Goal: Transaction & Acquisition: Obtain resource

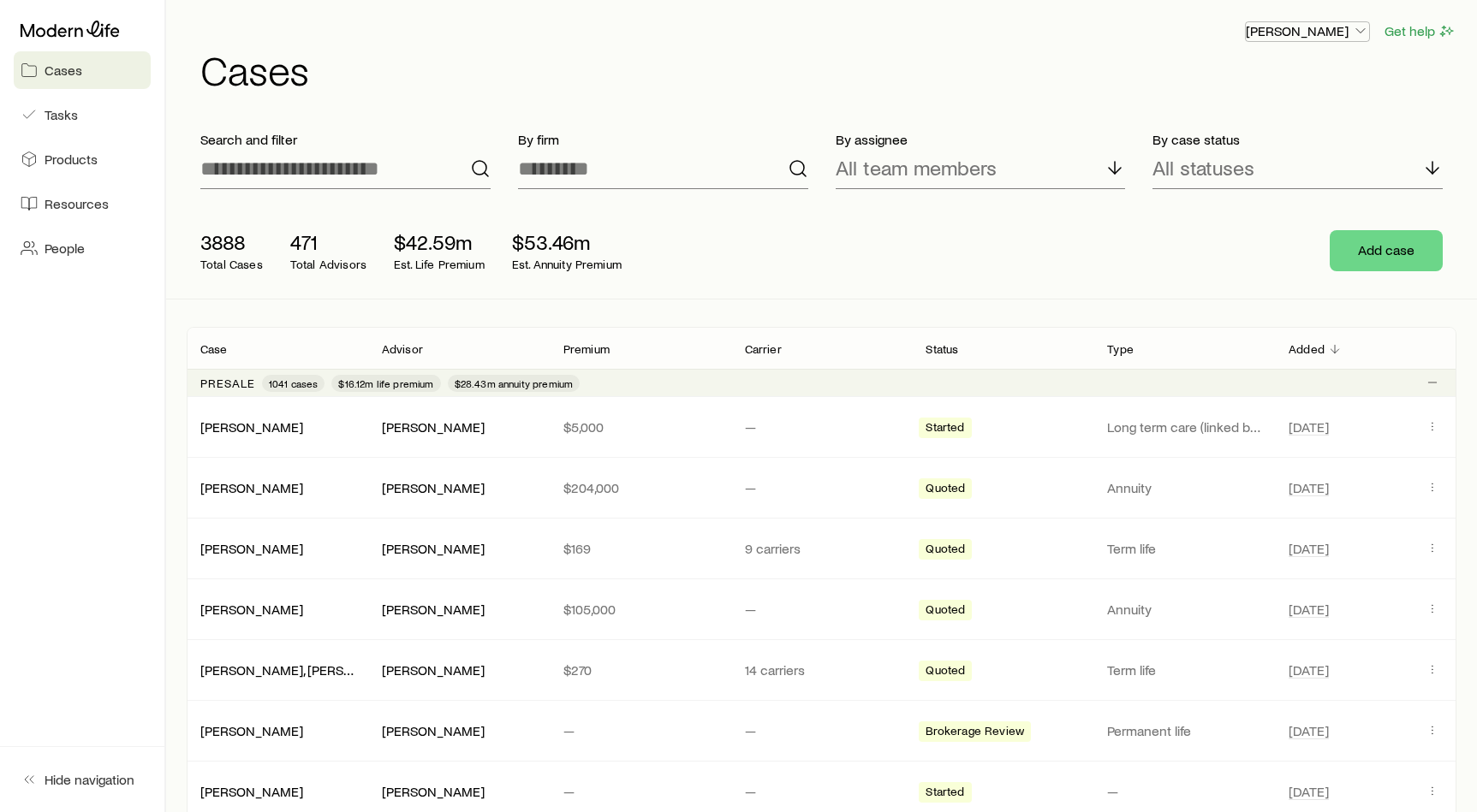
click at [1321, 30] on p "[PERSON_NAME]" at bounding box center [1307, 31] width 123 height 17
click at [1244, 66] on button "Sign out" at bounding box center [1267, 77] width 192 height 31
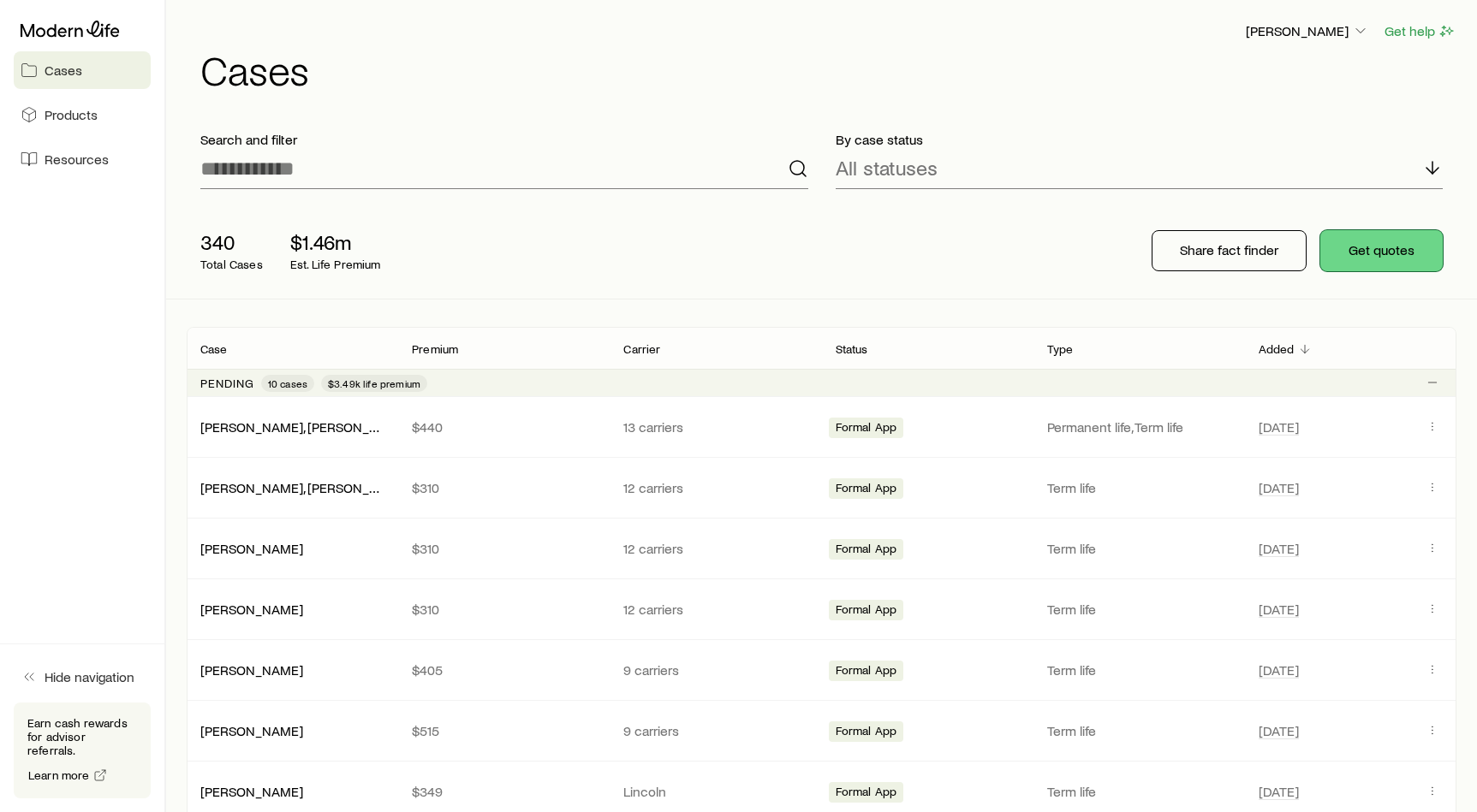
click at [1340, 247] on button "Get quotes" at bounding box center [1381, 251] width 122 height 41
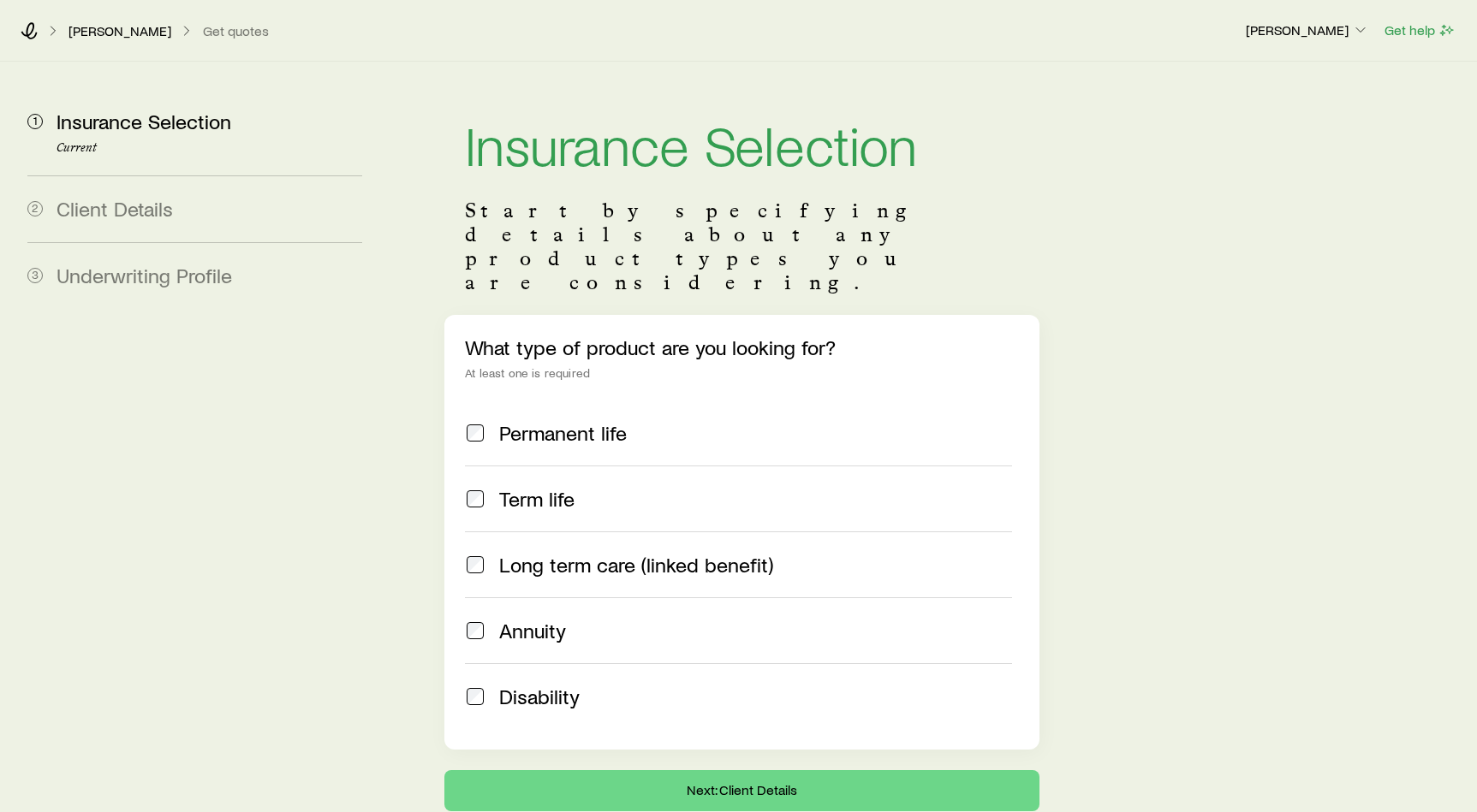
click at [18, 9] on div "Richard Loeffler Get quotes Richard Loeffler Get help" at bounding box center [738, 31] width 1477 height 62
click at [501, 553] on span "Long term care (linked benefit)" at bounding box center [636, 565] width 274 height 24
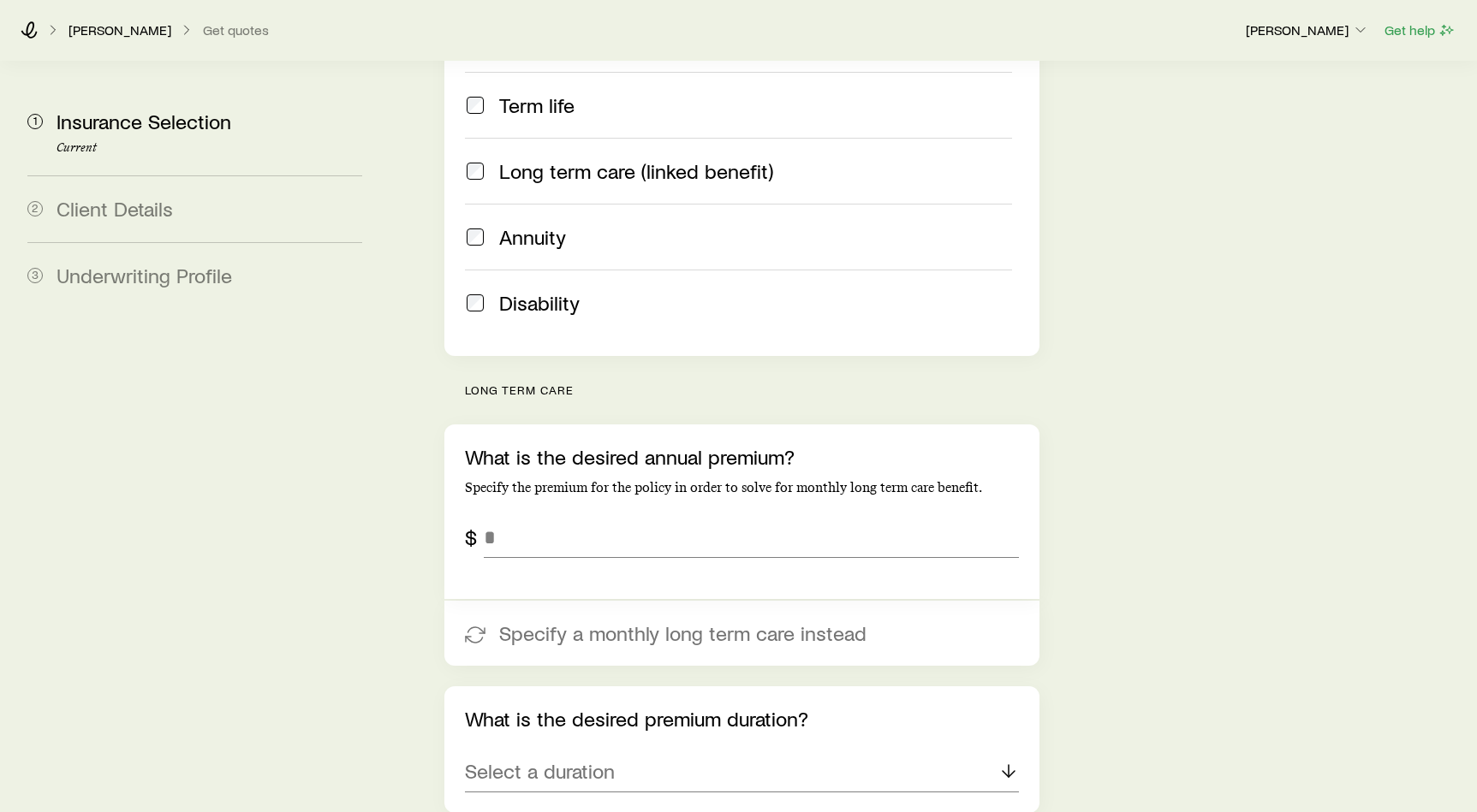
scroll to position [463, 0]
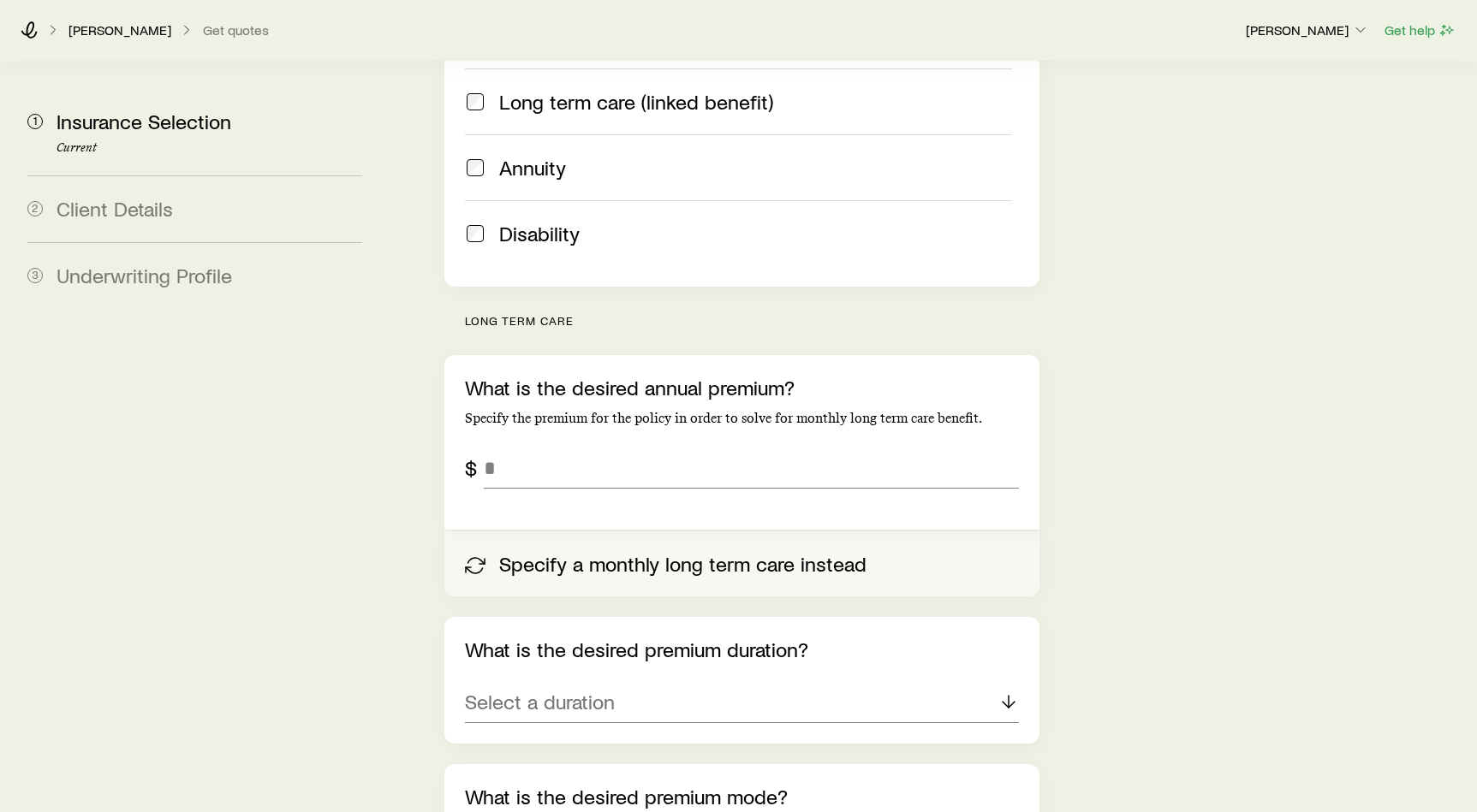
click at [610, 531] on button "Specify a monthly long term care instead" at bounding box center [742, 564] width 595 height 65
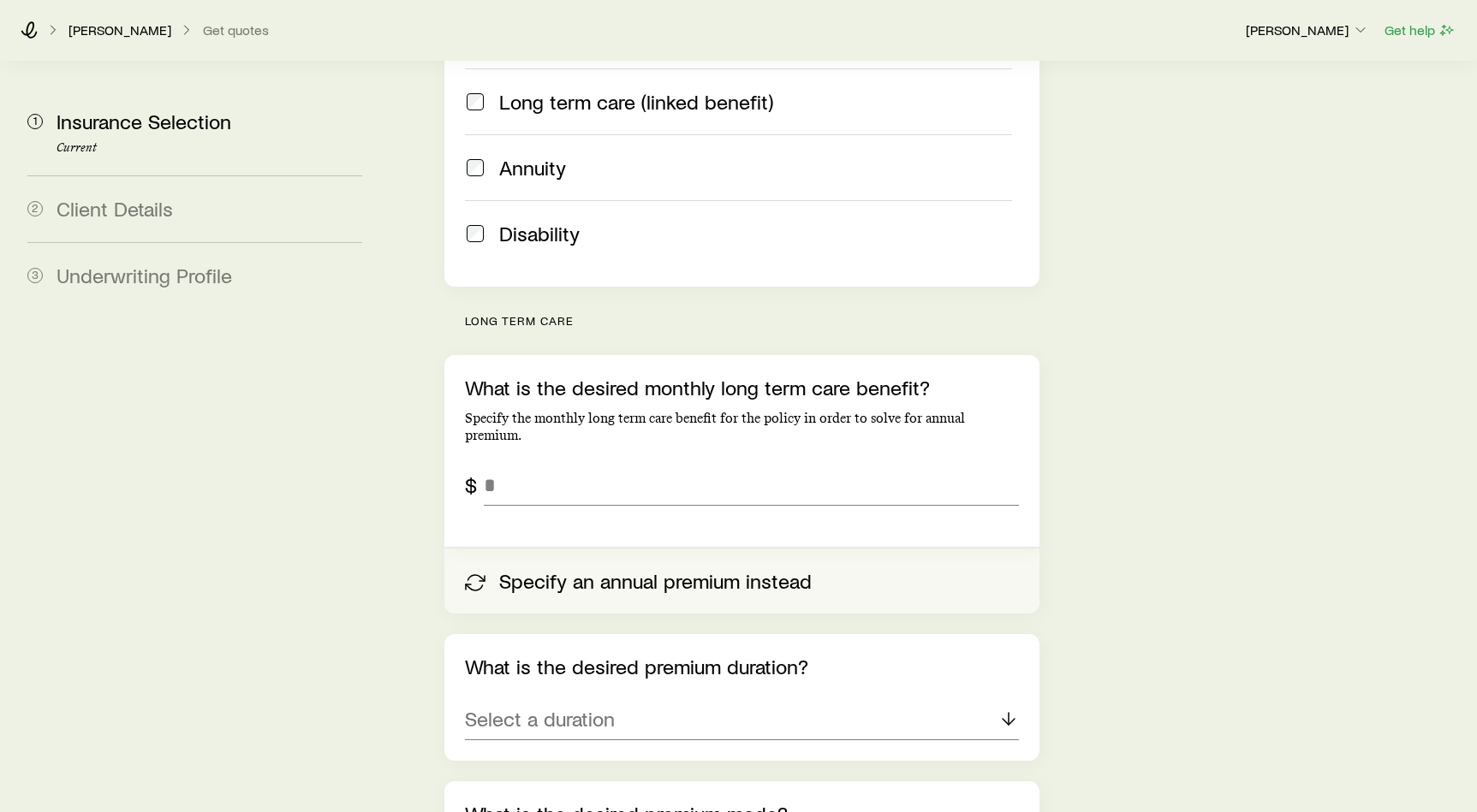
click at [610, 548] on button "Specify an annual premium instead" at bounding box center [742, 581] width 595 height 65
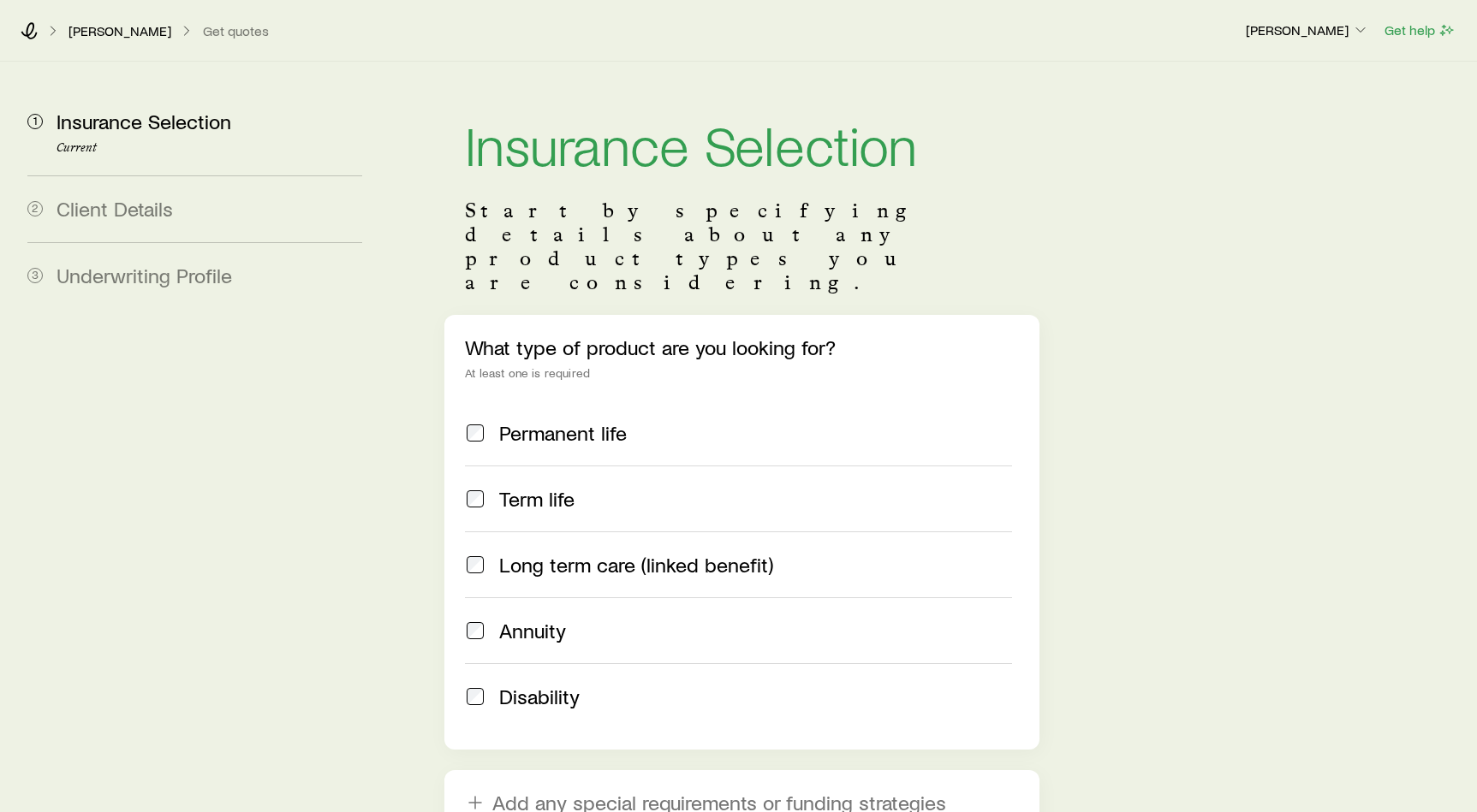
click at [624, 553] on span "Long term care (linked benefit)" at bounding box center [636, 565] width 274 height 24
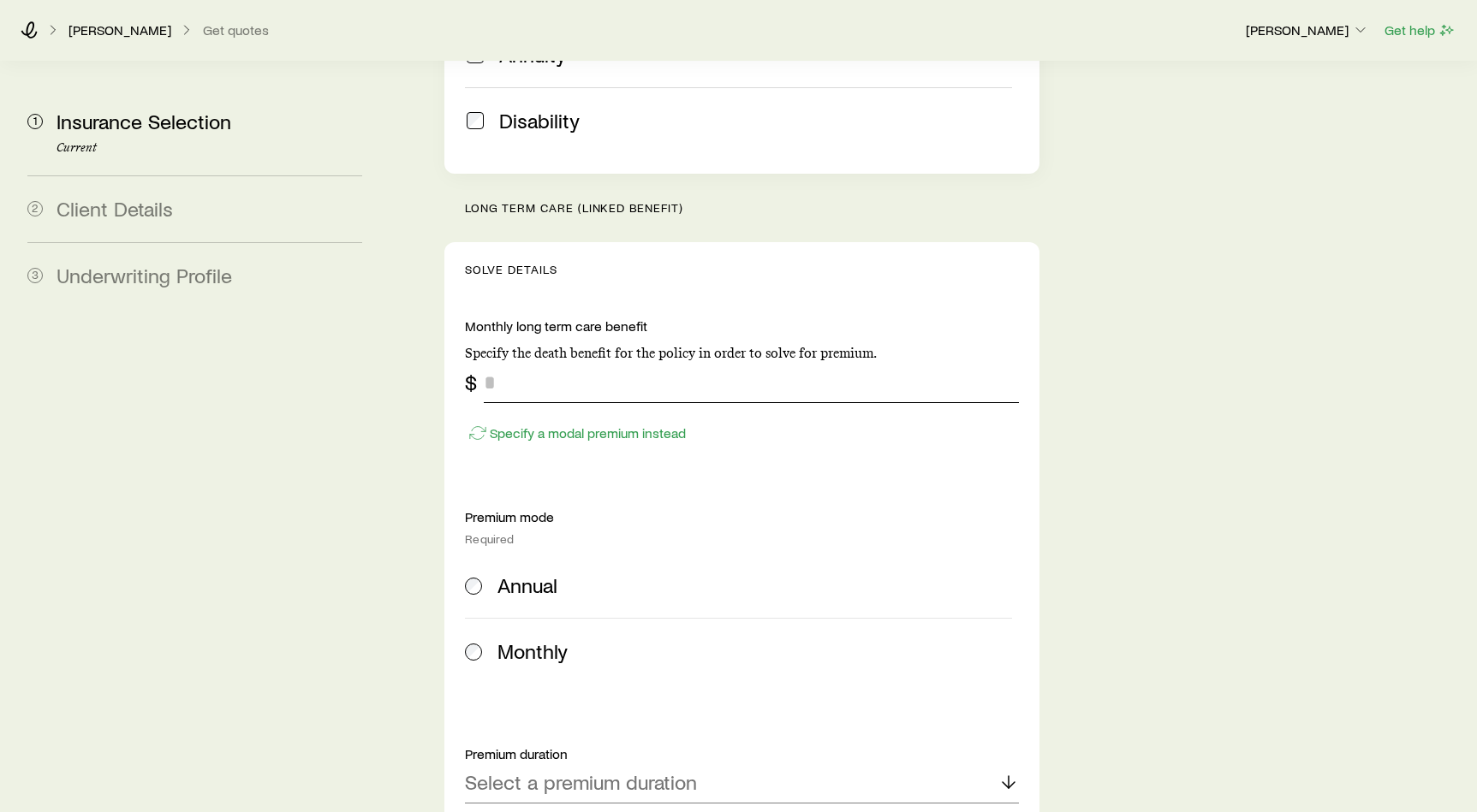
scroll to position [626, 0]
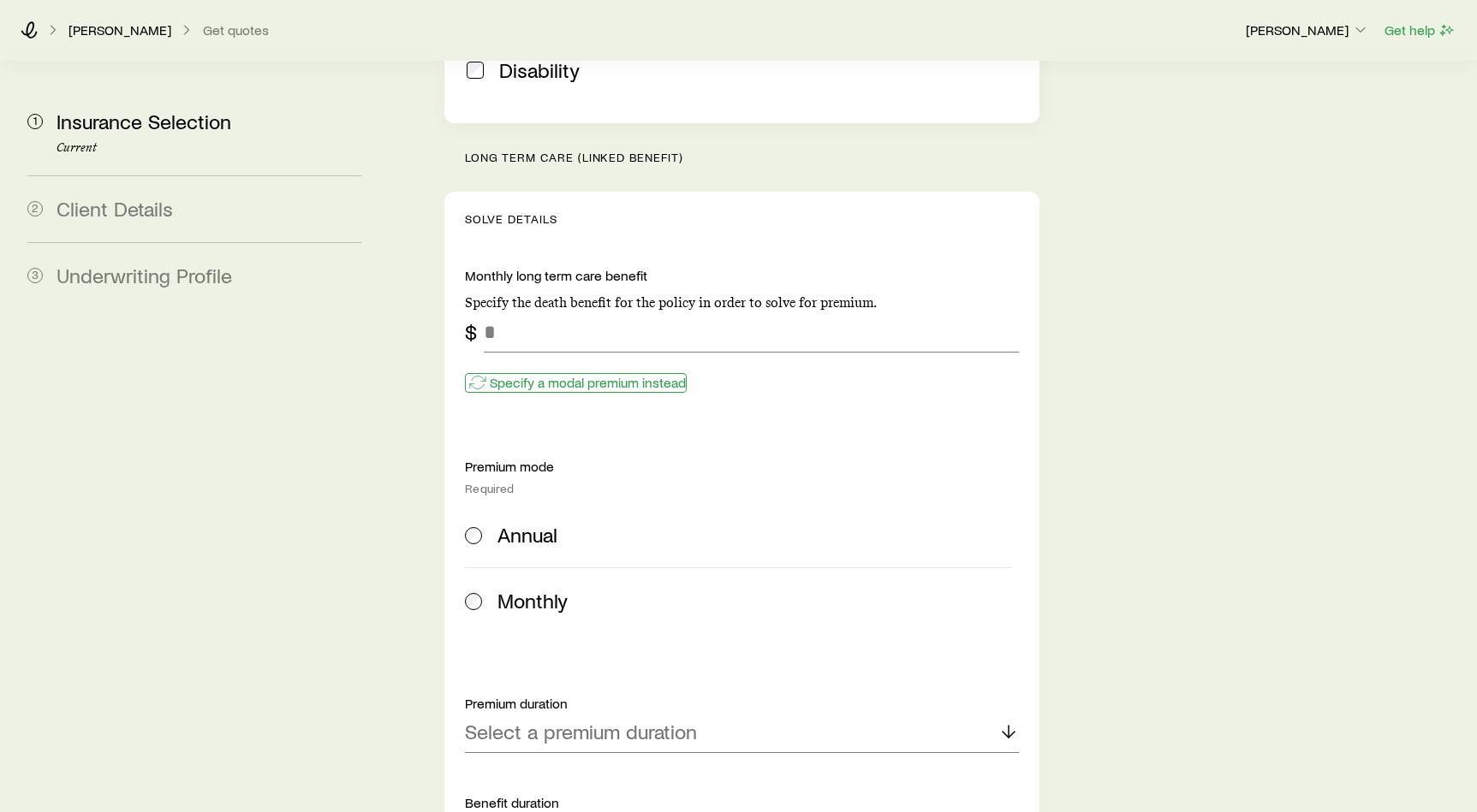
click at [616, 374] on p "Specify a modal premium instead" at bounding box center [588, 382] width 196 height 17
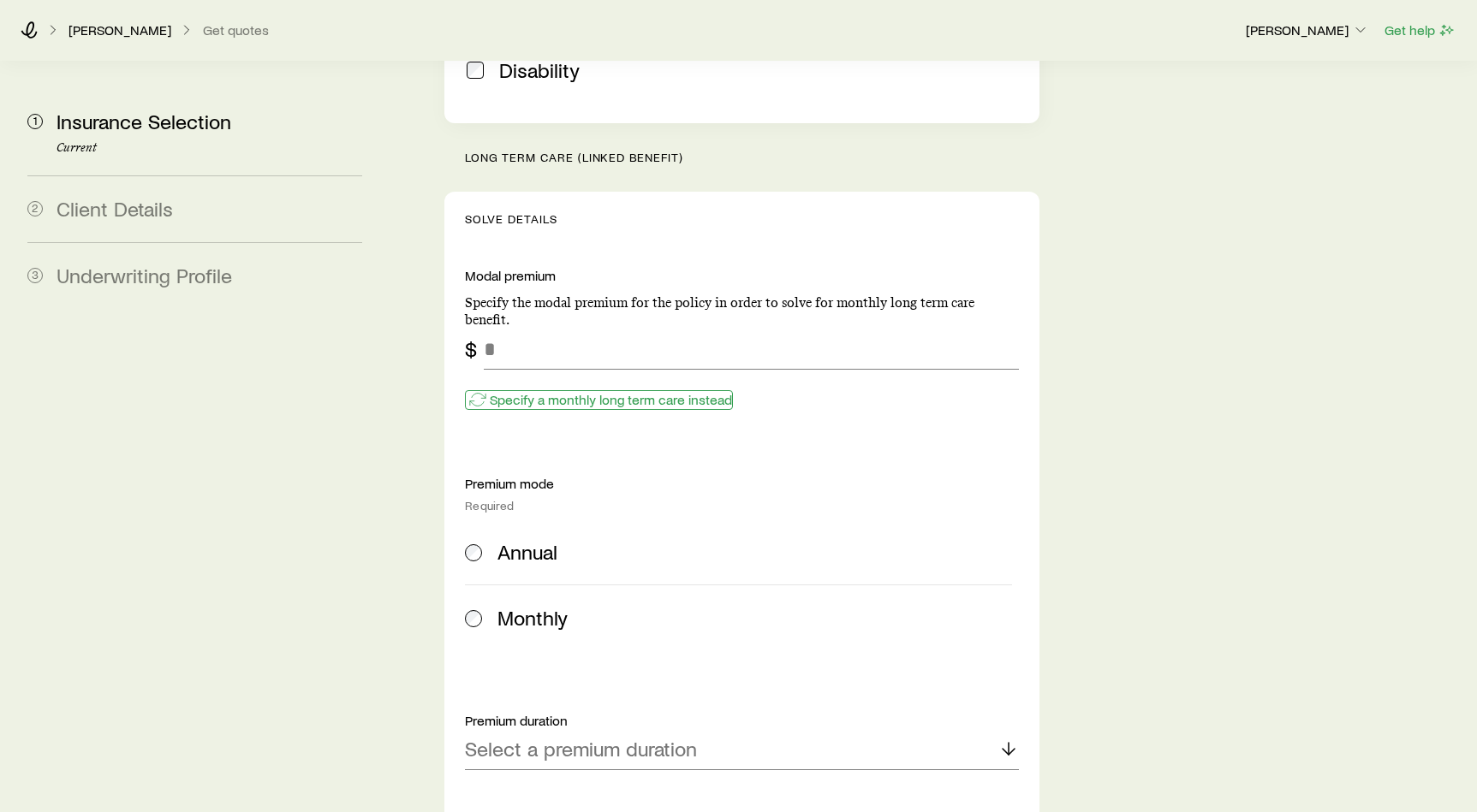
click at [603, 391] on p "Specify a monthly long term care instead" at bounding box center [611, 400] width 242 height 17
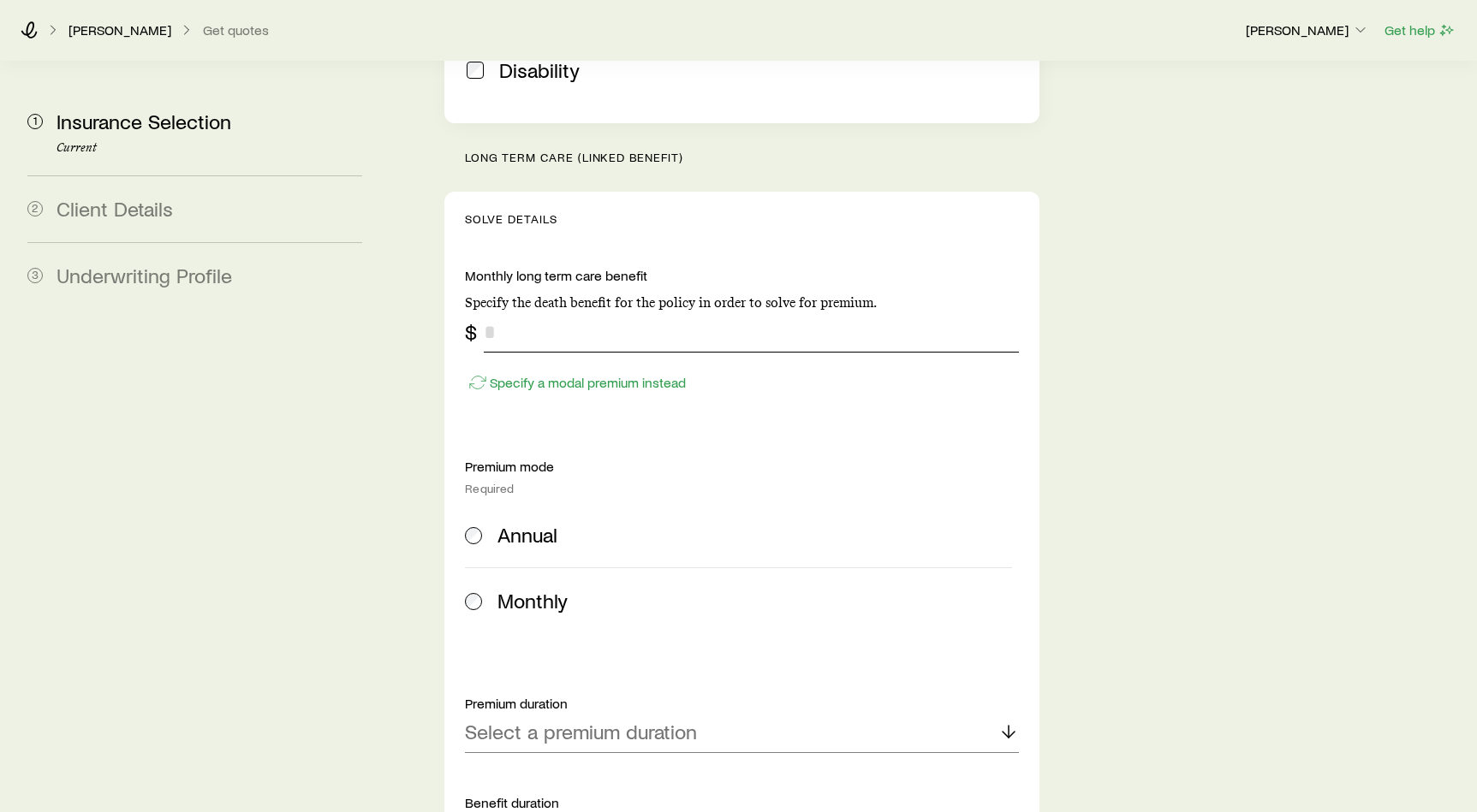
click at [585, 311] on input "tel" at bounding box center [751, 332] width 535 height 41
click at [571, 374] on p "Specify a modal premium instead" at bounding box center [588, 382] width 196 height 17
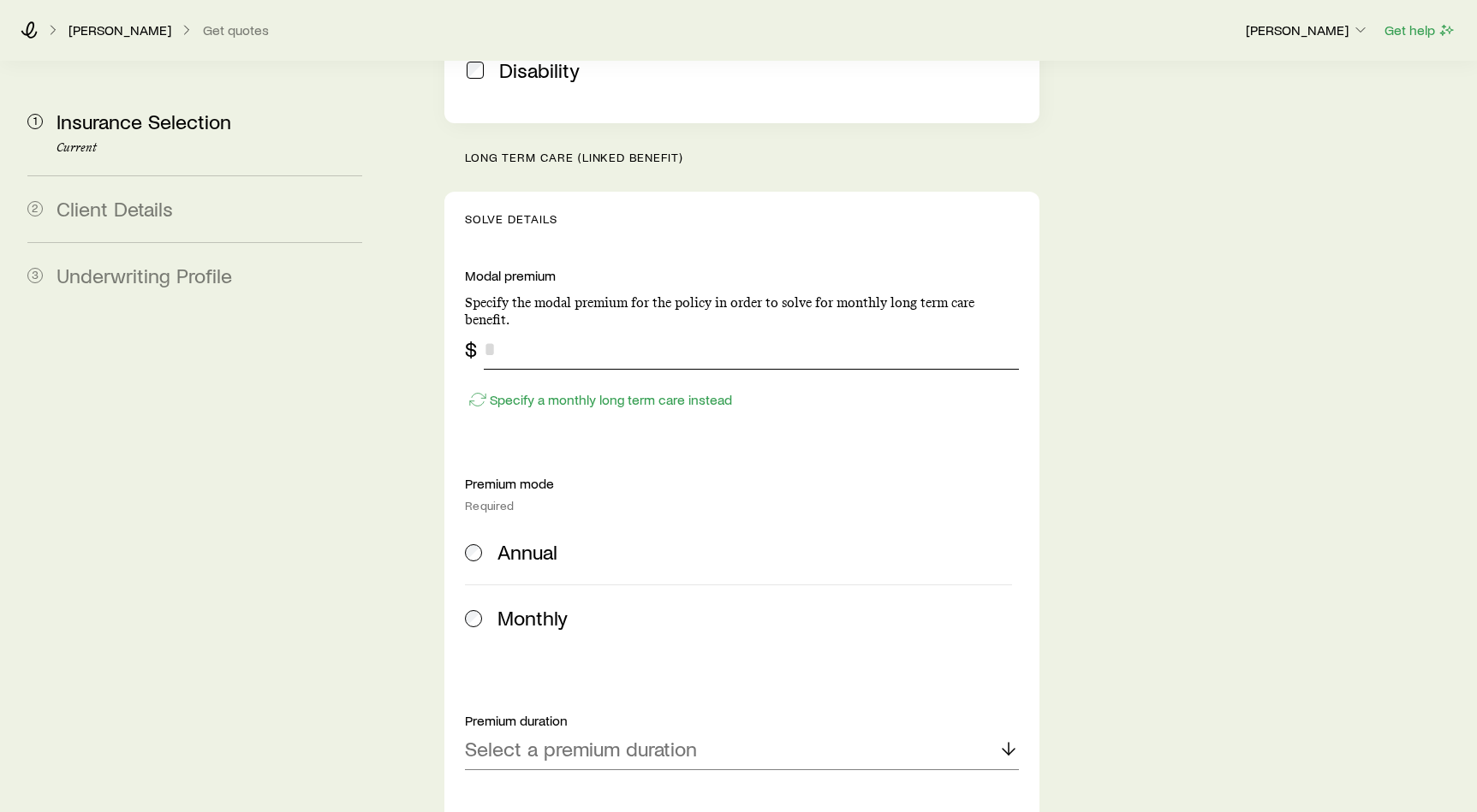
click at [602, 328] on input "tel" at bounding box center [751, 349] width 535 height 41
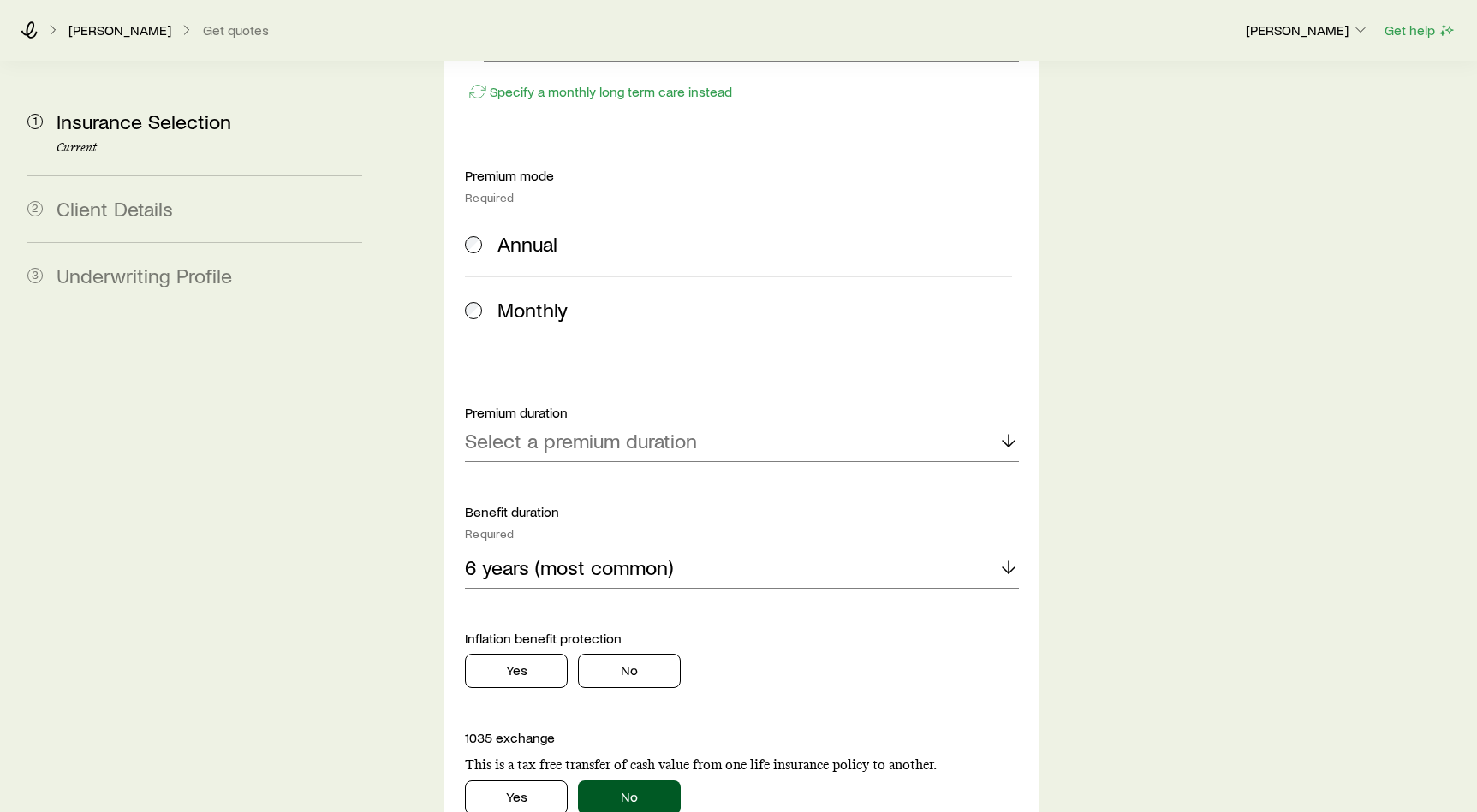
scroll to position [933, 0]
click at [621, 430] on p "Select a premium duration" at bounding box center [581, 442] width 232 height 24
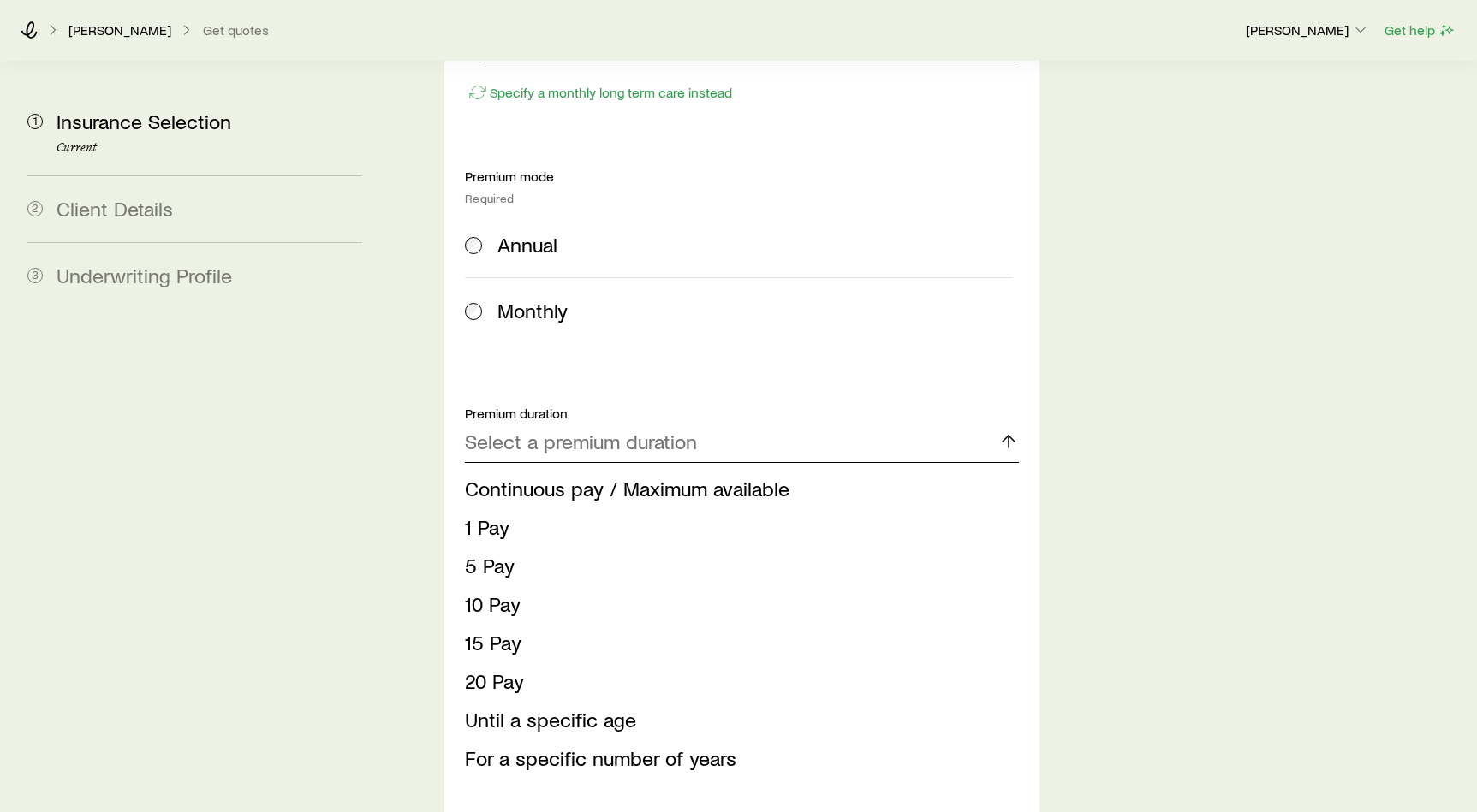
click at [633, 430] on p "Select a premium duration" at bounding box center [581, 442] width 232 height 24
click at [645, 422] on div "Select a premium duration" at bounding box center [742, 443] width 554 height 41
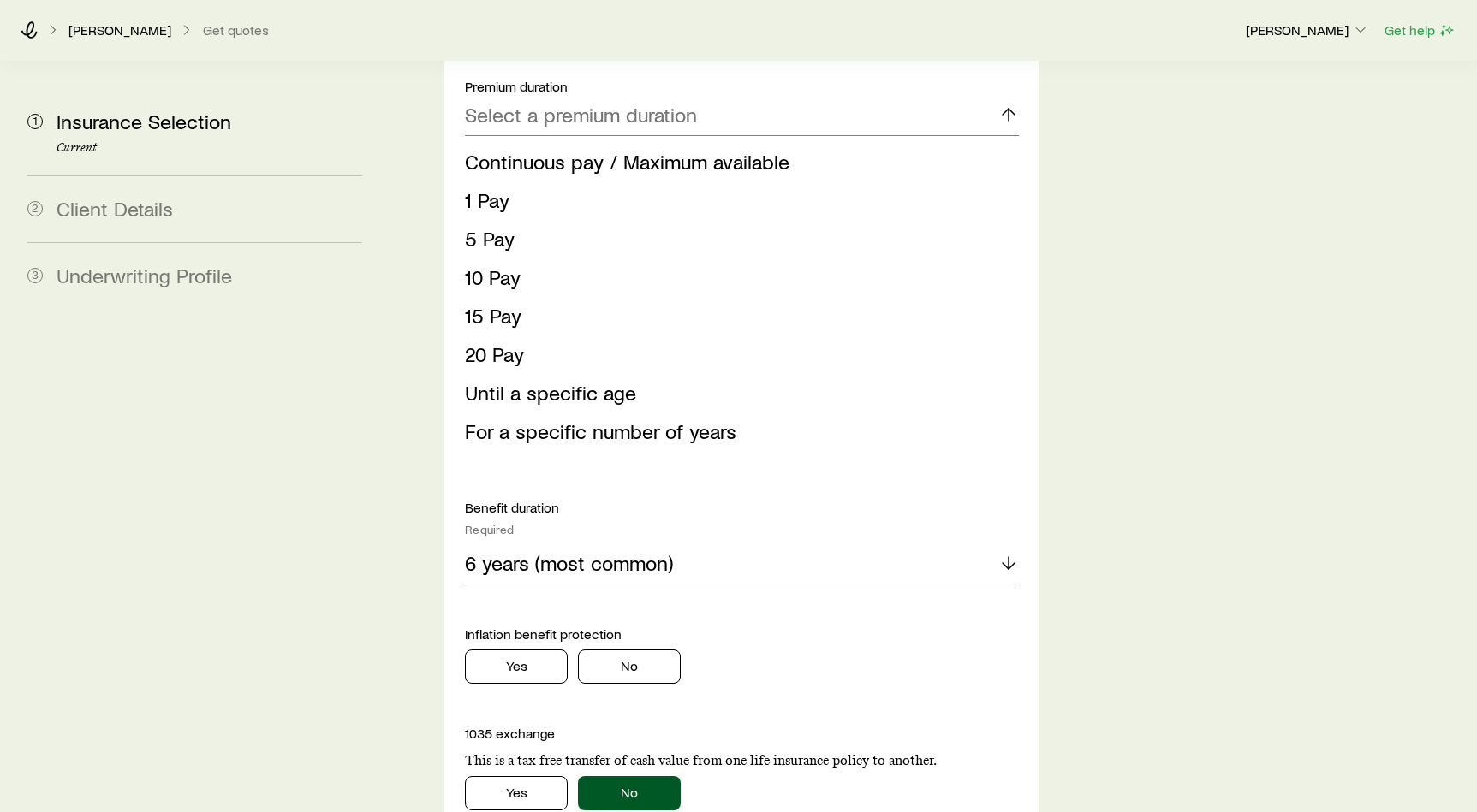
scroll to position [1511, 0]
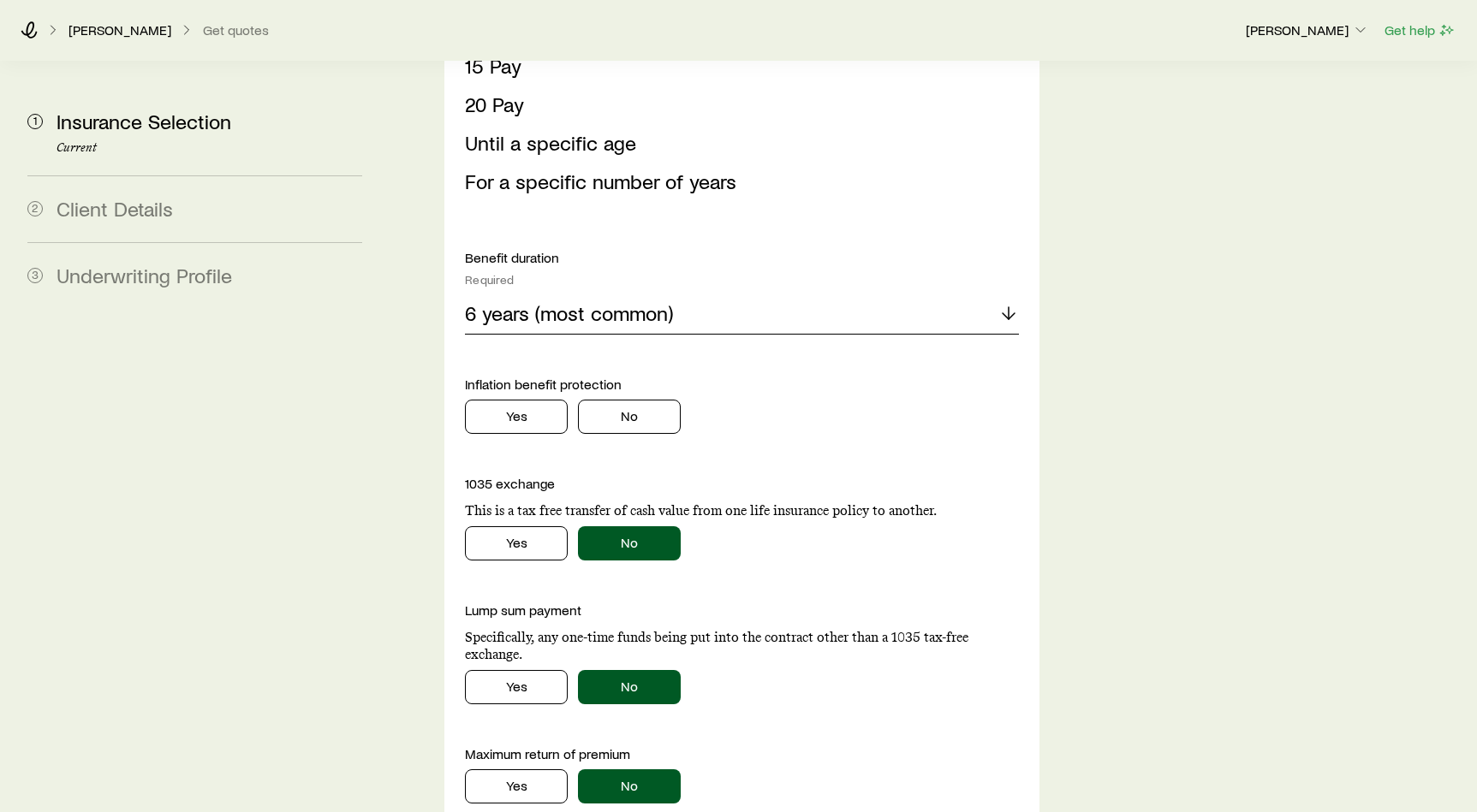
click at [786, 294] on div "6 years (most common)" at bounding box center [742, 314] width 554 height 41
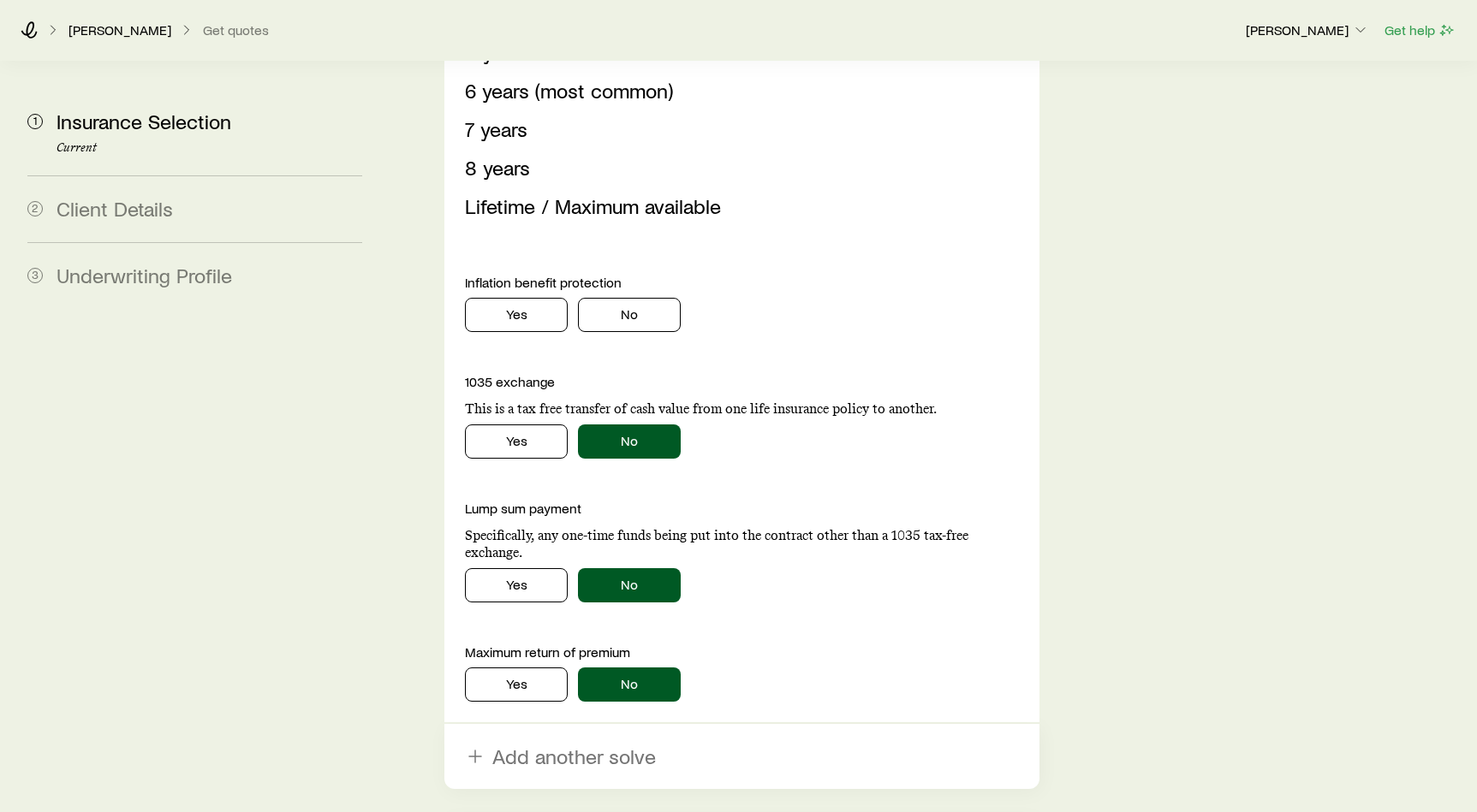
scroll to position [1929, 0]
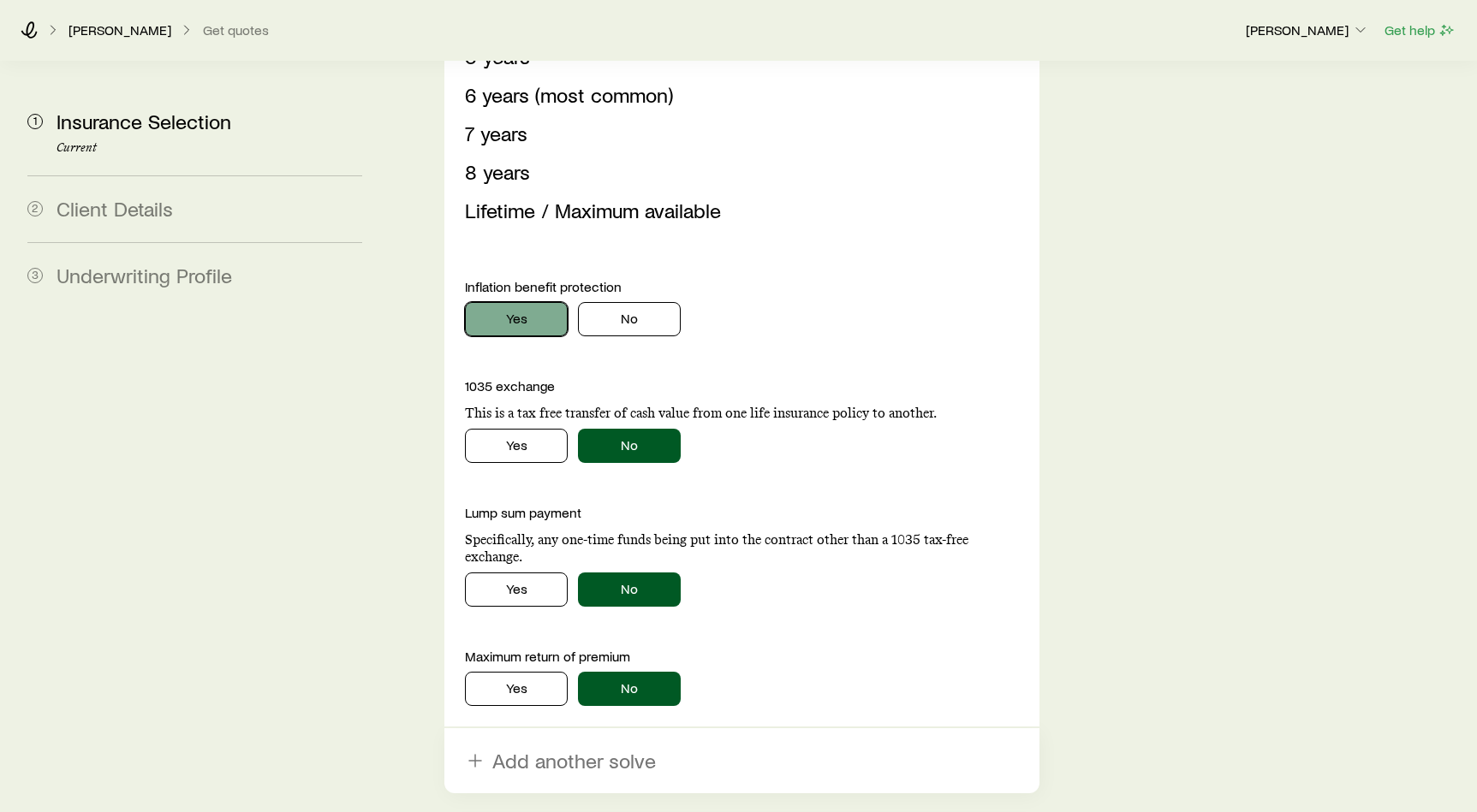
click at [520, 302] on button "Yes" at bounding box center [516, 320] width 102 height 34
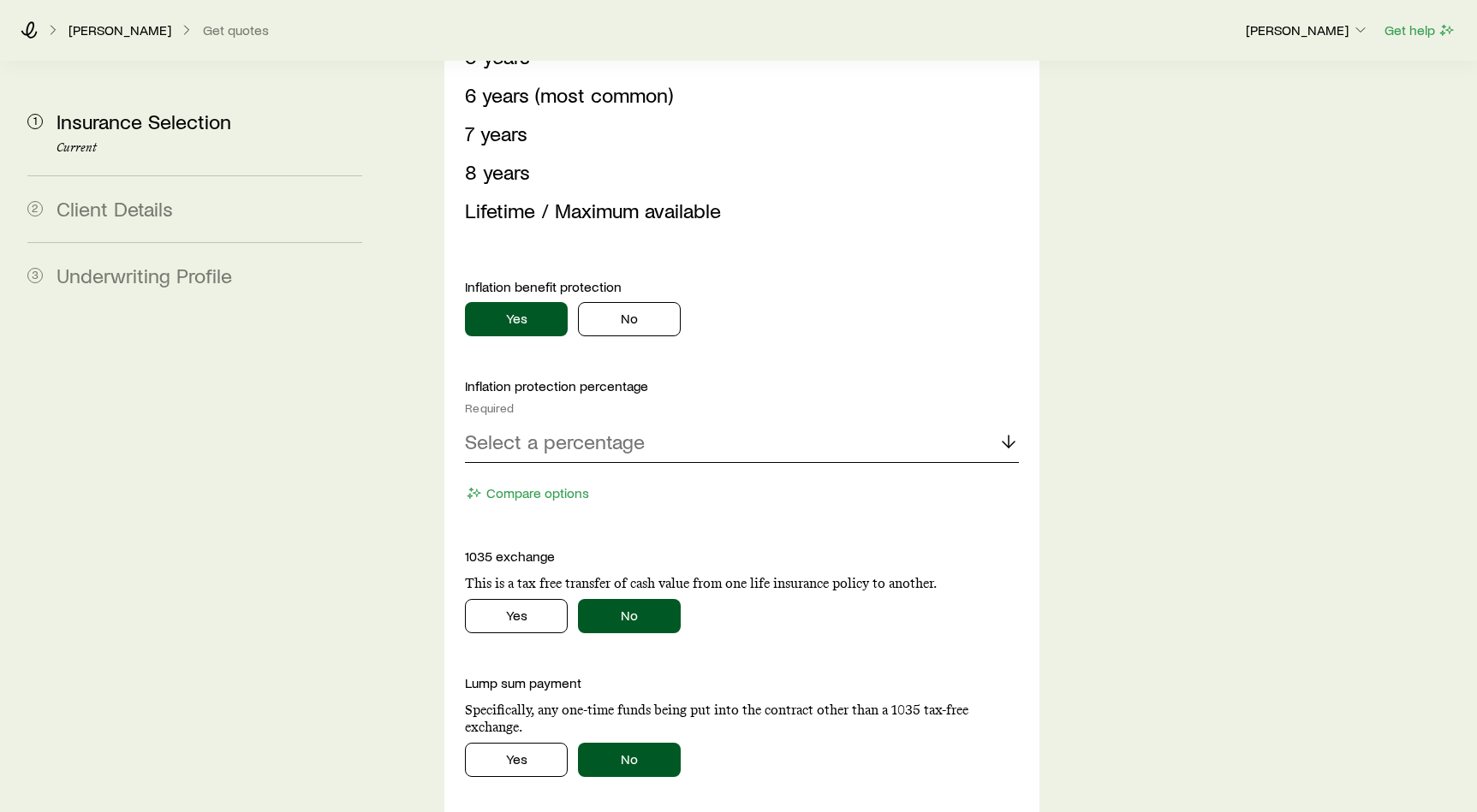
click at [673, 422] on div "Select a percentage" at bounding box center [742, 443] width 554 height 41
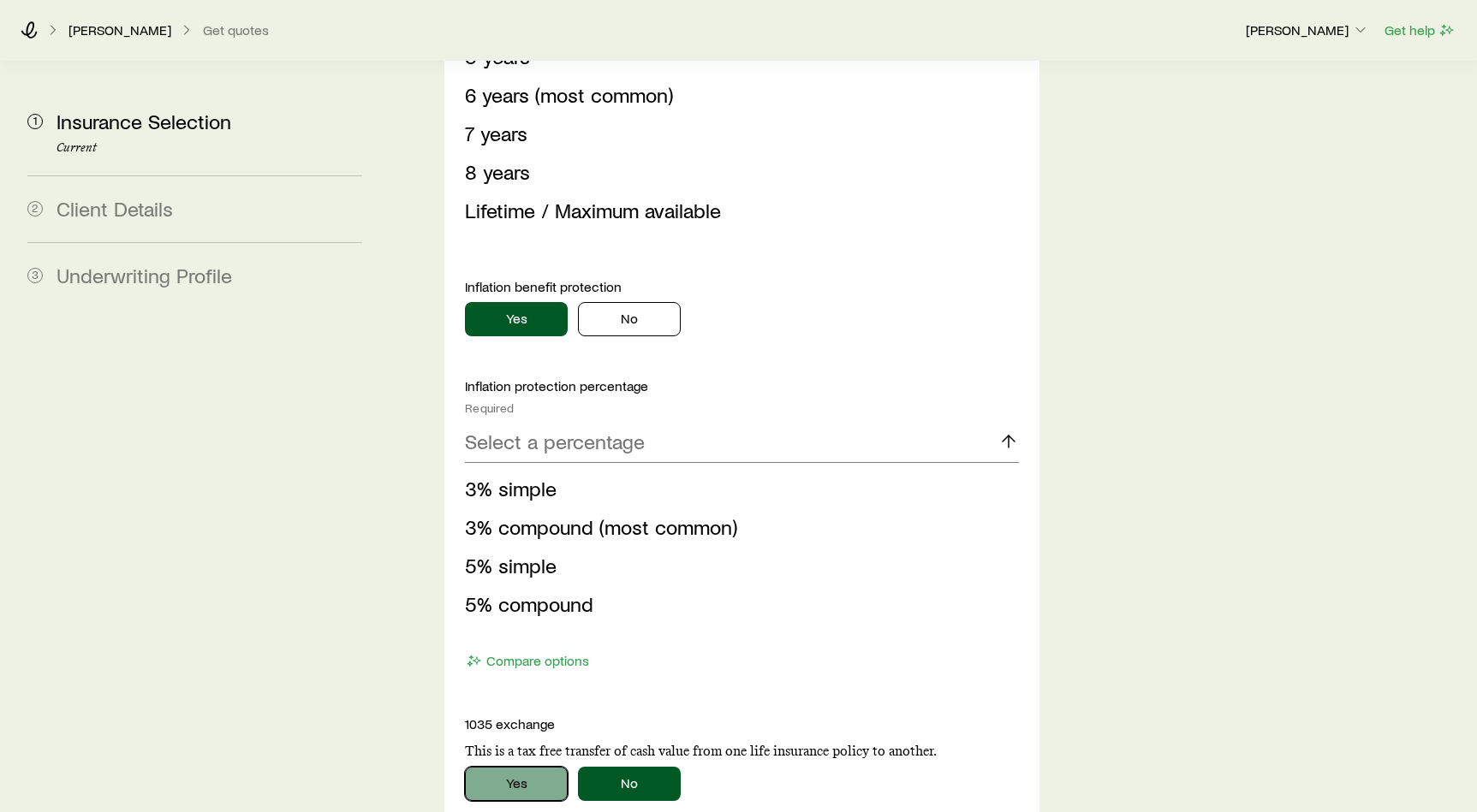
click at [519, 766] on button "Yes" at bounding box center [516, 784] width 102 height 34
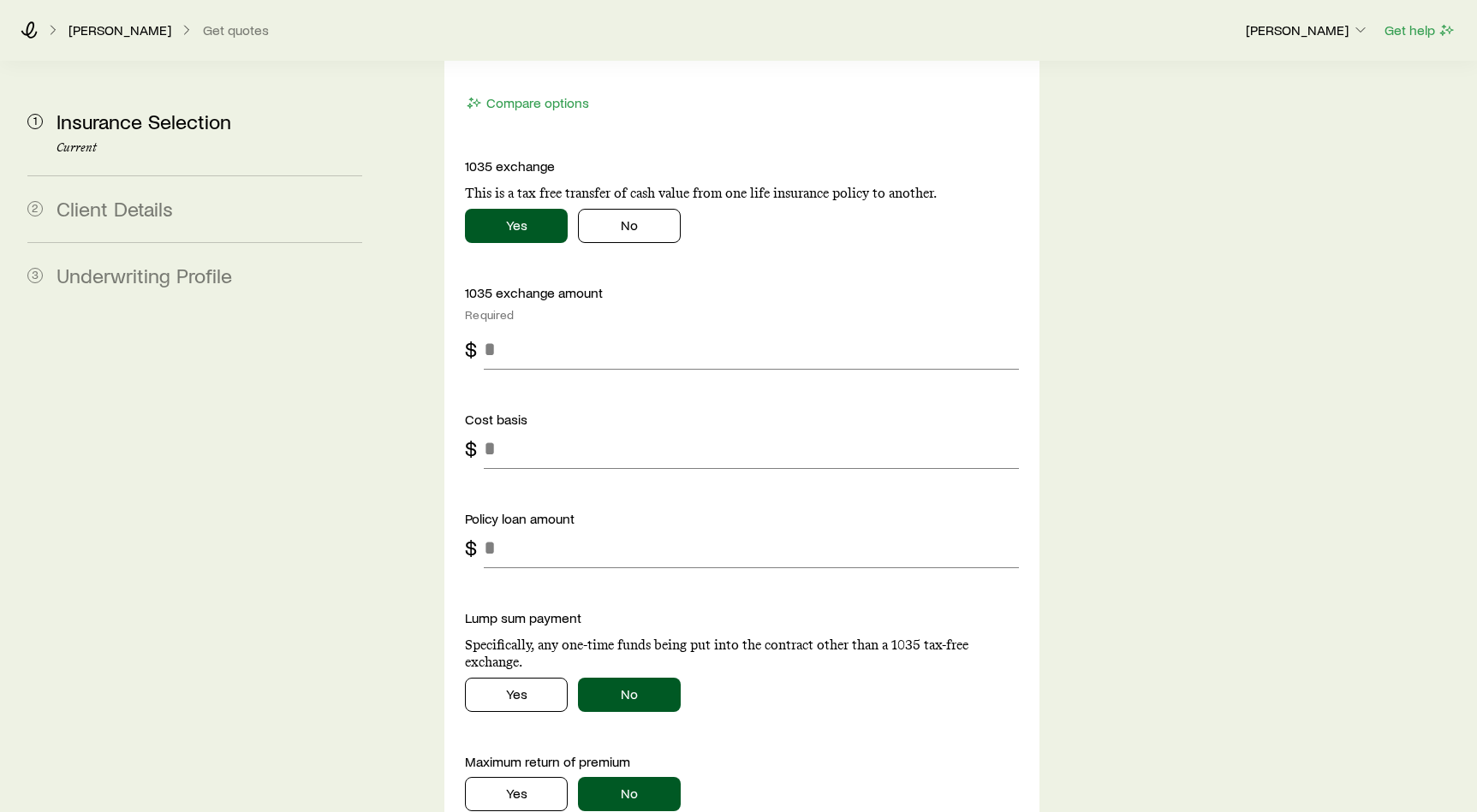
scroll to position [2490, 0]
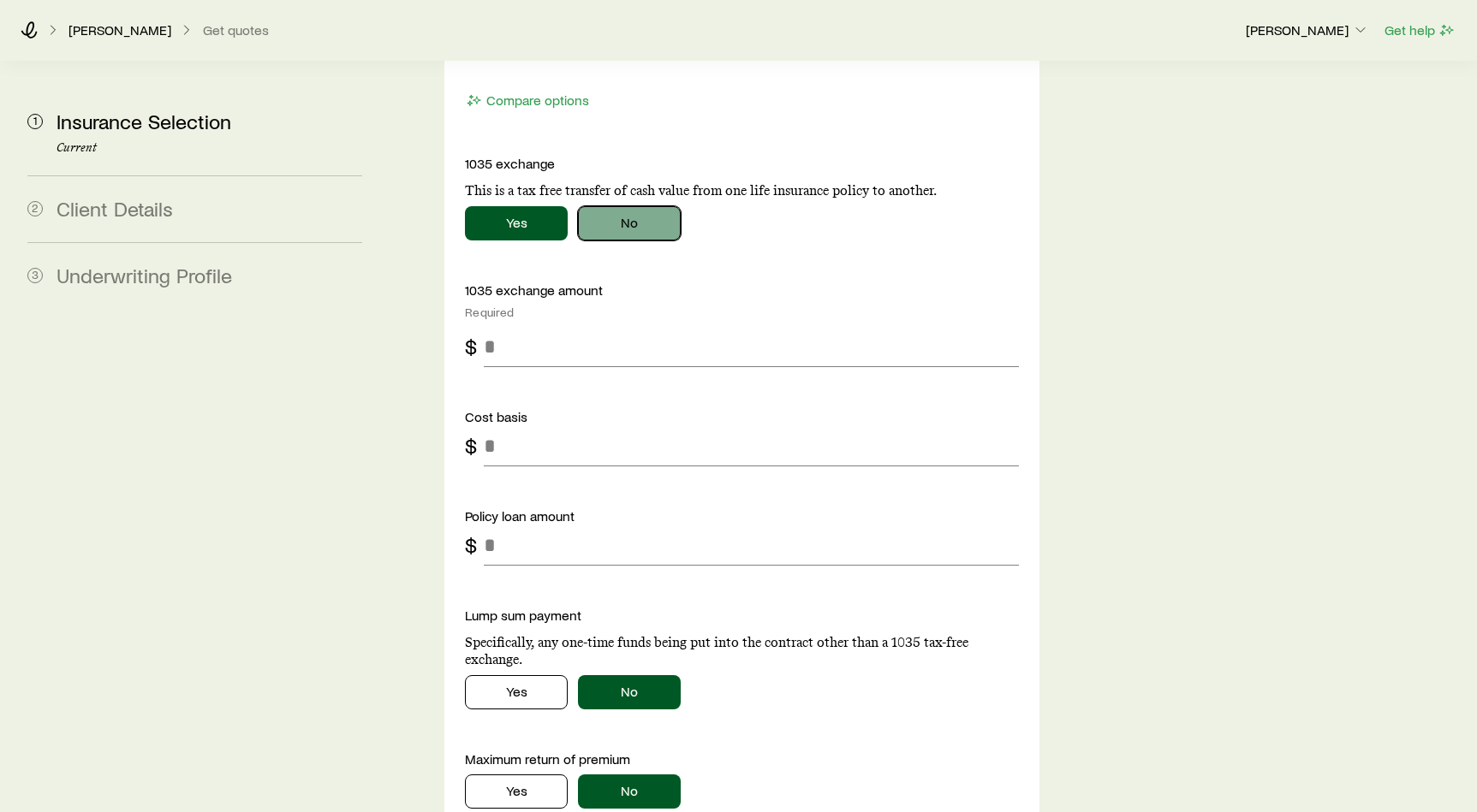
click at [651, 206] on button "No" at bounding box center [628, 223] width 102 height 34
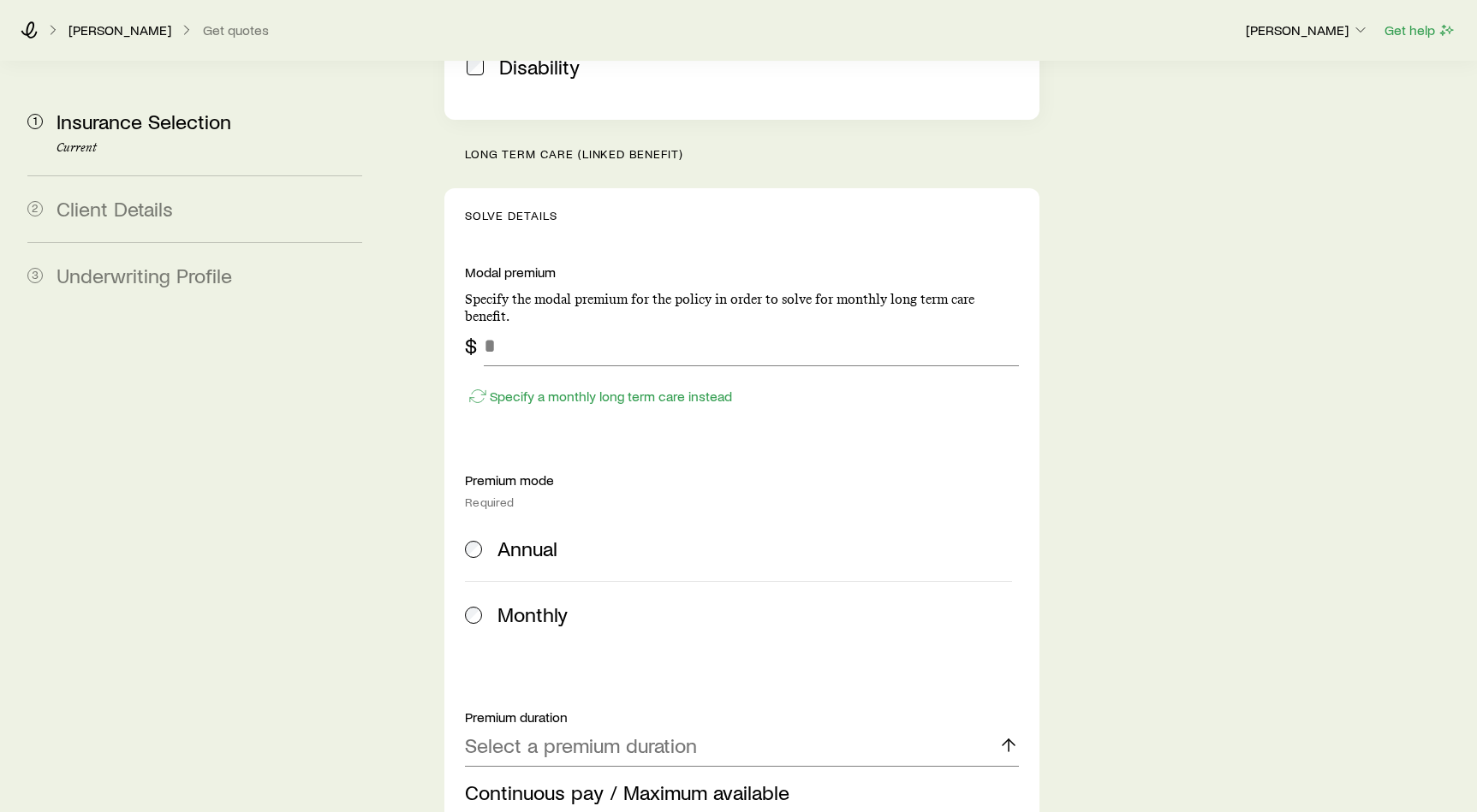
scroll to position [638, 0]
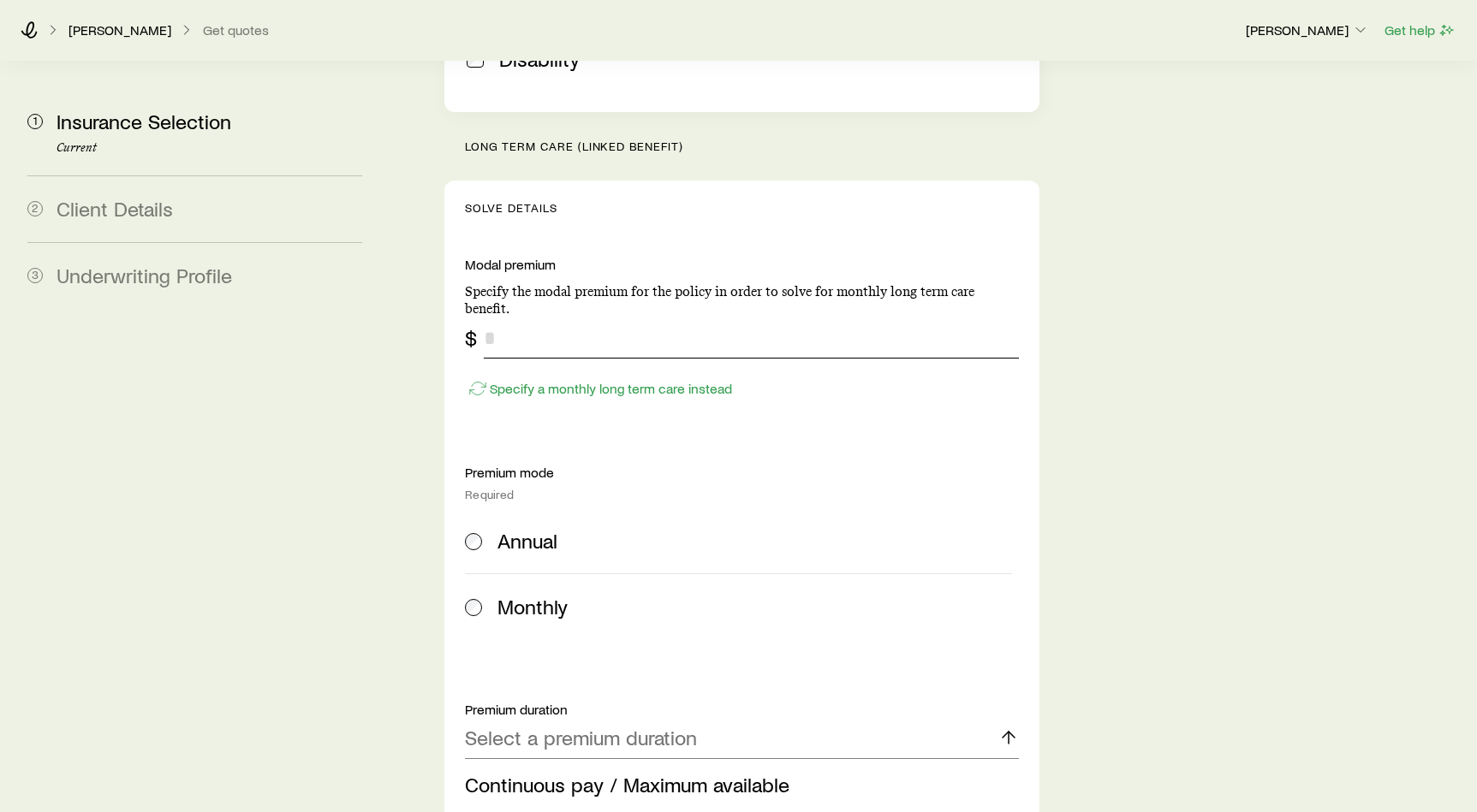
click at [680, 317] on input "tel" at bounding box center [751, 338] width 535 height 41
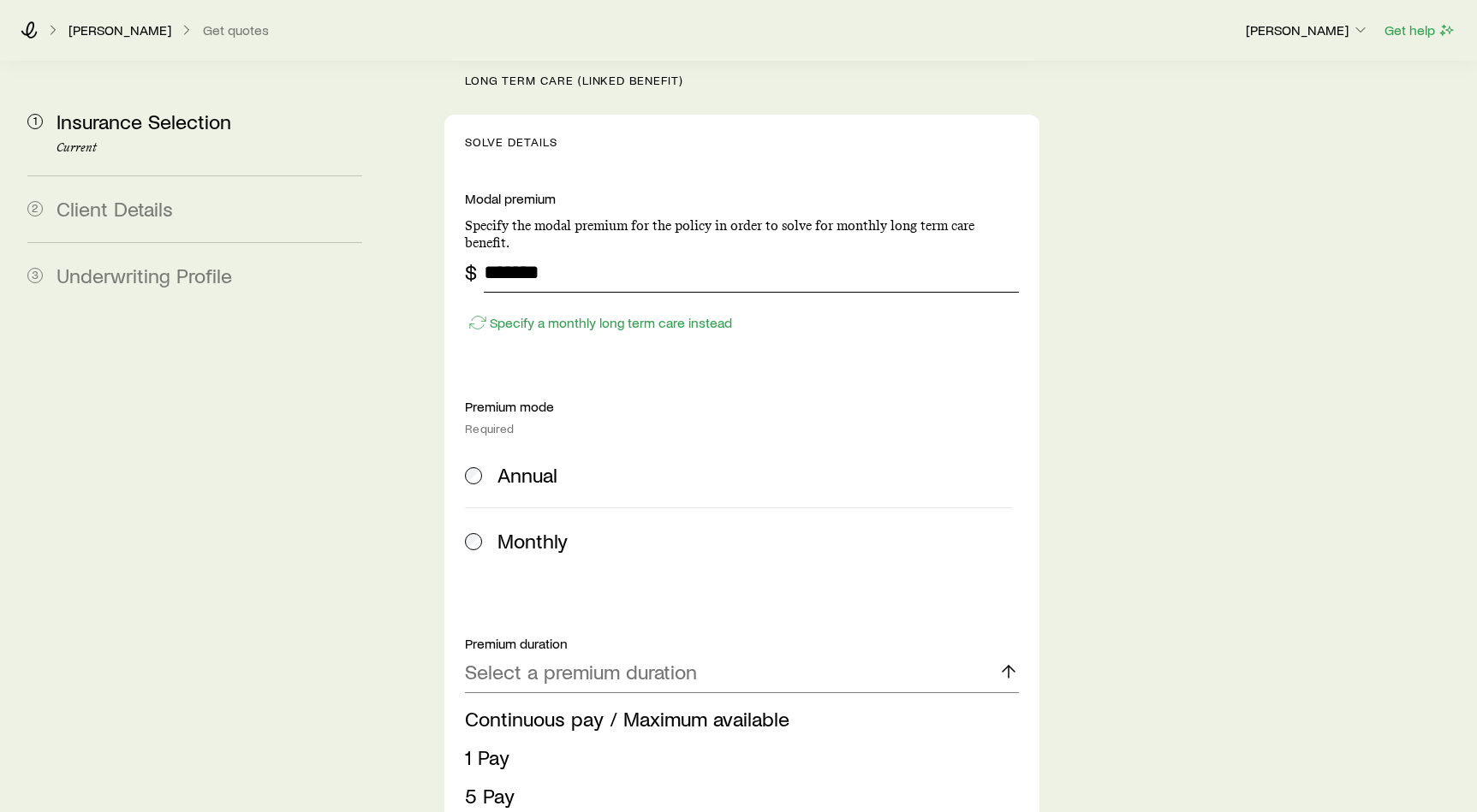
scroll to position [708, 0]
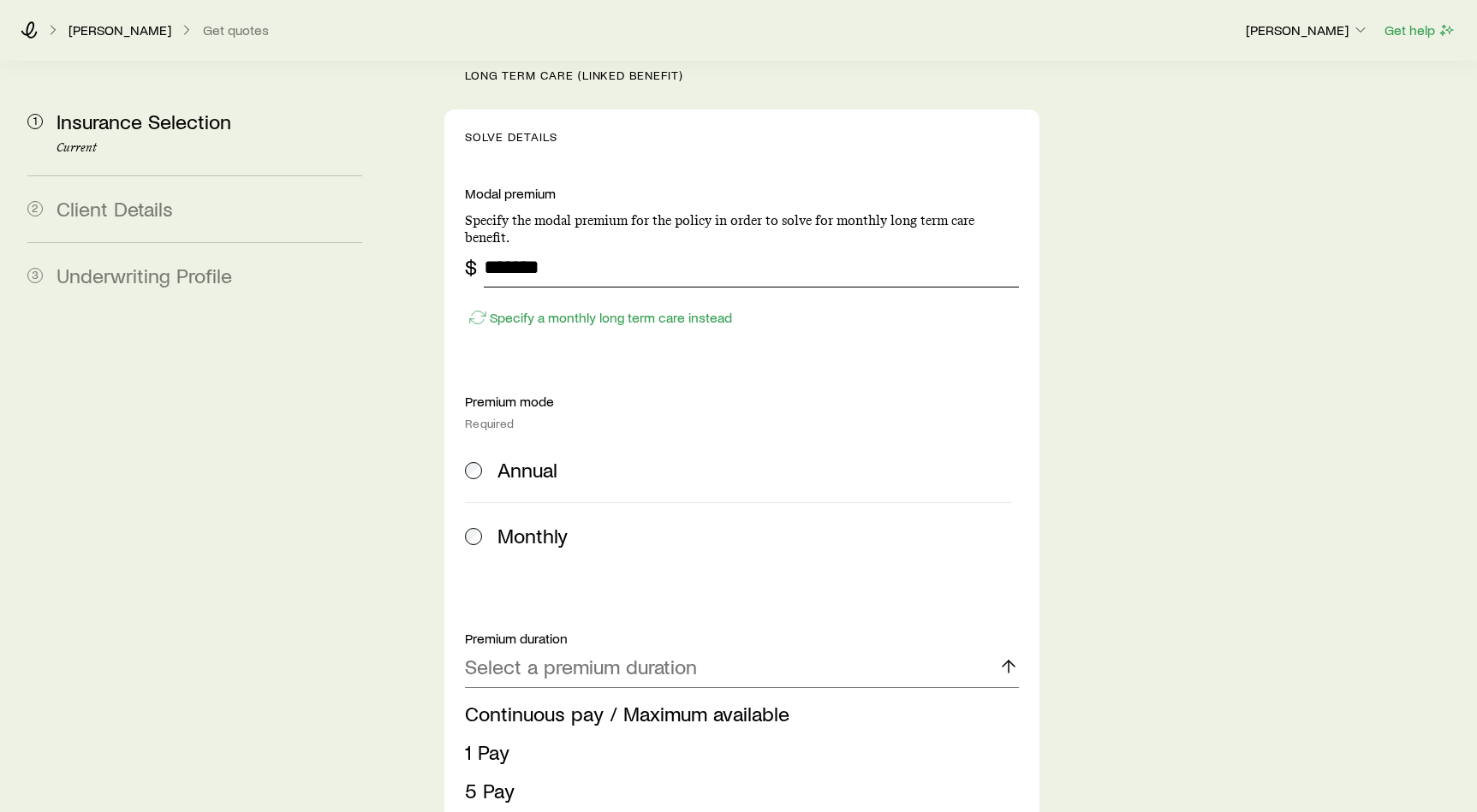
type input "*******"
click at [498, 458] on span "Annual" at bounding box center [528, 470] width 60 height 24
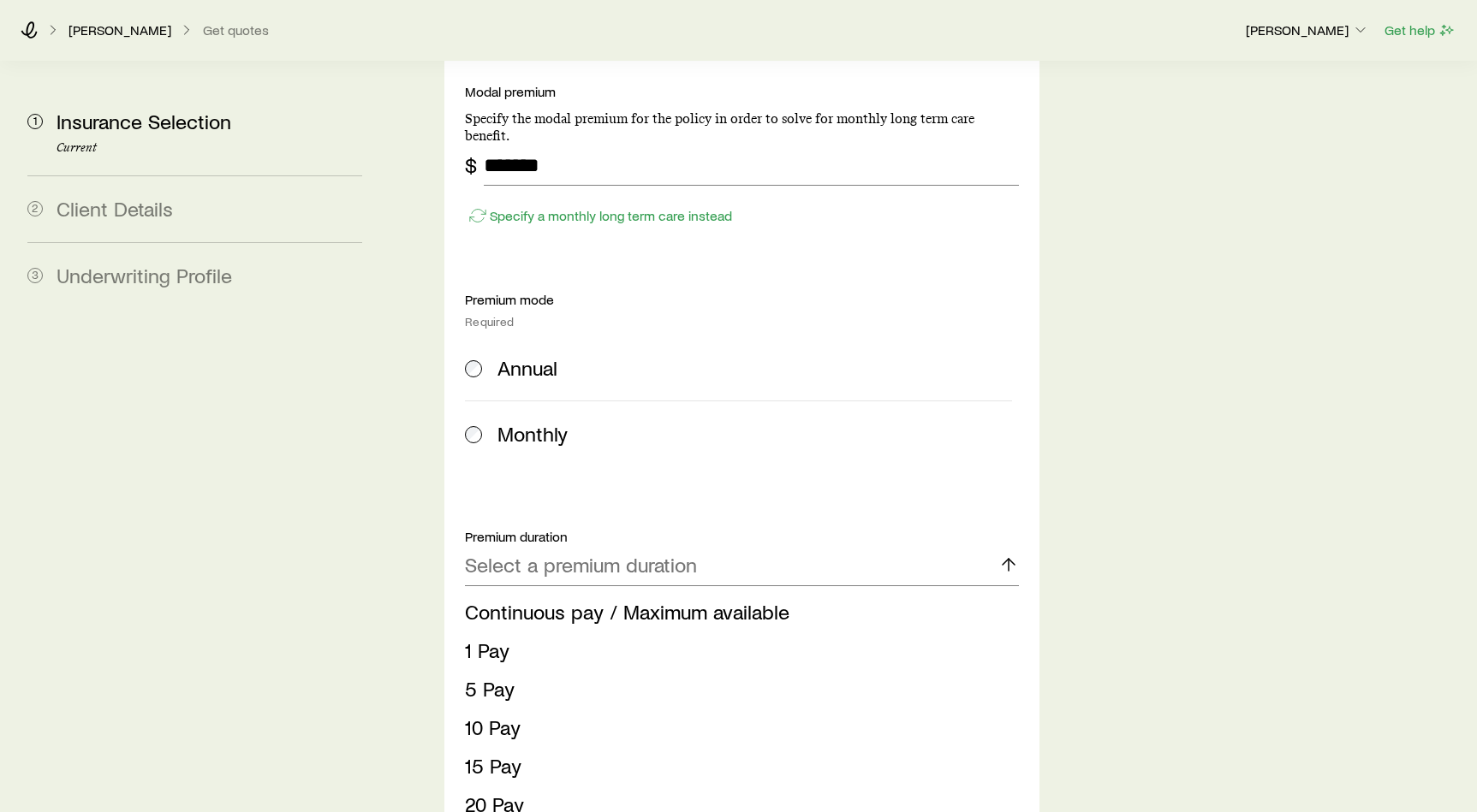
scroll to position [833, 0]
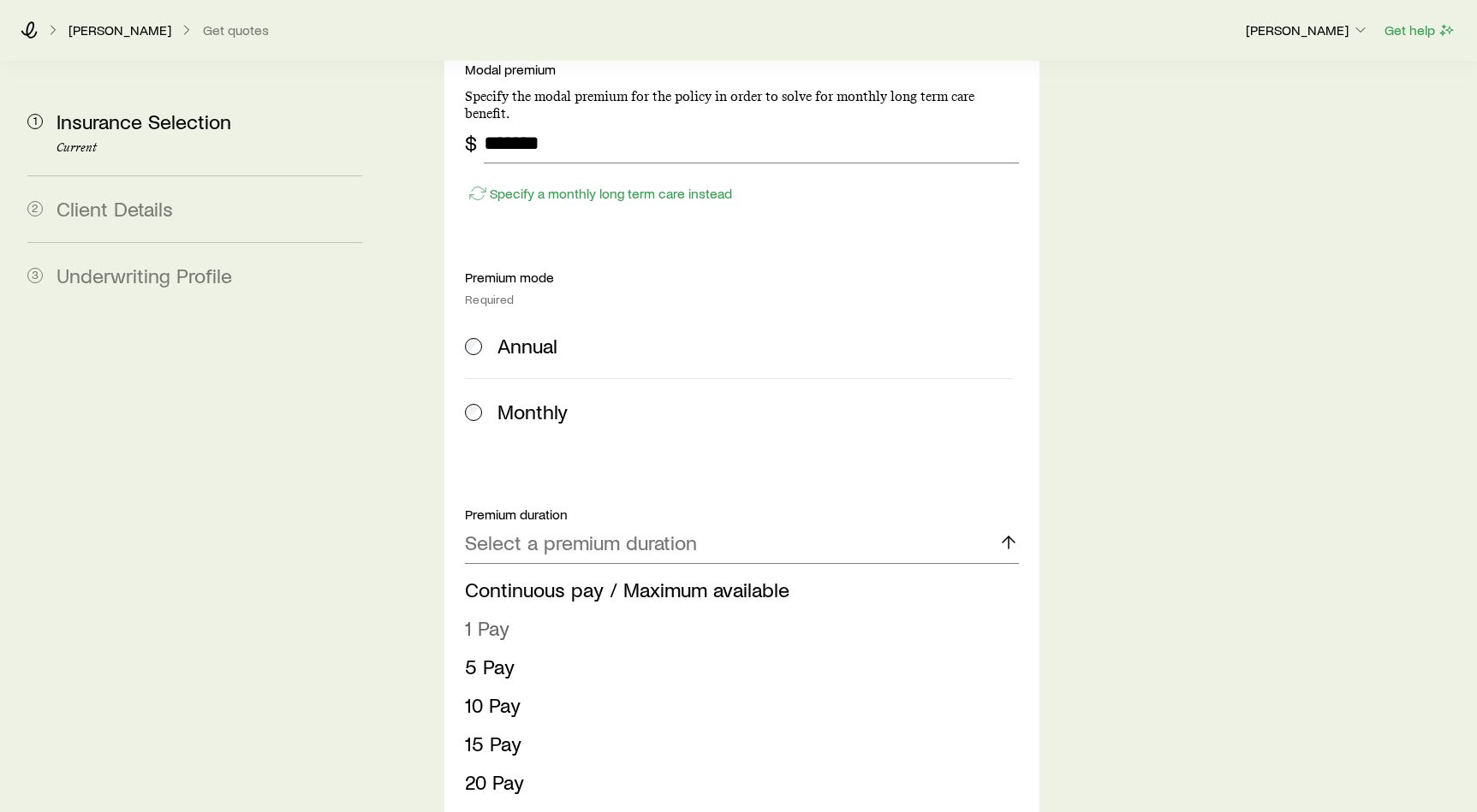
click at [641, 609] on li "1 Pay" at bounding box center [737, 628] width 543 height 39
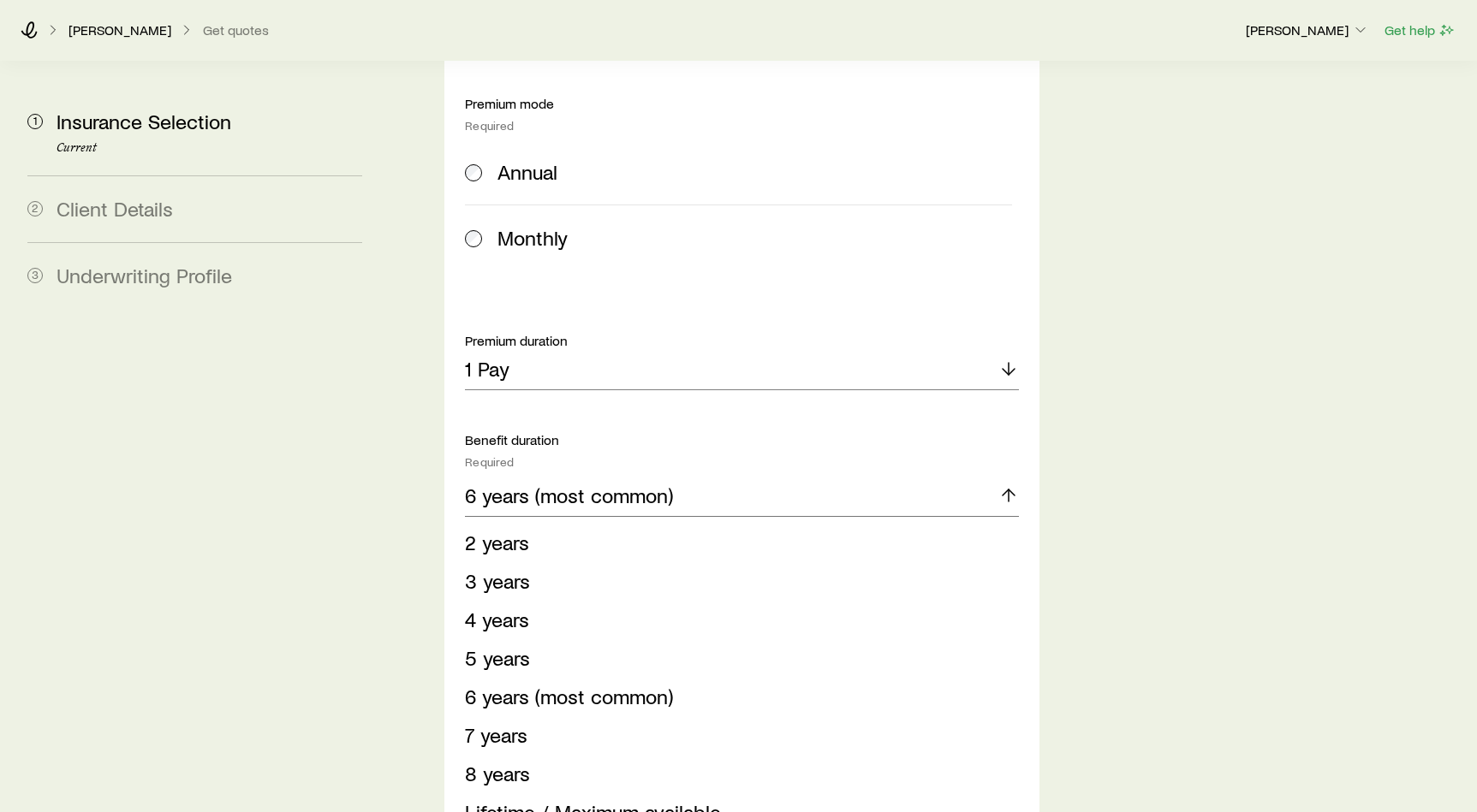
scroll to position [1097, 0]
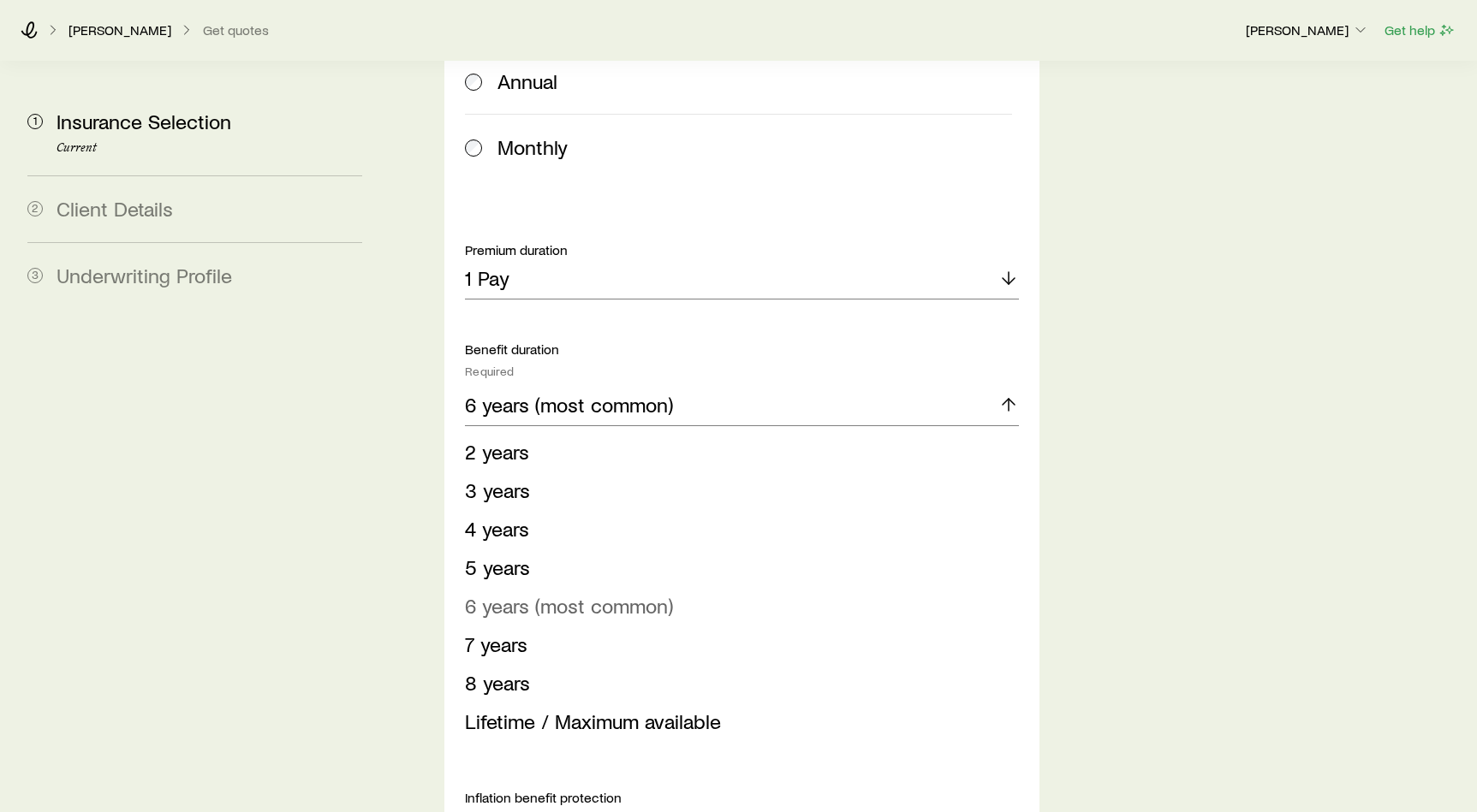
click at [597, 593] on span "6 years (most common)" at bounding box center [569, 605] width 208 height 25
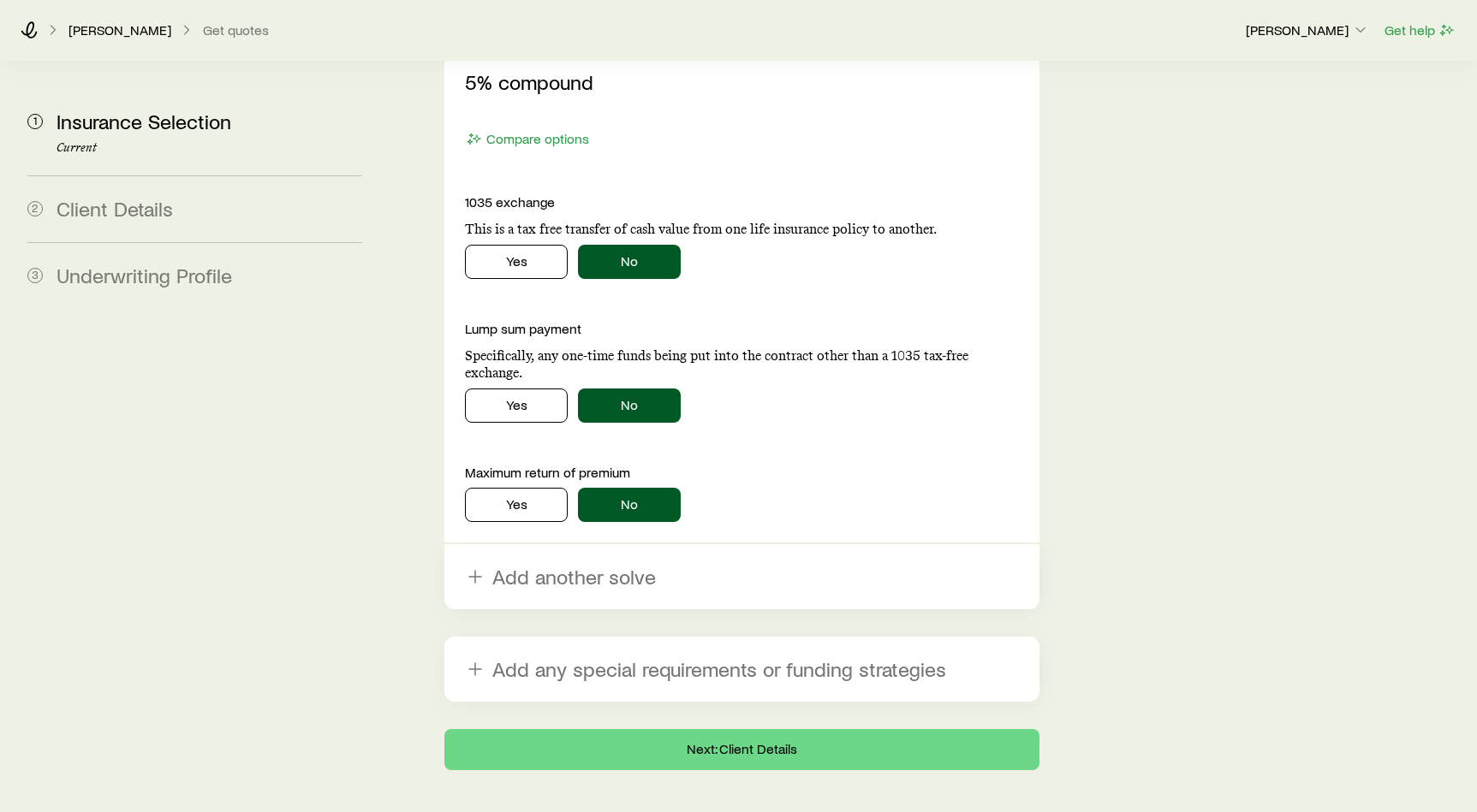
scroll to position [1805, 0]
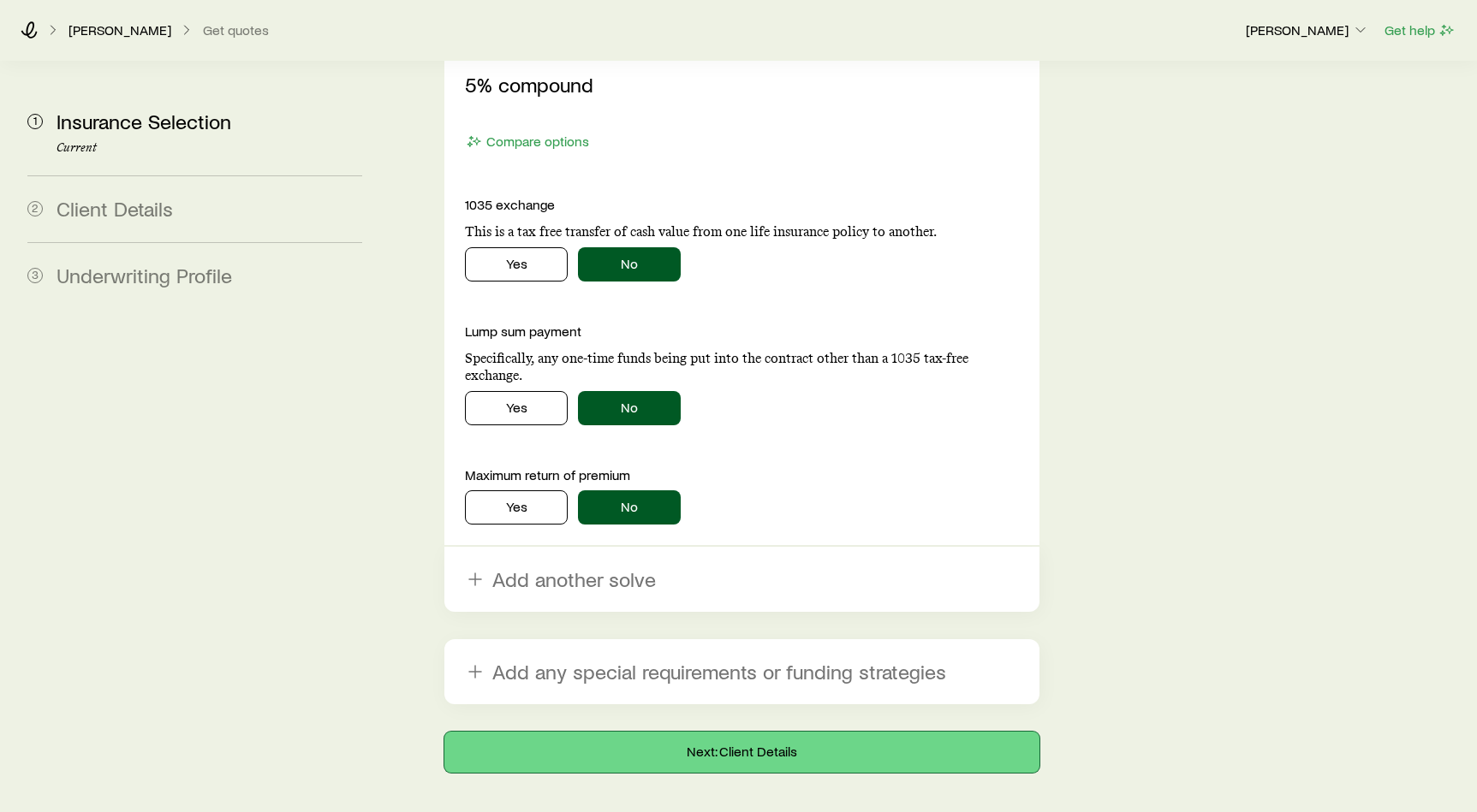
click at [892, 731] on button "Next: Client Details" at bounding box center [742, 752] width 595 height 41
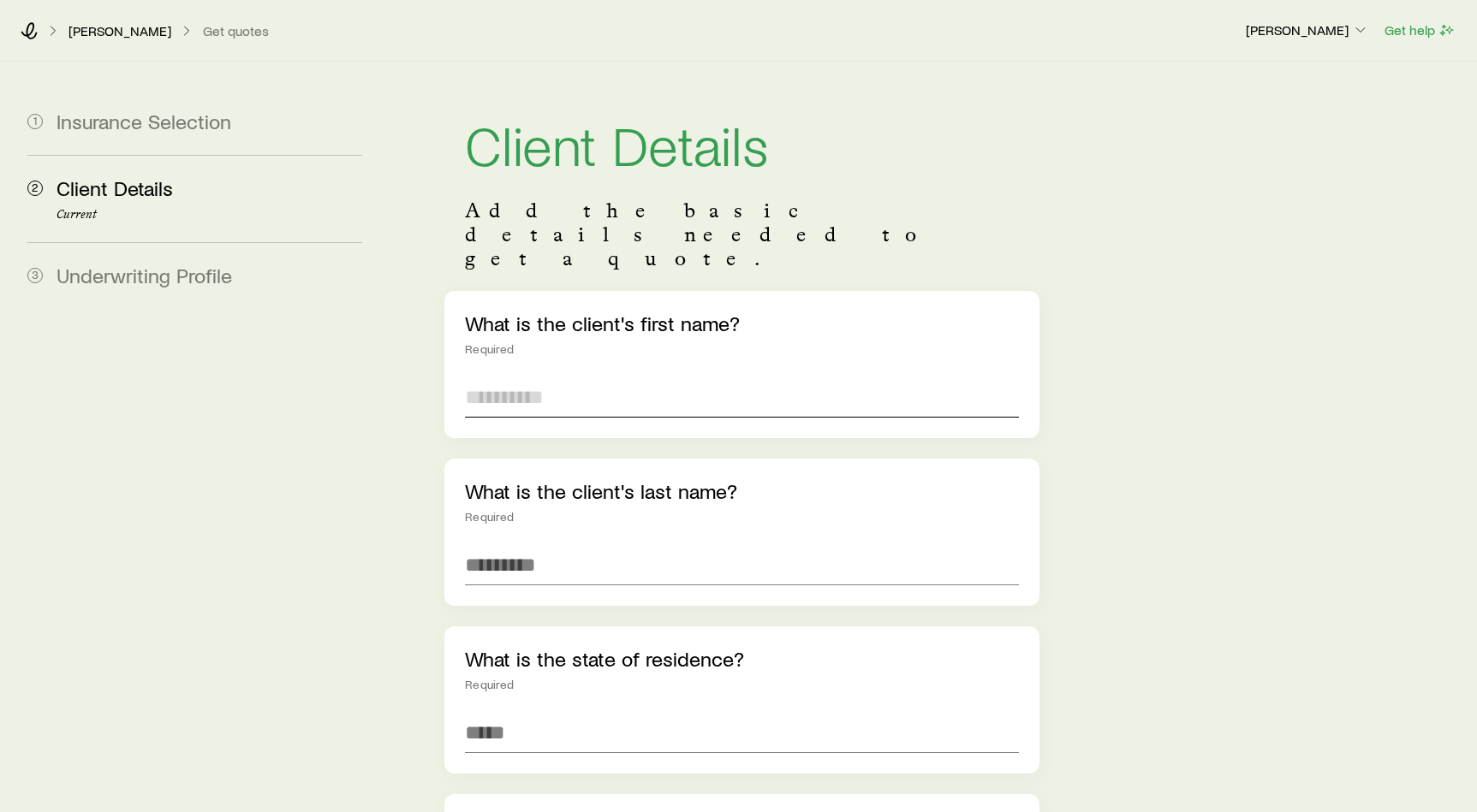
click at [699, 376] on input "text" at bounding box center [742, 397] width 554 height 41
type input "****"
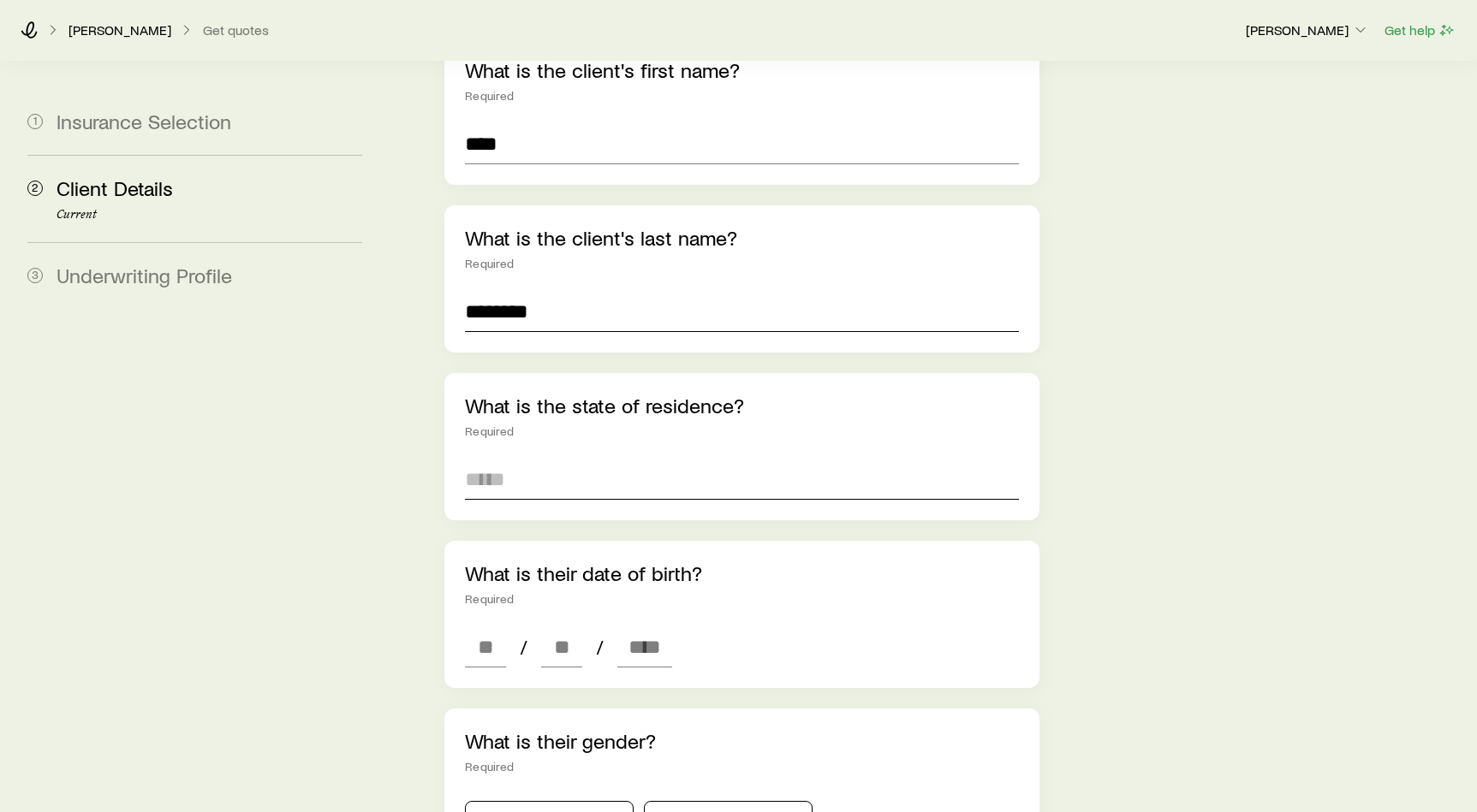
type input "********"
click at [677, 459] on input at bounding box center [742, 479] width 554 height 41
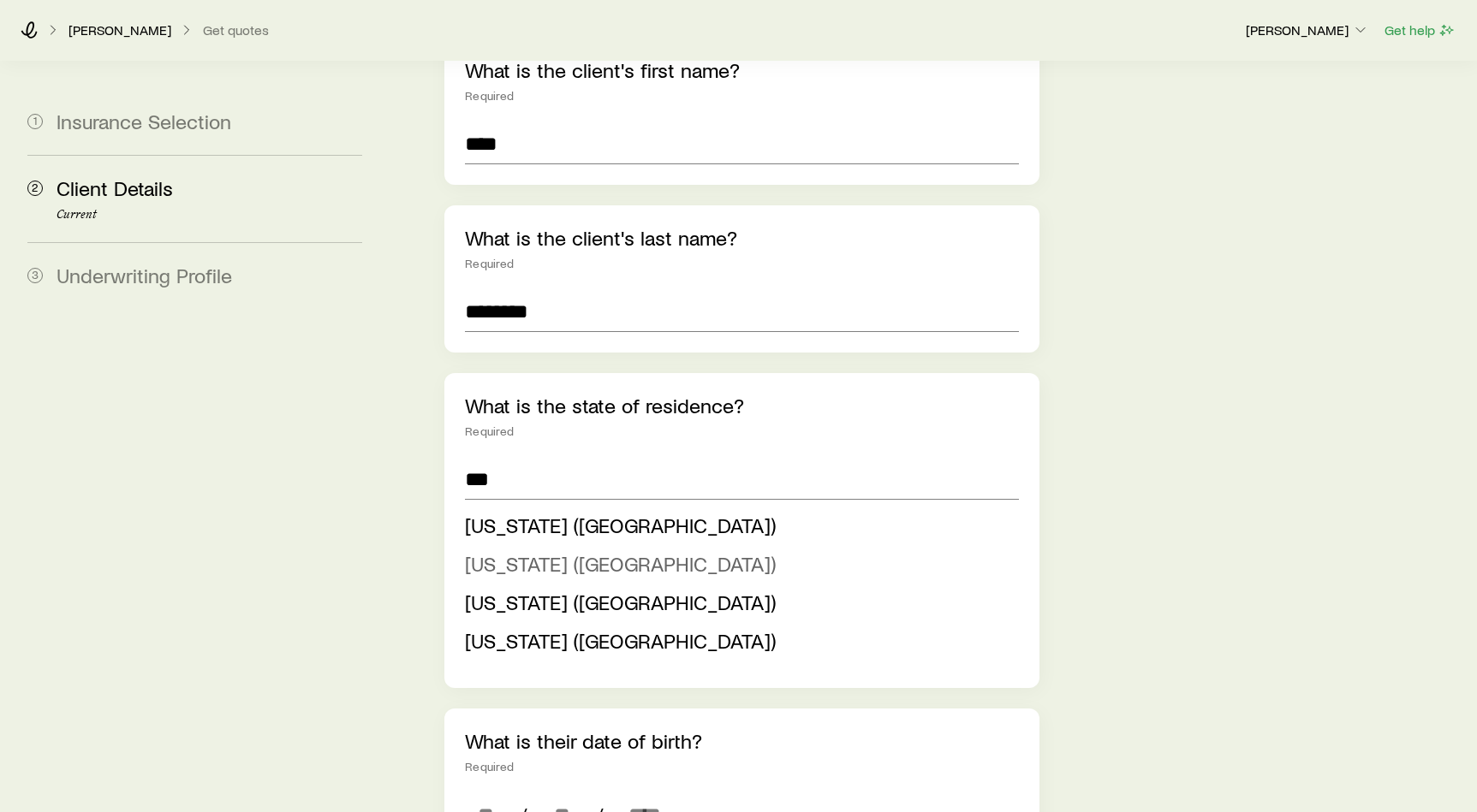
click at [628, 545] on li "New Jersey (NJ)" at bounding box center [737, 564] width 543 height 39
type input "**********"
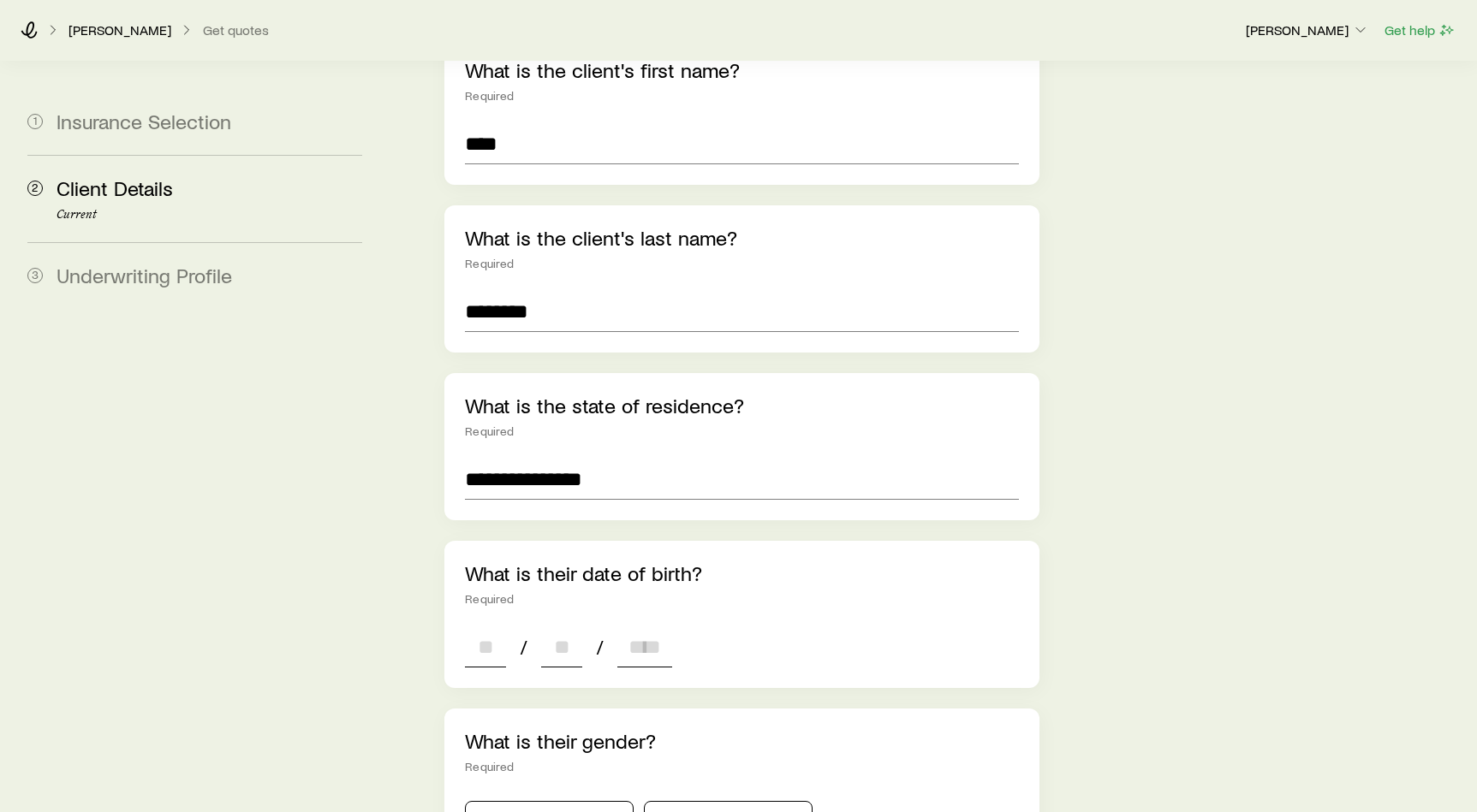
click at [495, 626] on input at bounding box center [486, 647] width 41 height 41
type input "**"
type input "*"
type input "****"
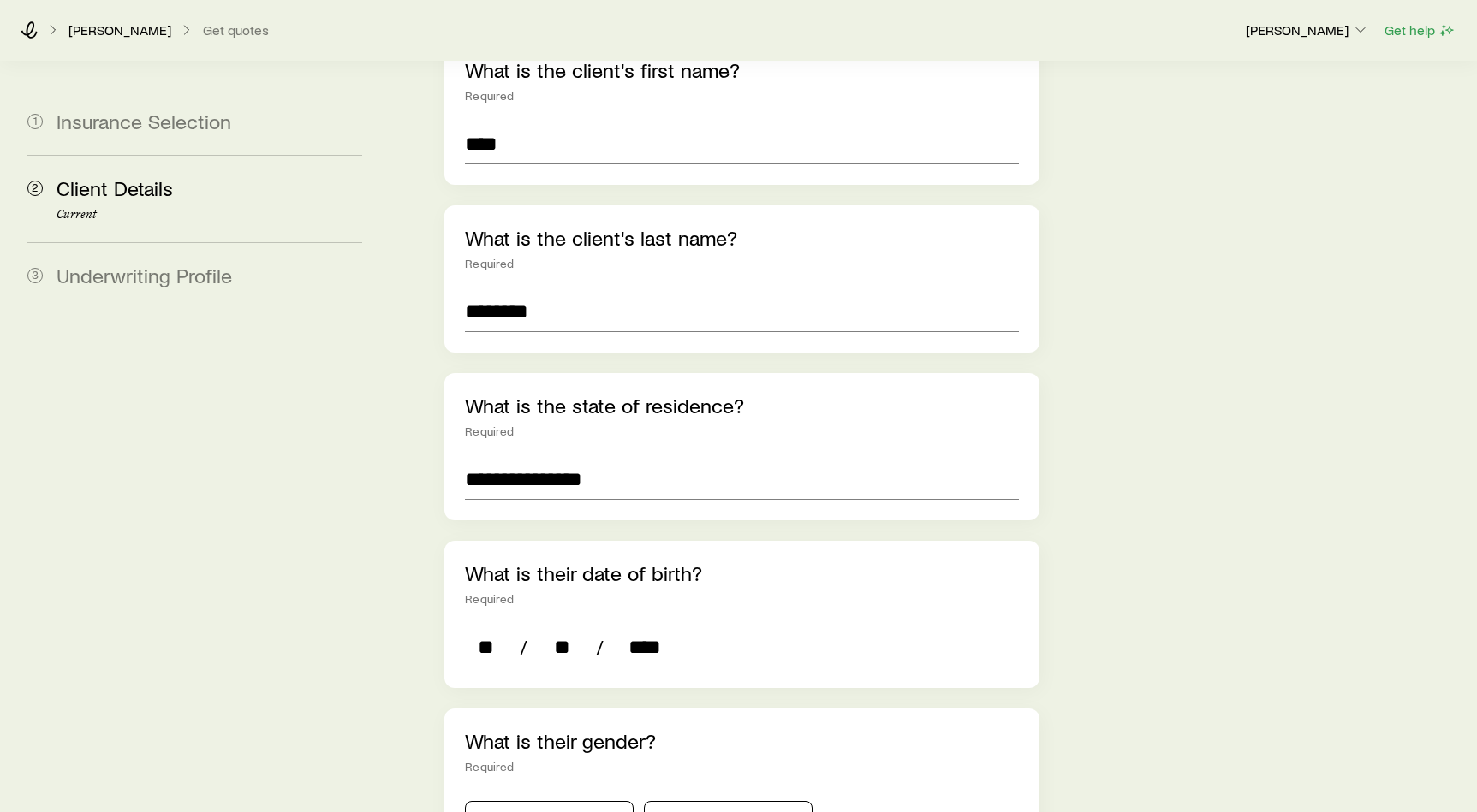
type input "*"
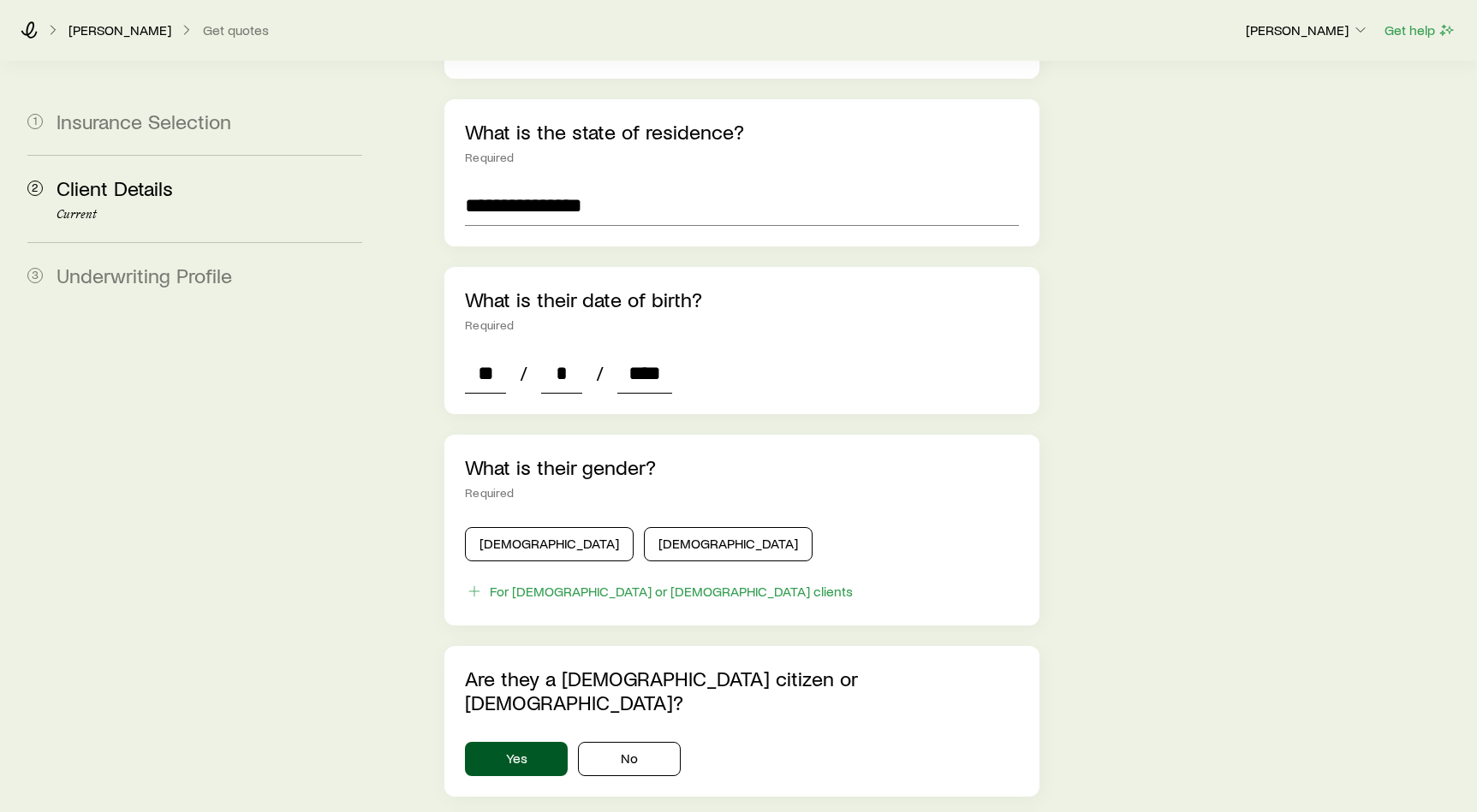
scroll to position [559, 0]
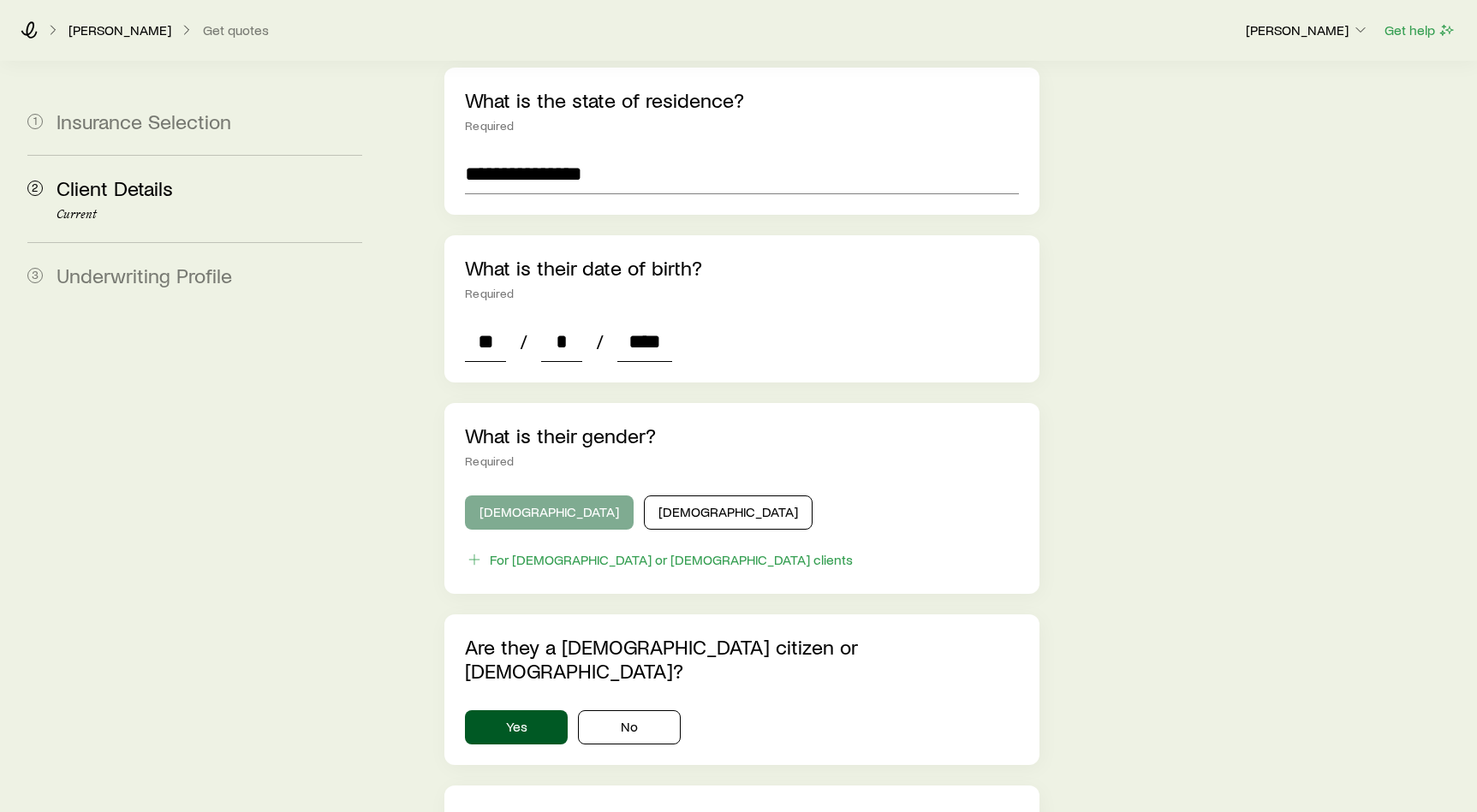
type input "****"
click at [530, 496] on button "Male" at bounding box center [549, 513] width 169 height 34
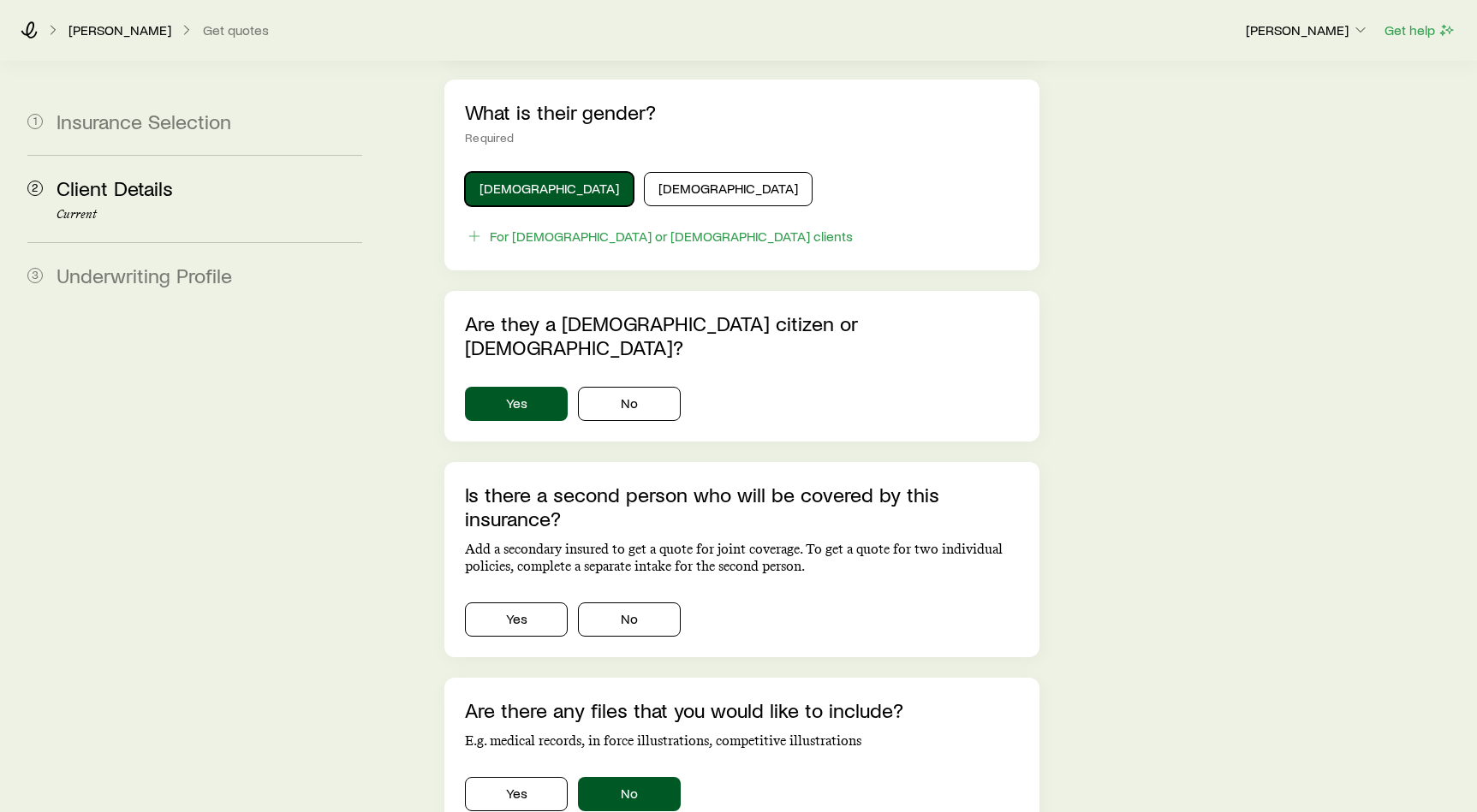
scroll to position [1007, 0]
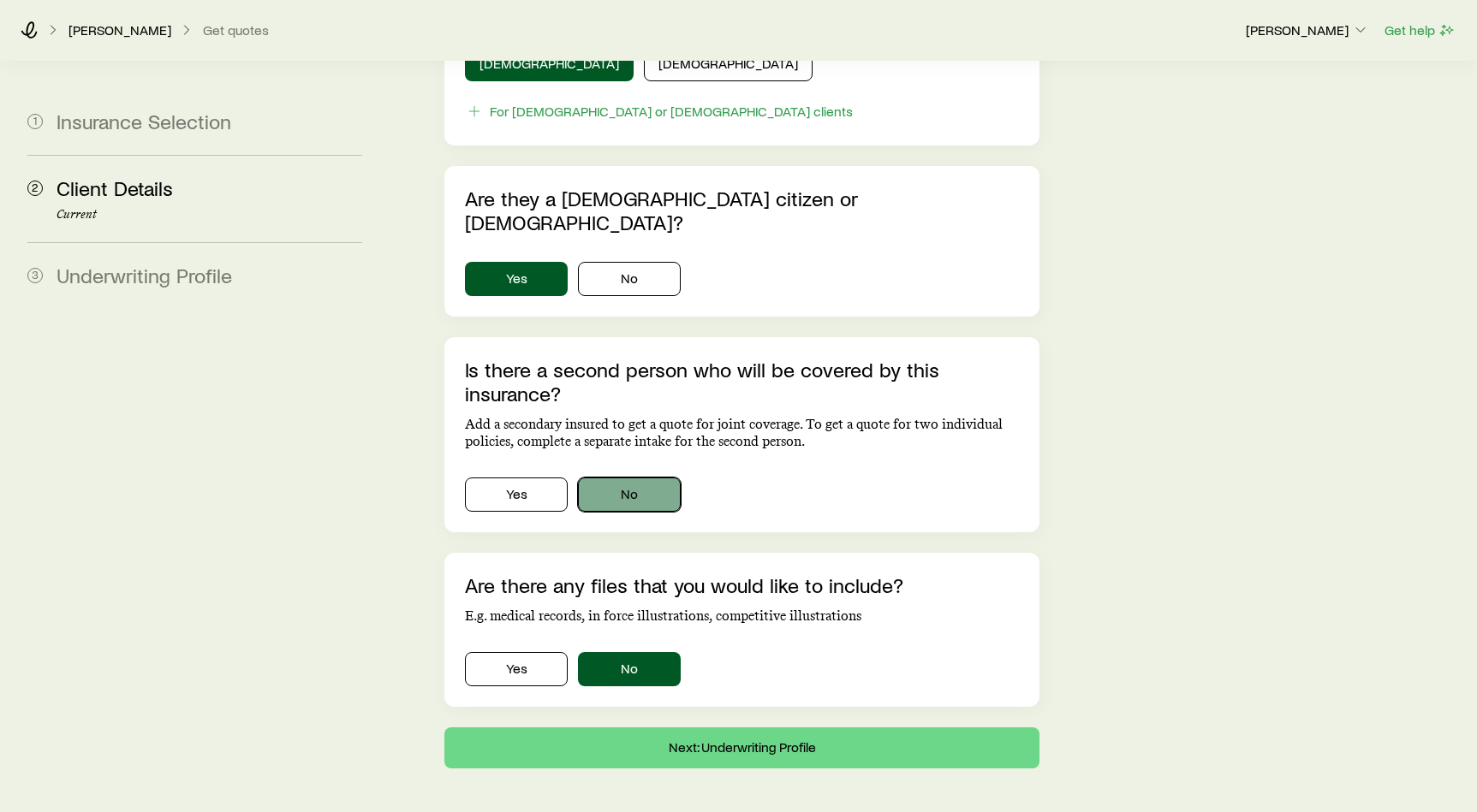
click at [642, 478] on button "No" at bounding box center [628, 495] width 102 height 34
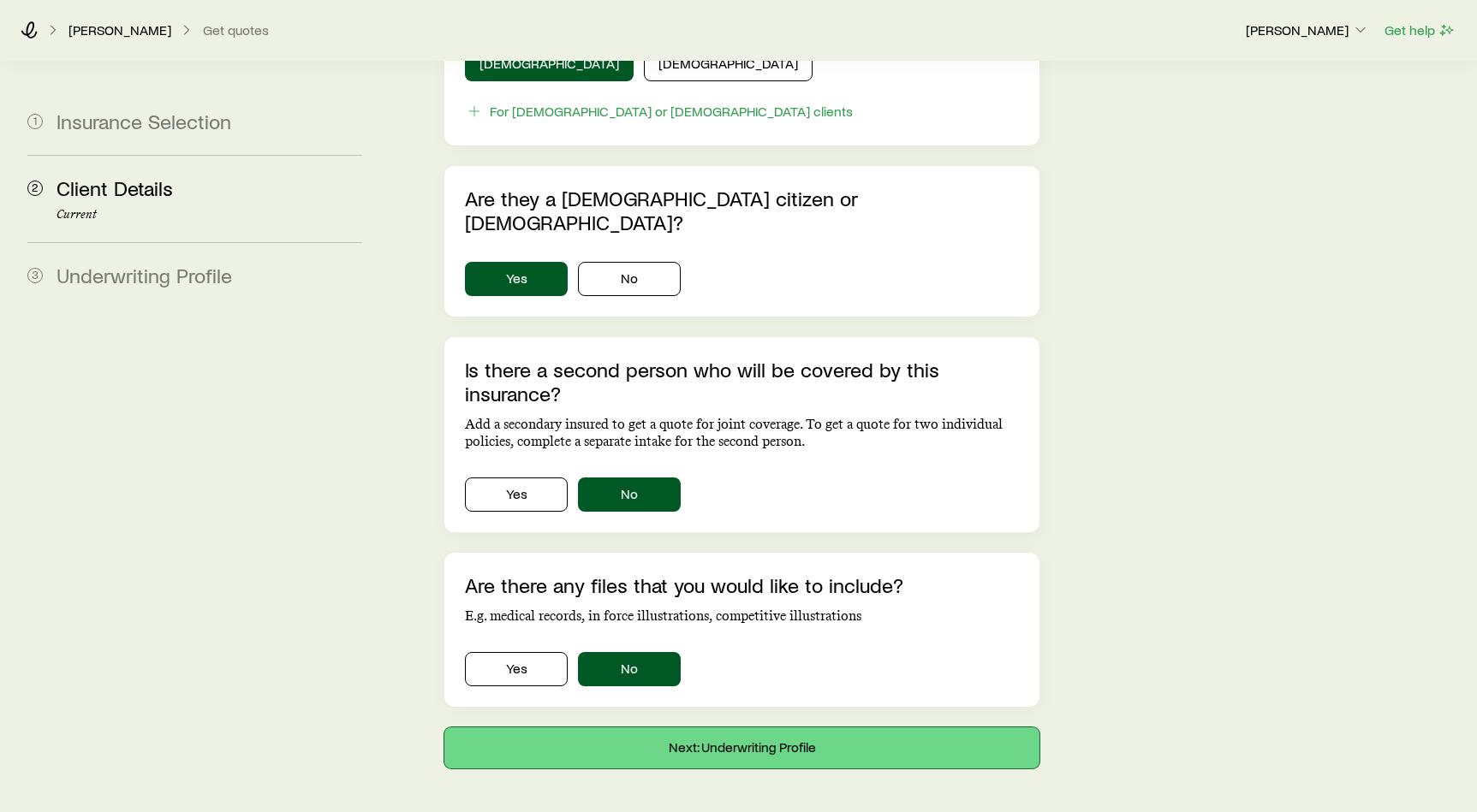
click at [709, 727] on button "Next: Underwriting Profile" at bounding box center [742, 748] width 595 height 41
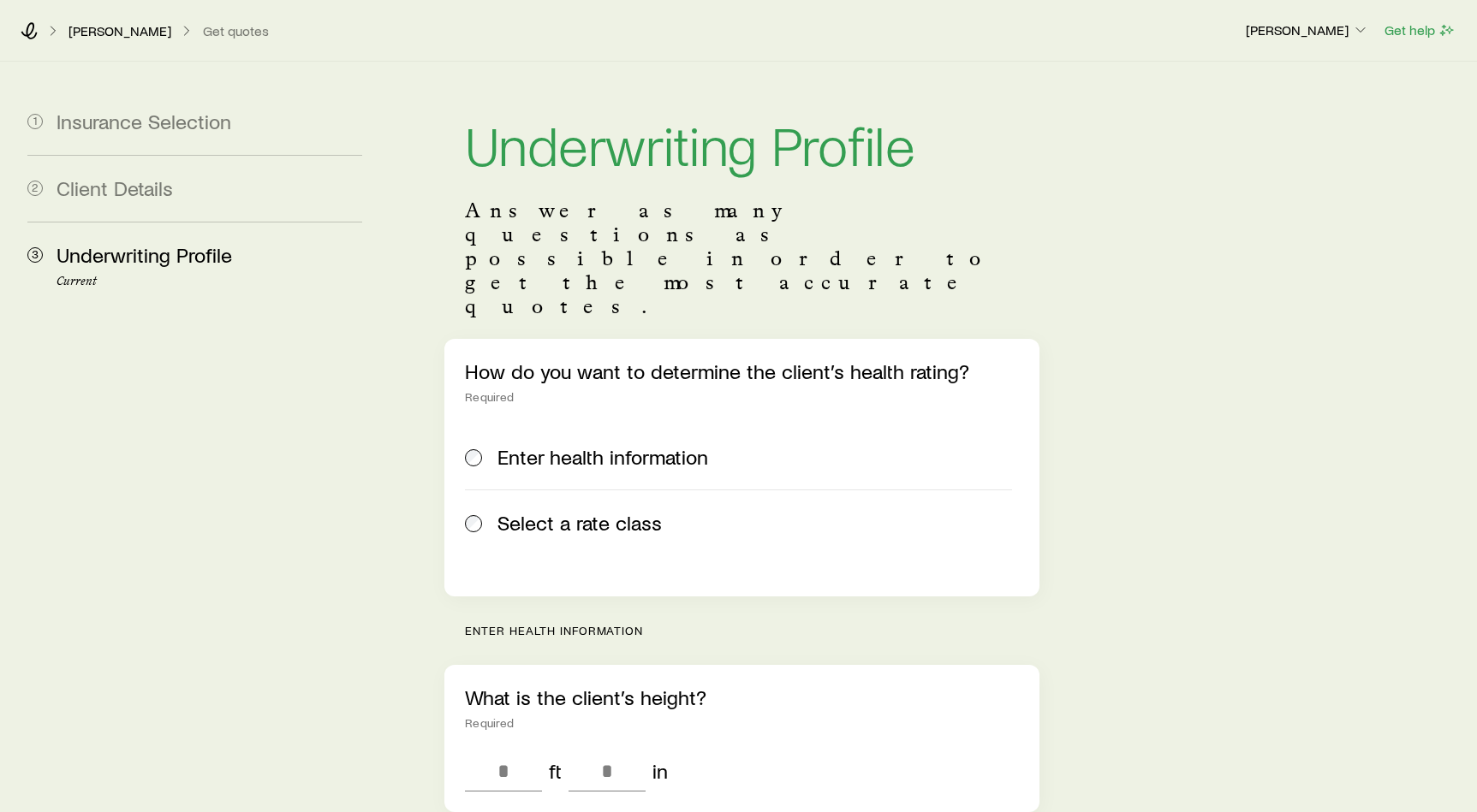
click at [572, 510] on span "Select a rate class" at bounding box center [579, 522] width 164 height 24
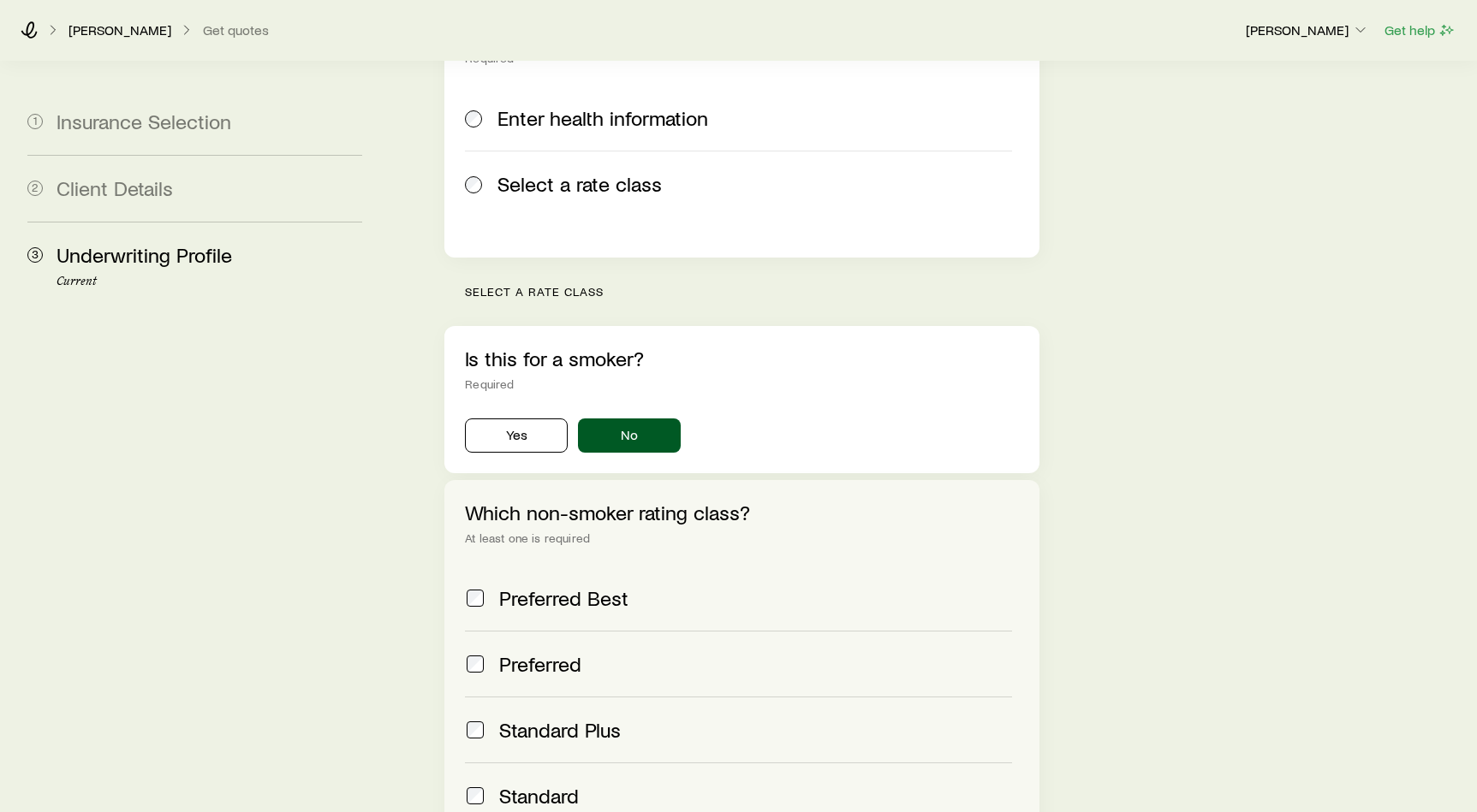
scroll to position [389, 0]
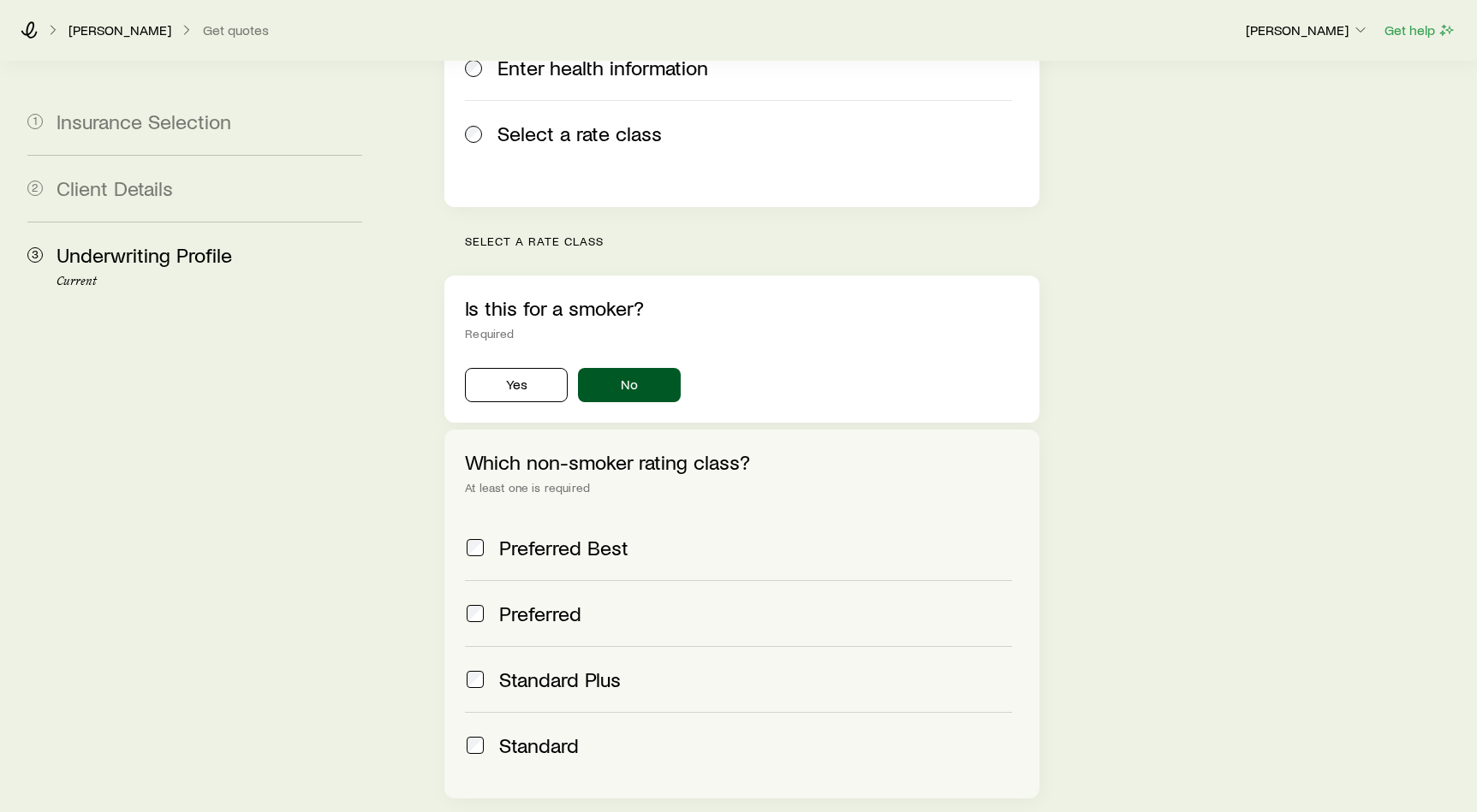
click at [484, 733] on span at bounding box center [475, 745] width 21 height 24
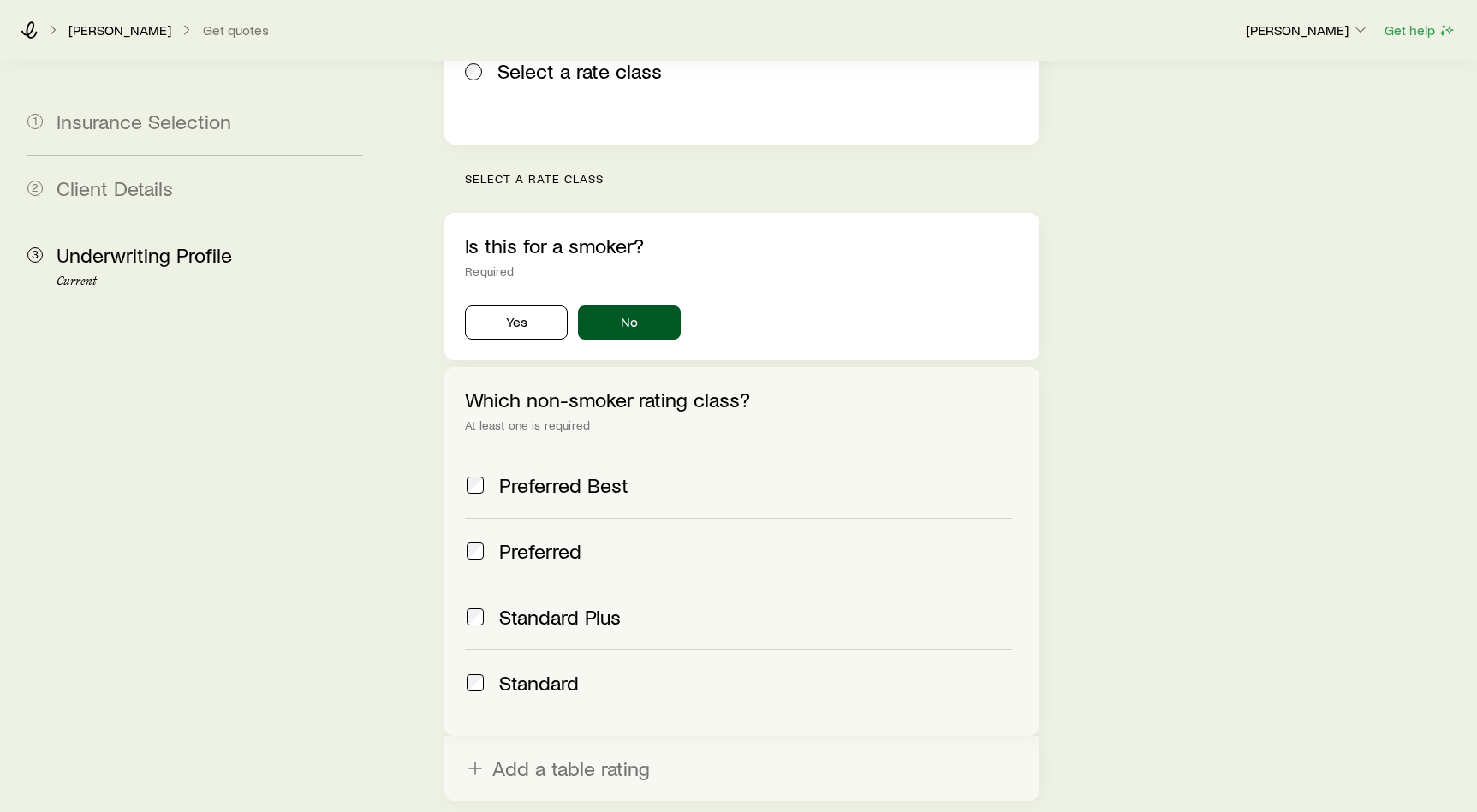
scroll to position [599, 0]
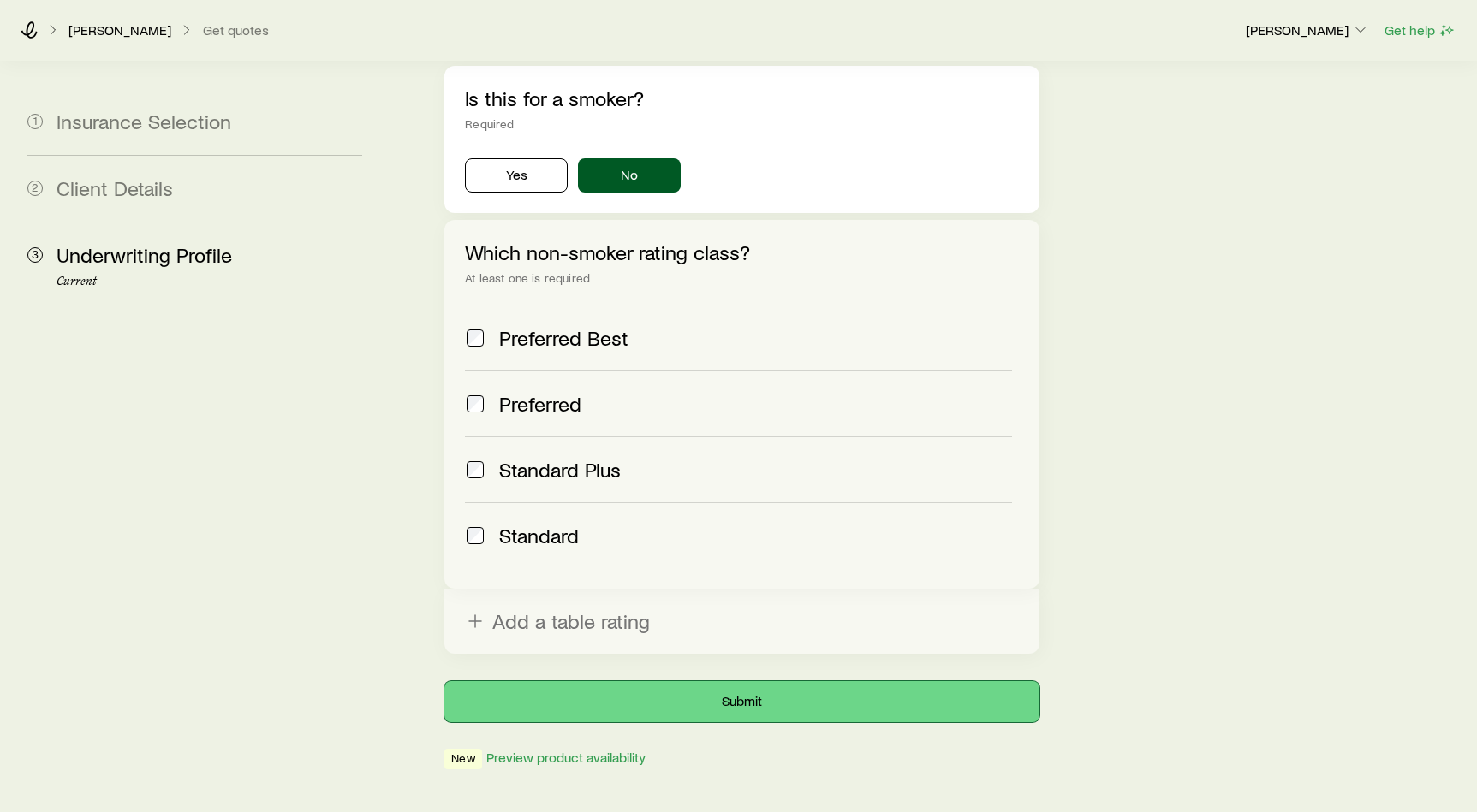
click at [698, 681] on button "Submit" at bounding box center [742, 702] width 595 height 41
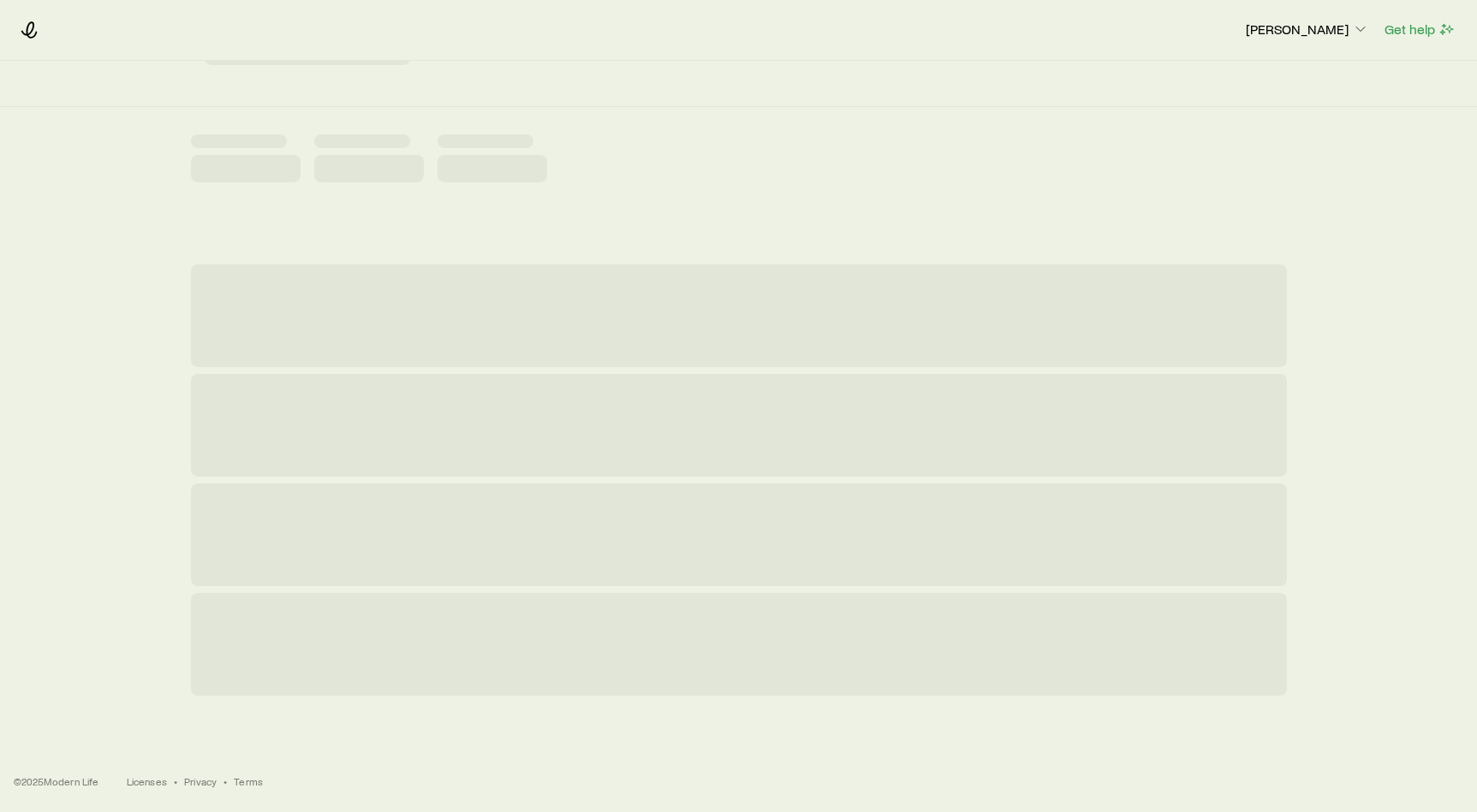
scroll to position [0, 0]
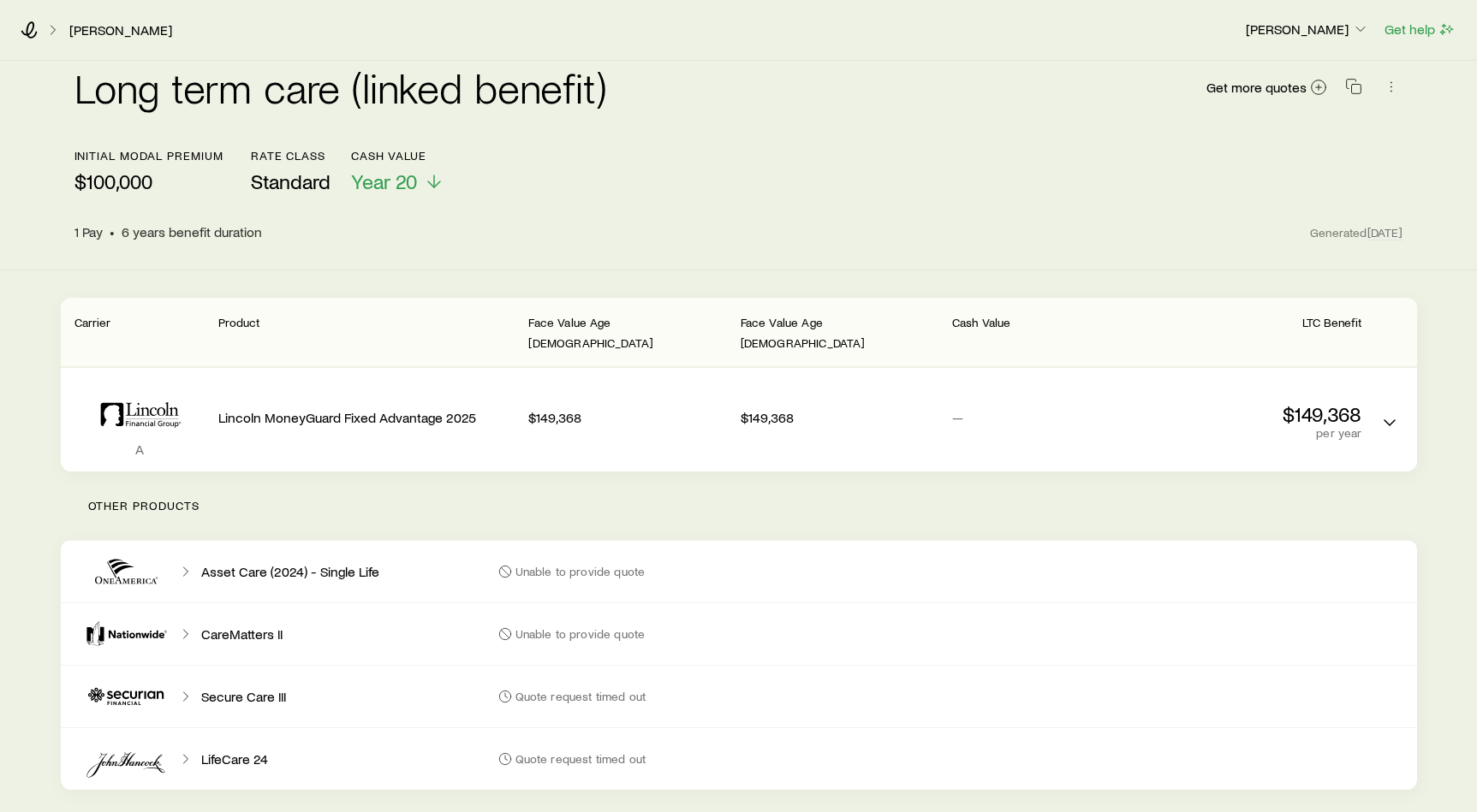
scroll to position [17, 0]
click at [857, 407] on p "$149,368" at bounding box center [839, 416] width 198 height 17
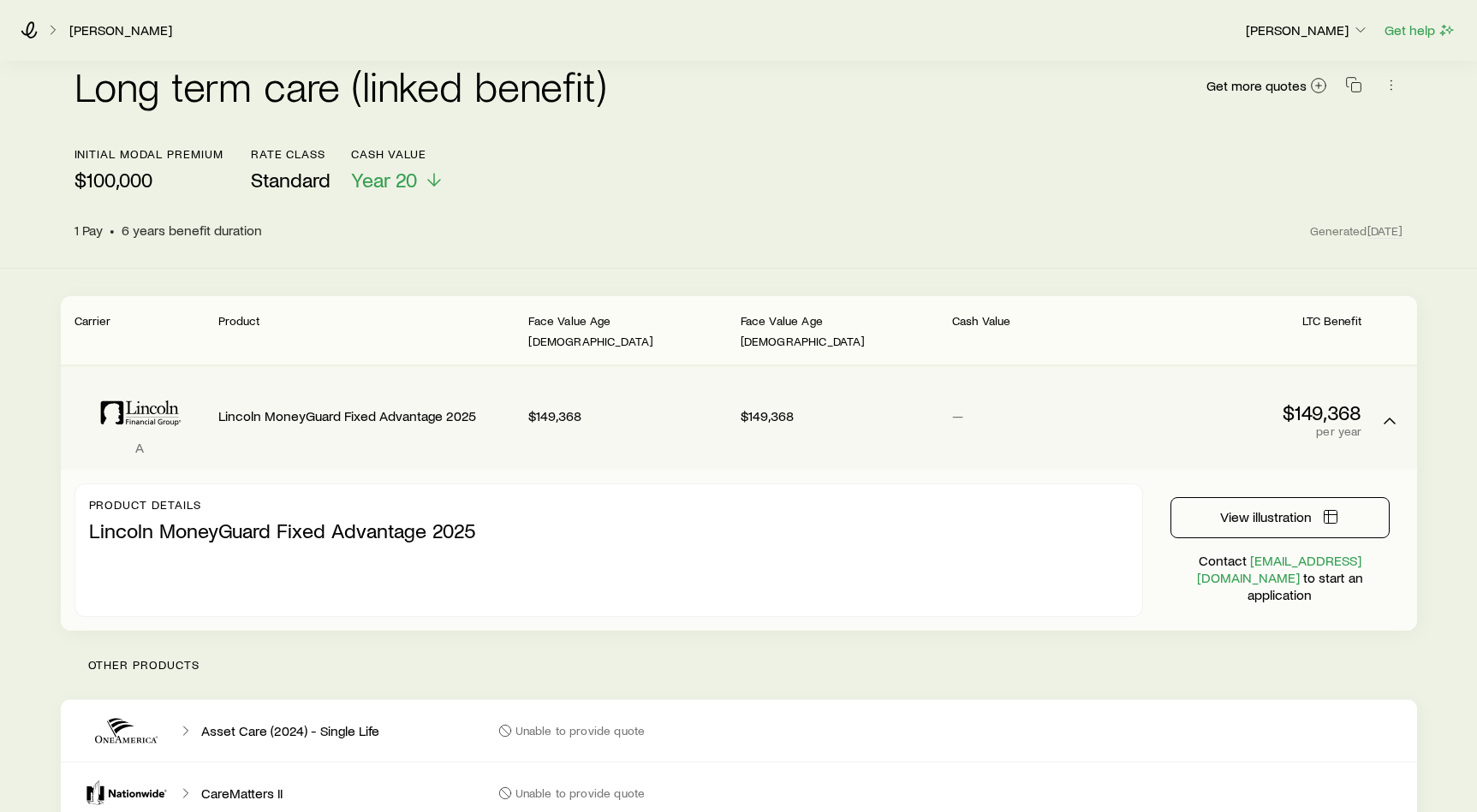
click at [1245, 420] on div "$149,368 per year" at bounding box center [1262, 418] width 198 height 76
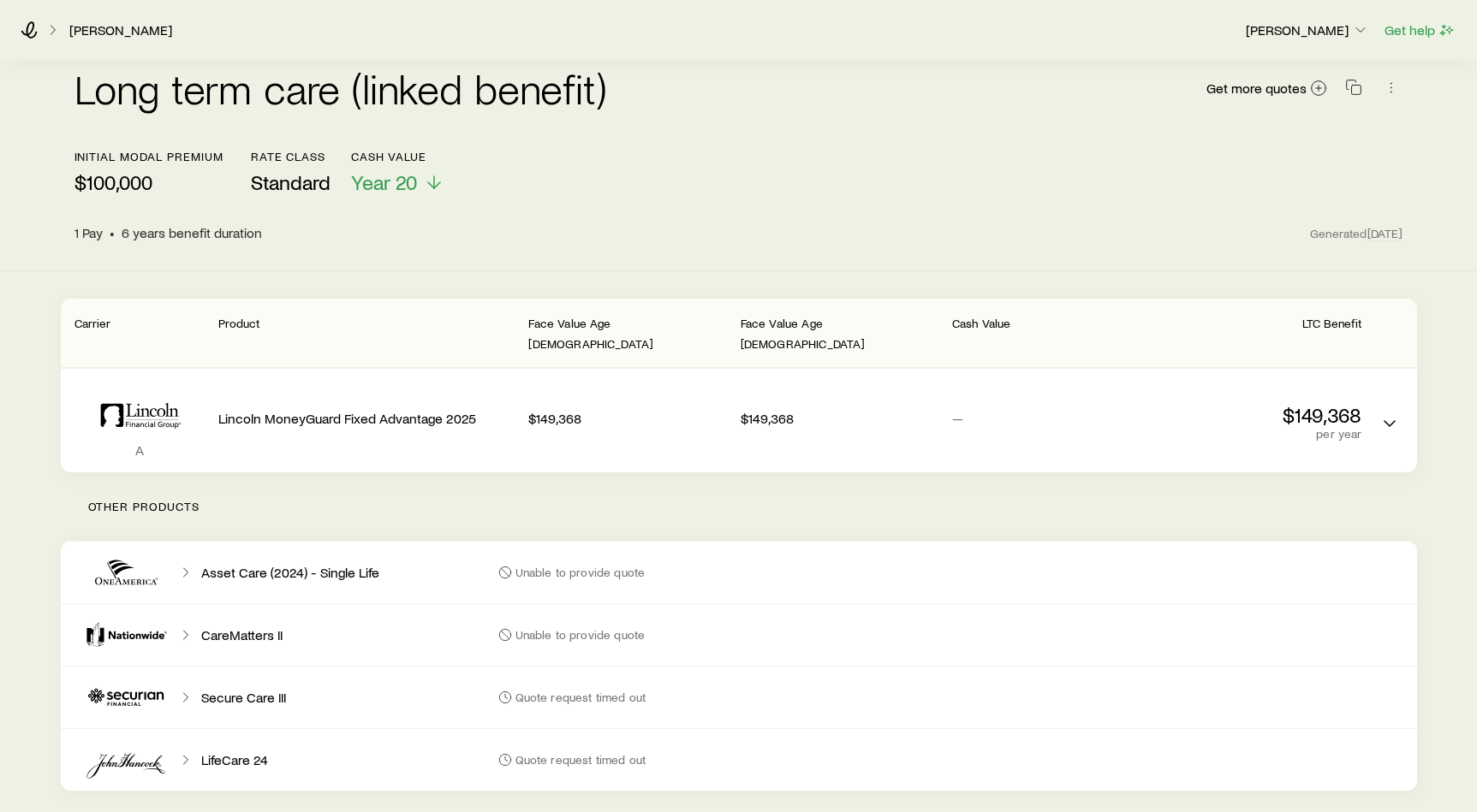
scroll to position [0, 0]
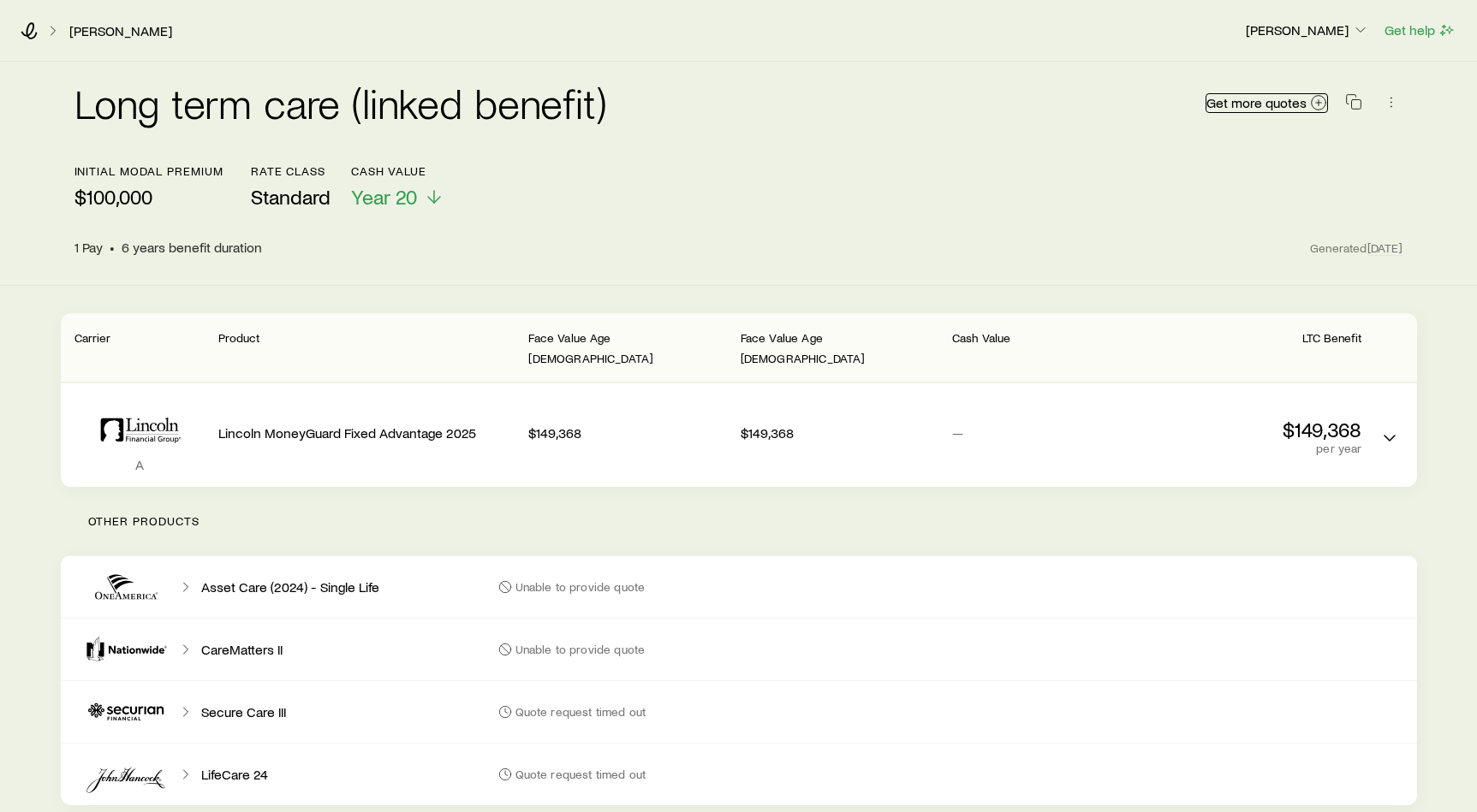
click at [1276, 103] on span "Get more quotes" at bounding box center [1256, 103] width 101 height 14
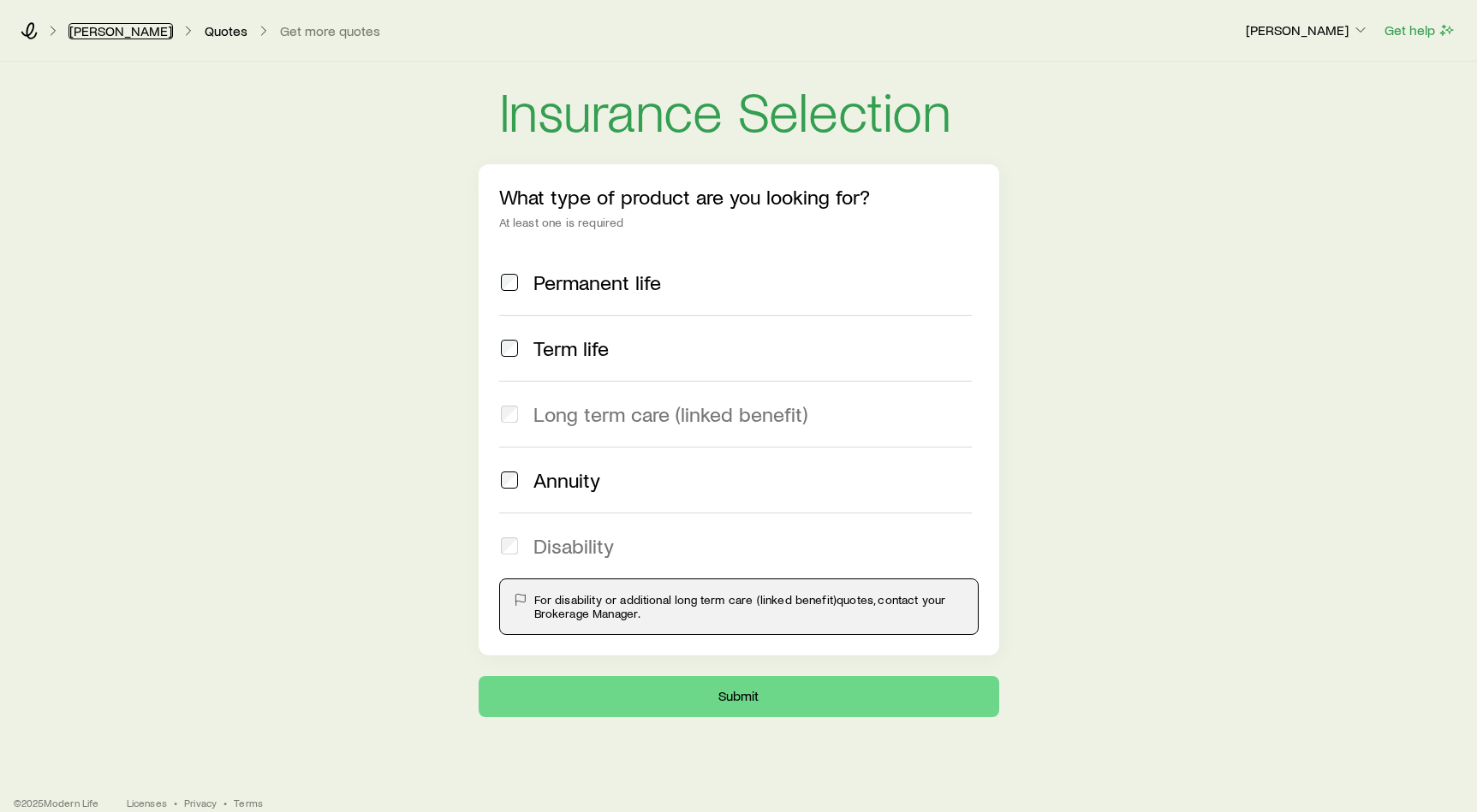
click at [139, 30] on link "Loeffler, Rich" at bounding box center [120, 31] width 104 height 16
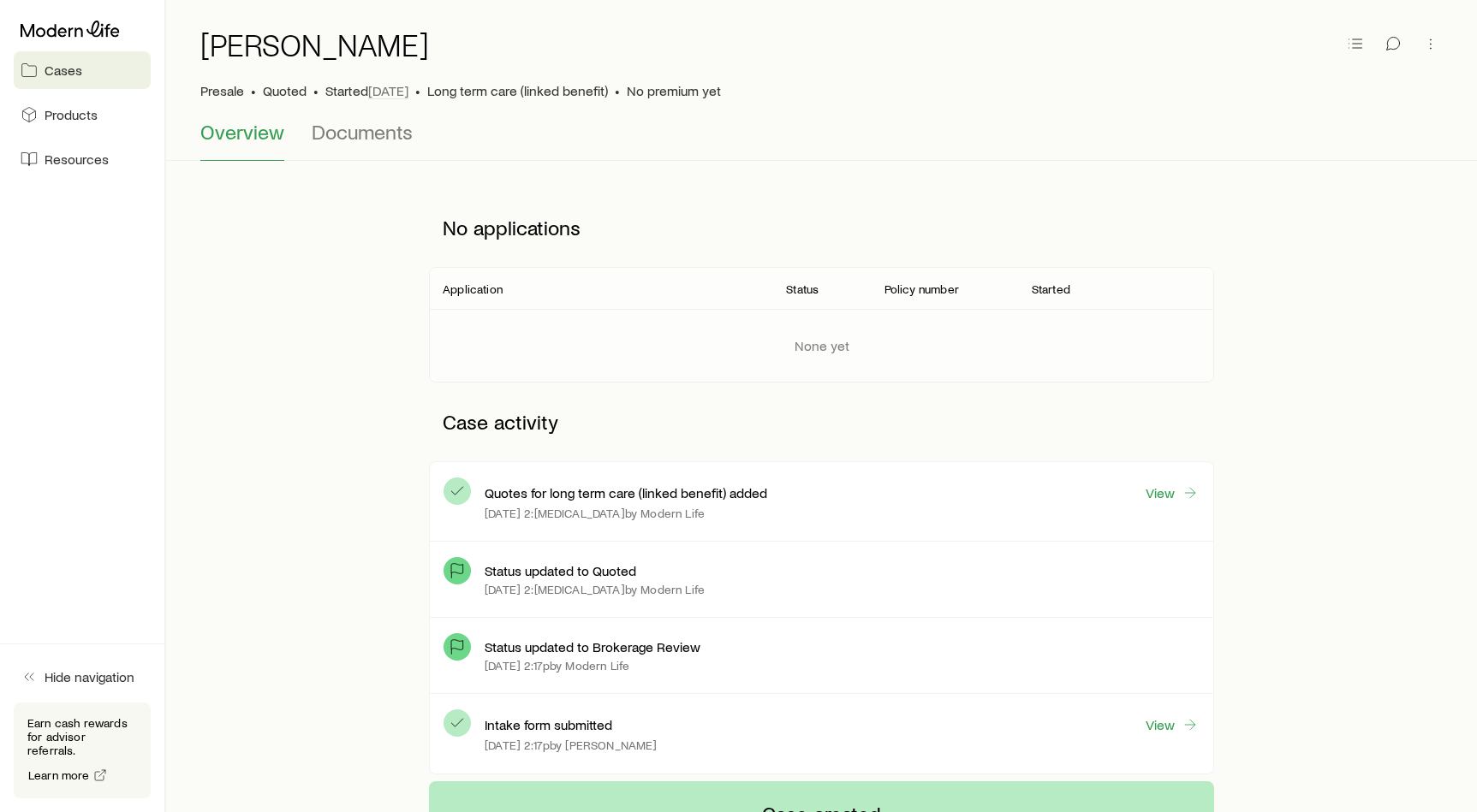
scroll to position [44, 0]
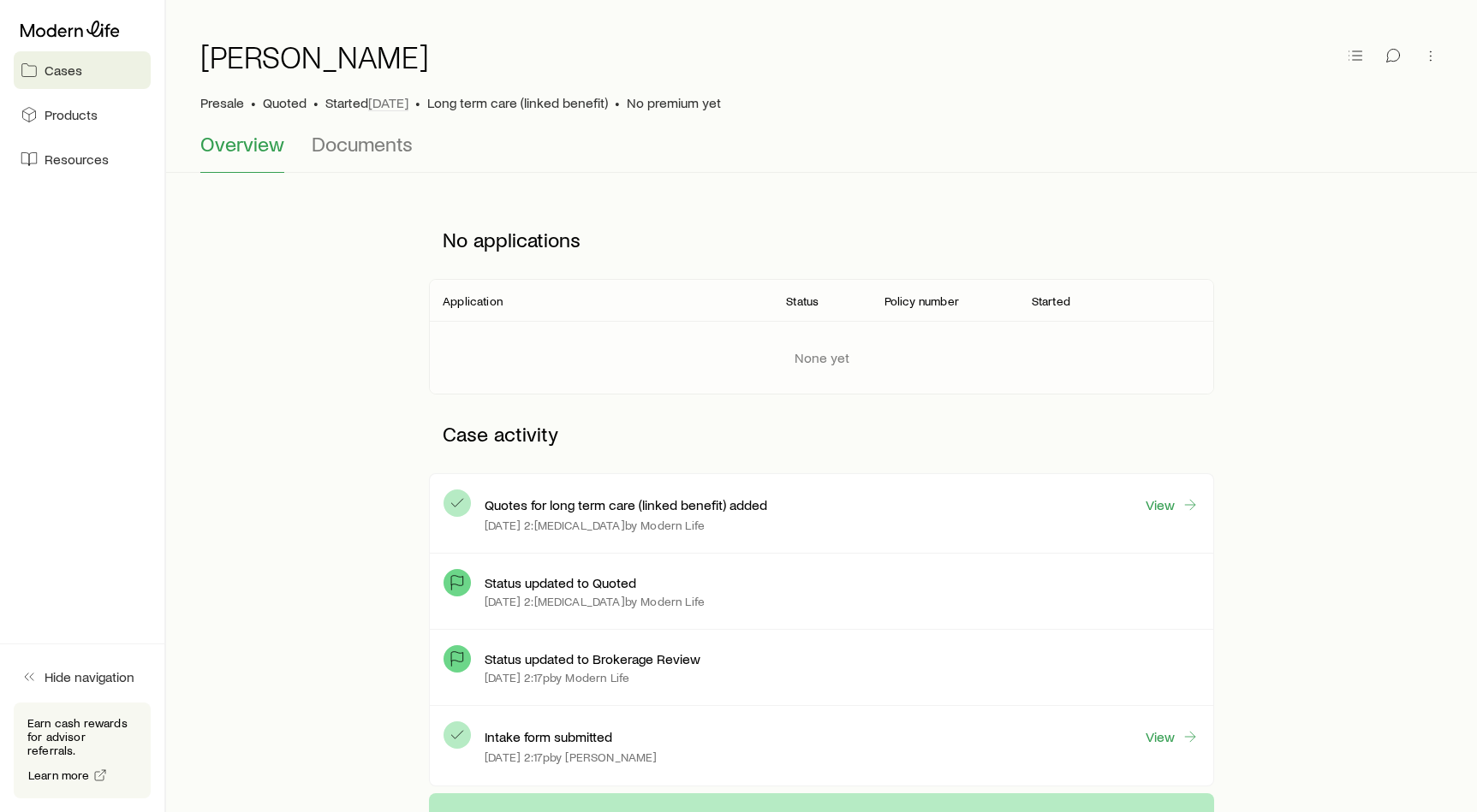
click at [95, 70] on link "Cases" at bounding box center [82, 70] width 137 height 38
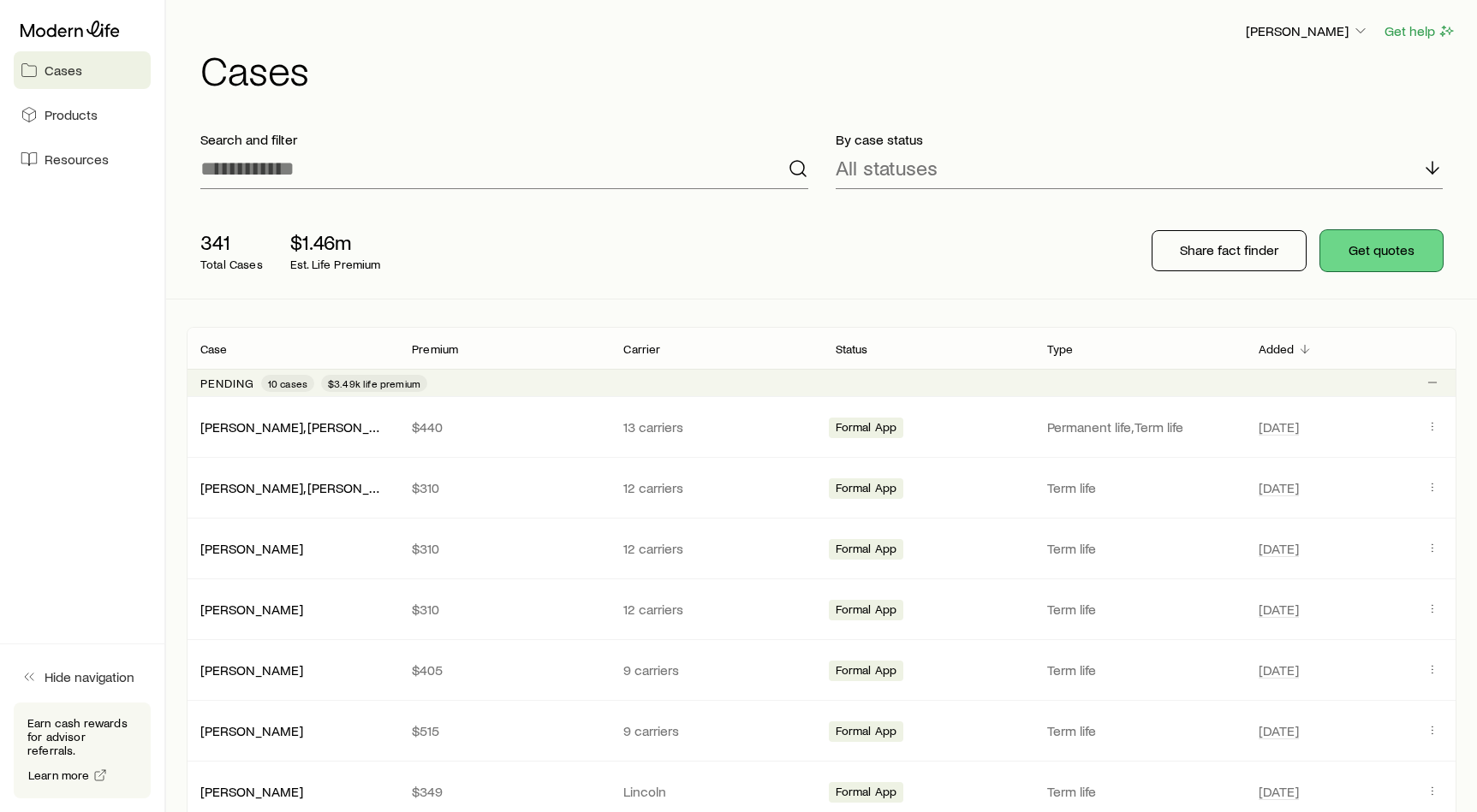
click at [1363, 263] on button "Get quotes" at bounding box center [1381, 251] width 122 height 41
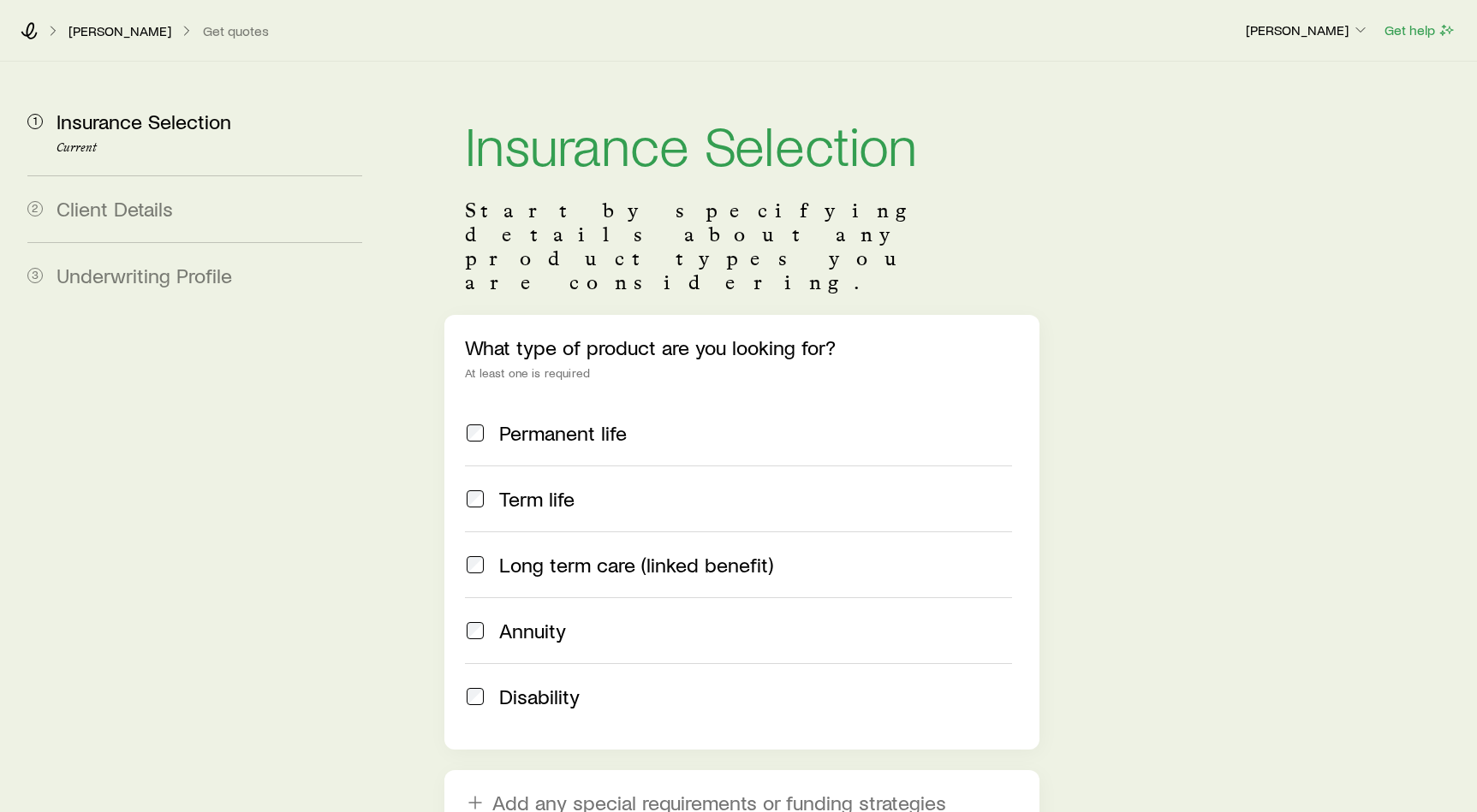
click at [638, 531] on label "Long term care (linked benefit)" at bounding box center [738, 564] width 547 height 66
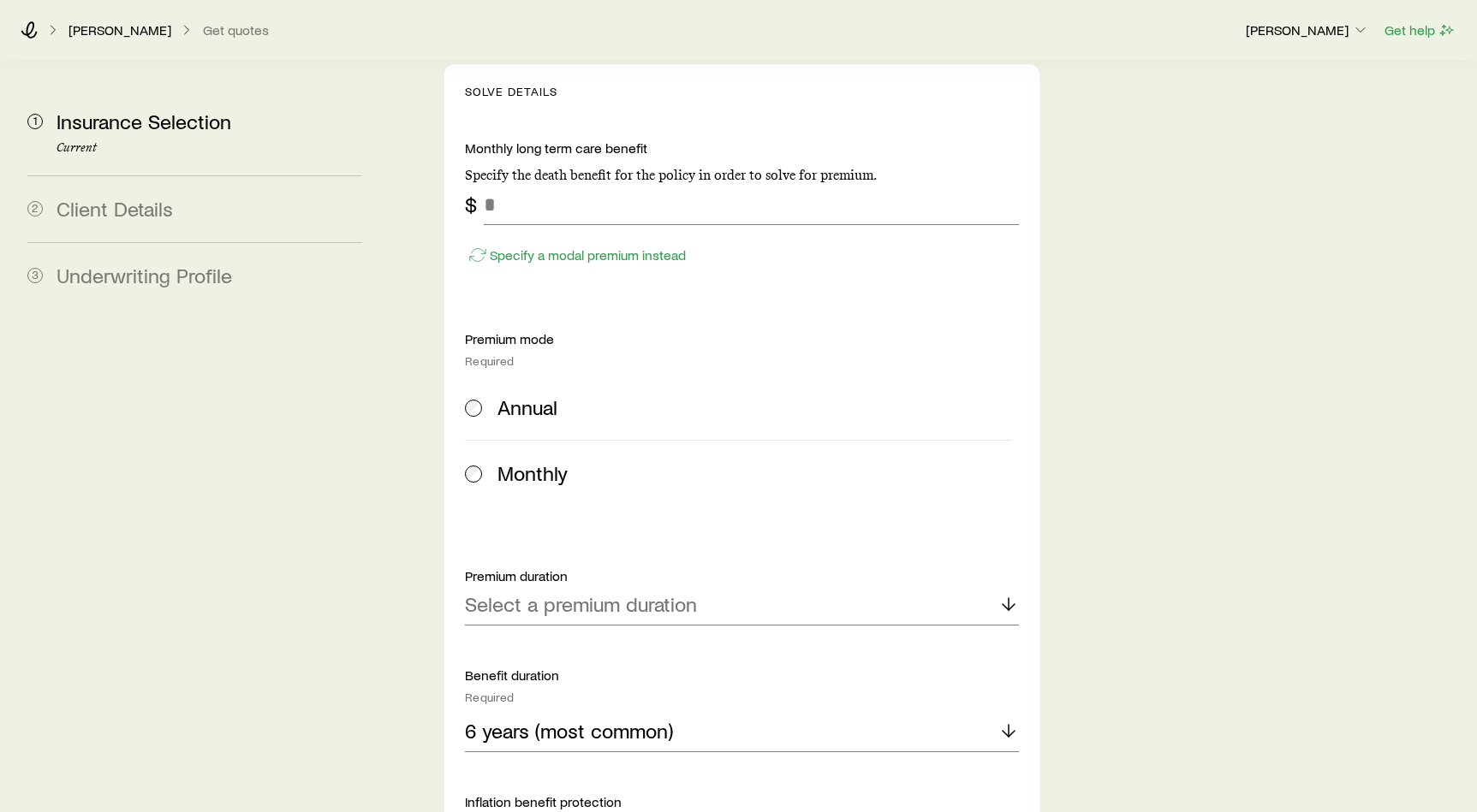
scroll to position [673, 0]
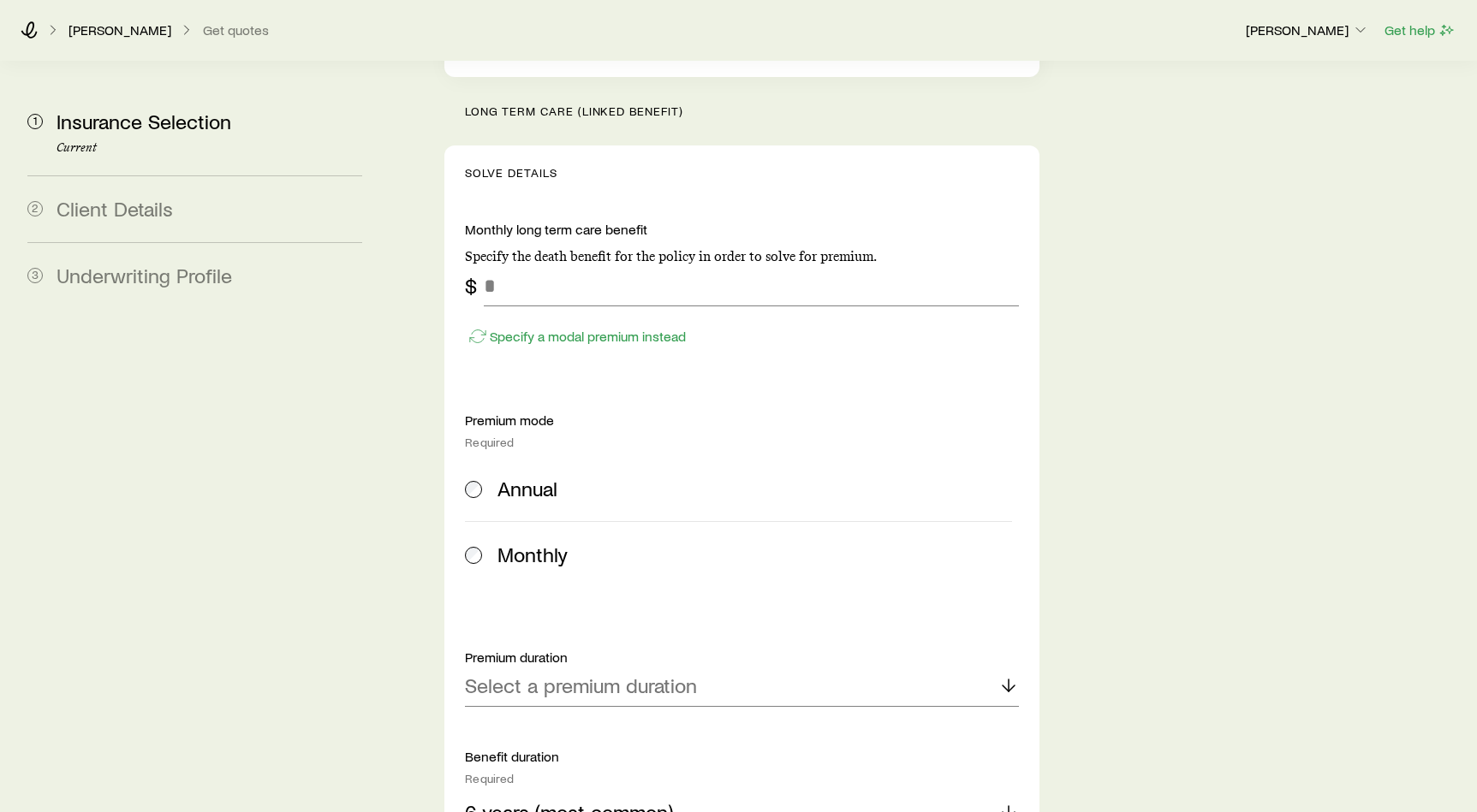
click at [638, 456] on label "Annual" at bounding box center [738, 489] width 547 height 65
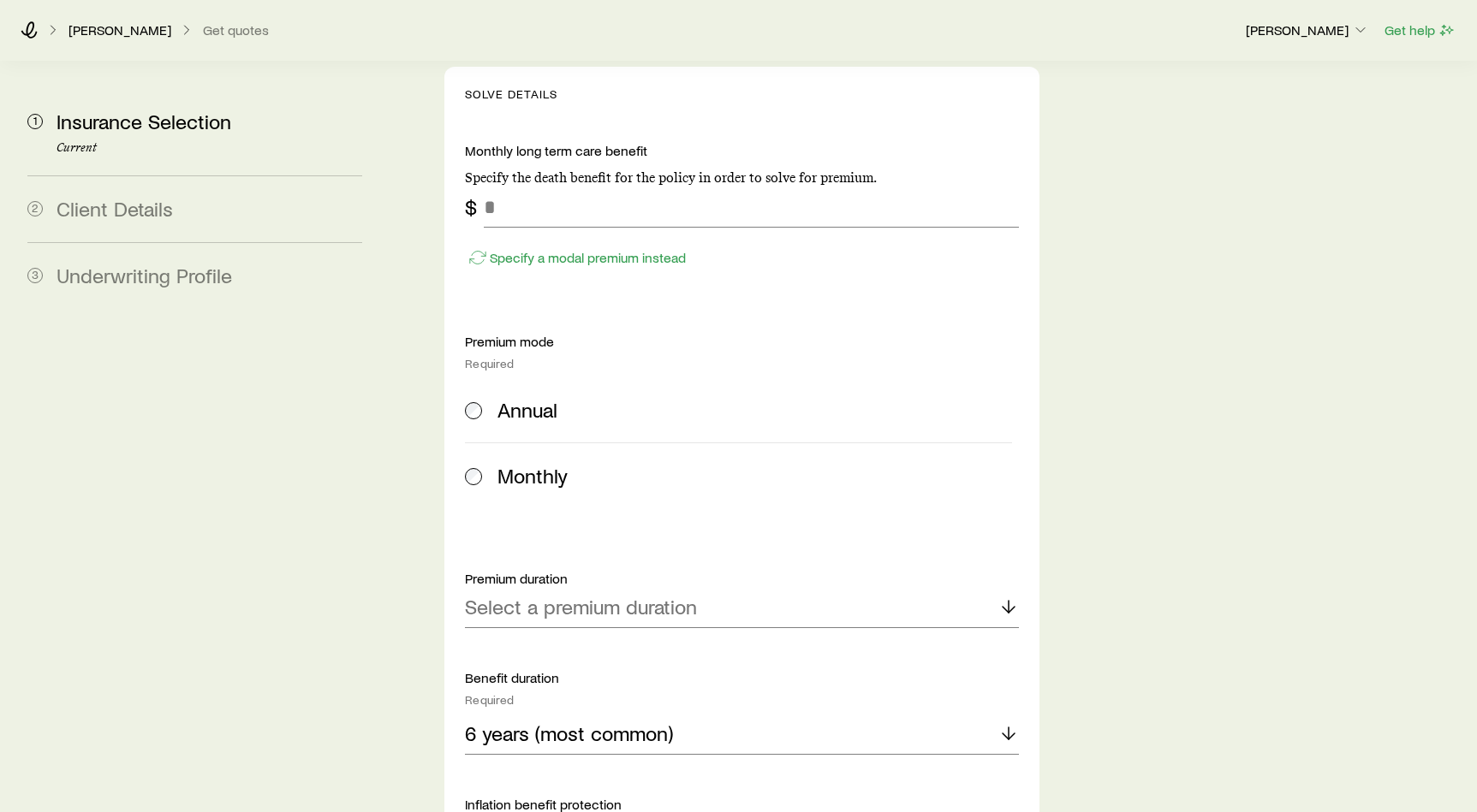
scroll to position [877, 0]
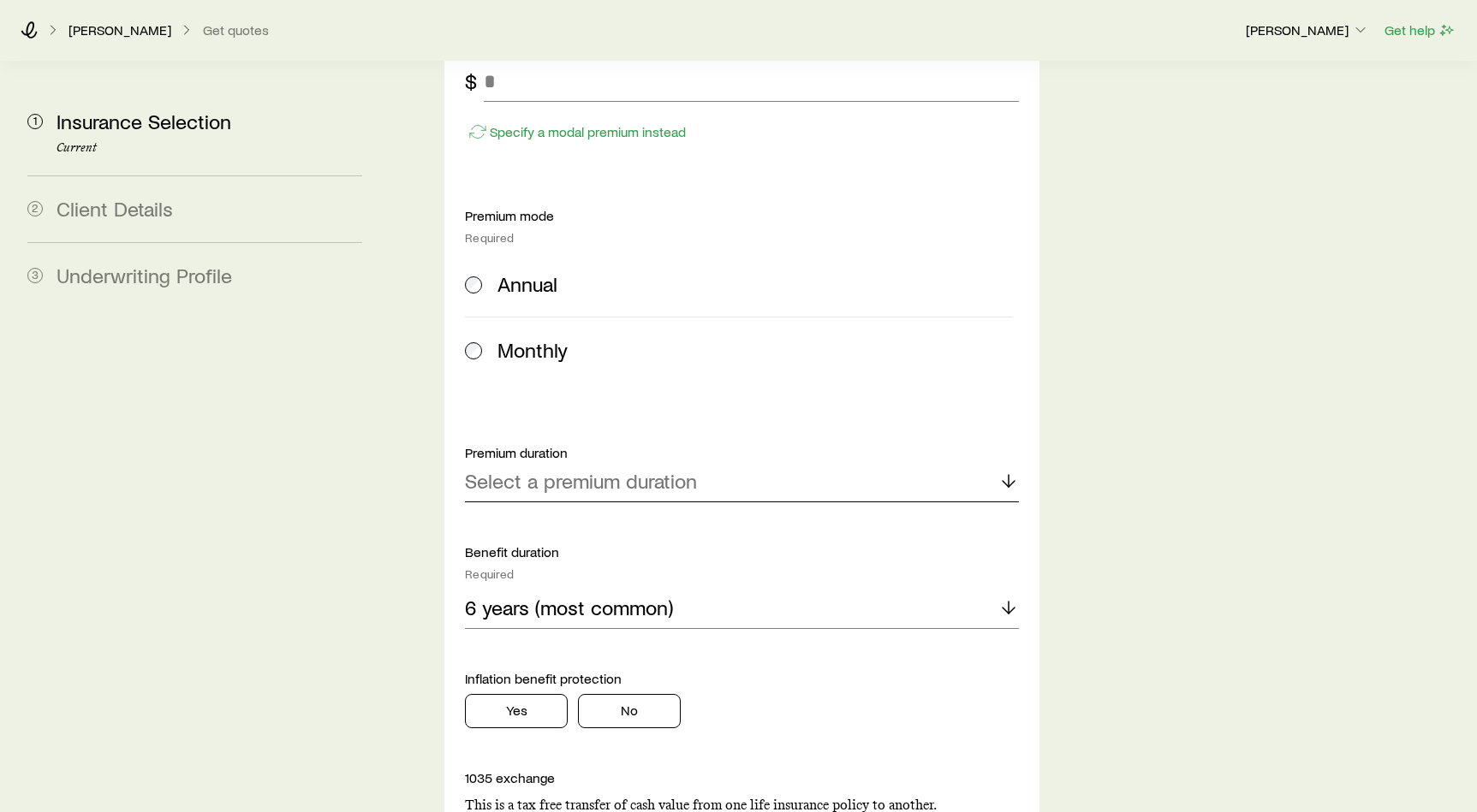
click at [653, 461] on div "Select a premium duration" at bounding box center [742, 482] width 554 height 41
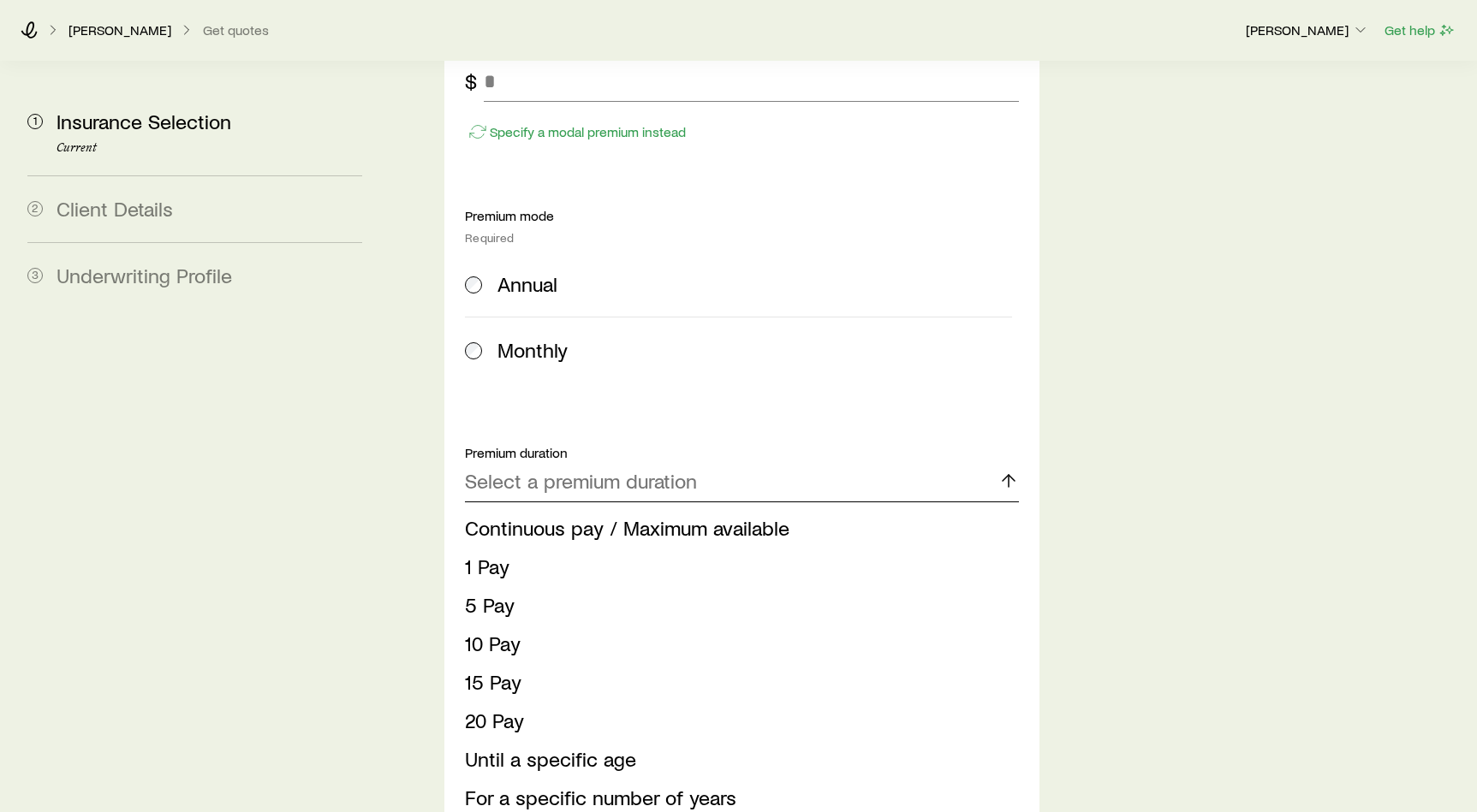
click at [669, 469] on p "Select a premium duration" at bounding box center [581, 481] width 232 height 24
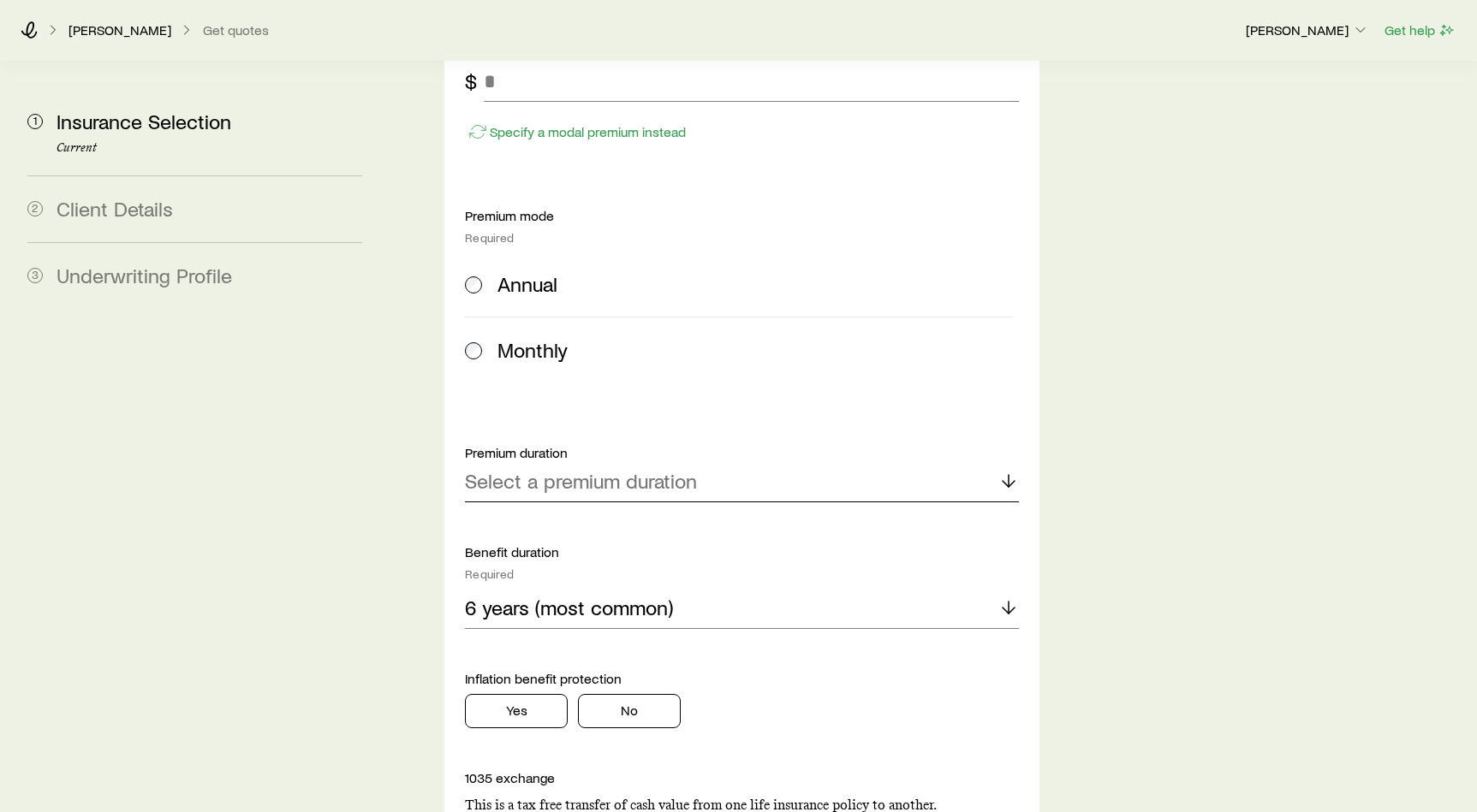
scroll to position [1011, 0]
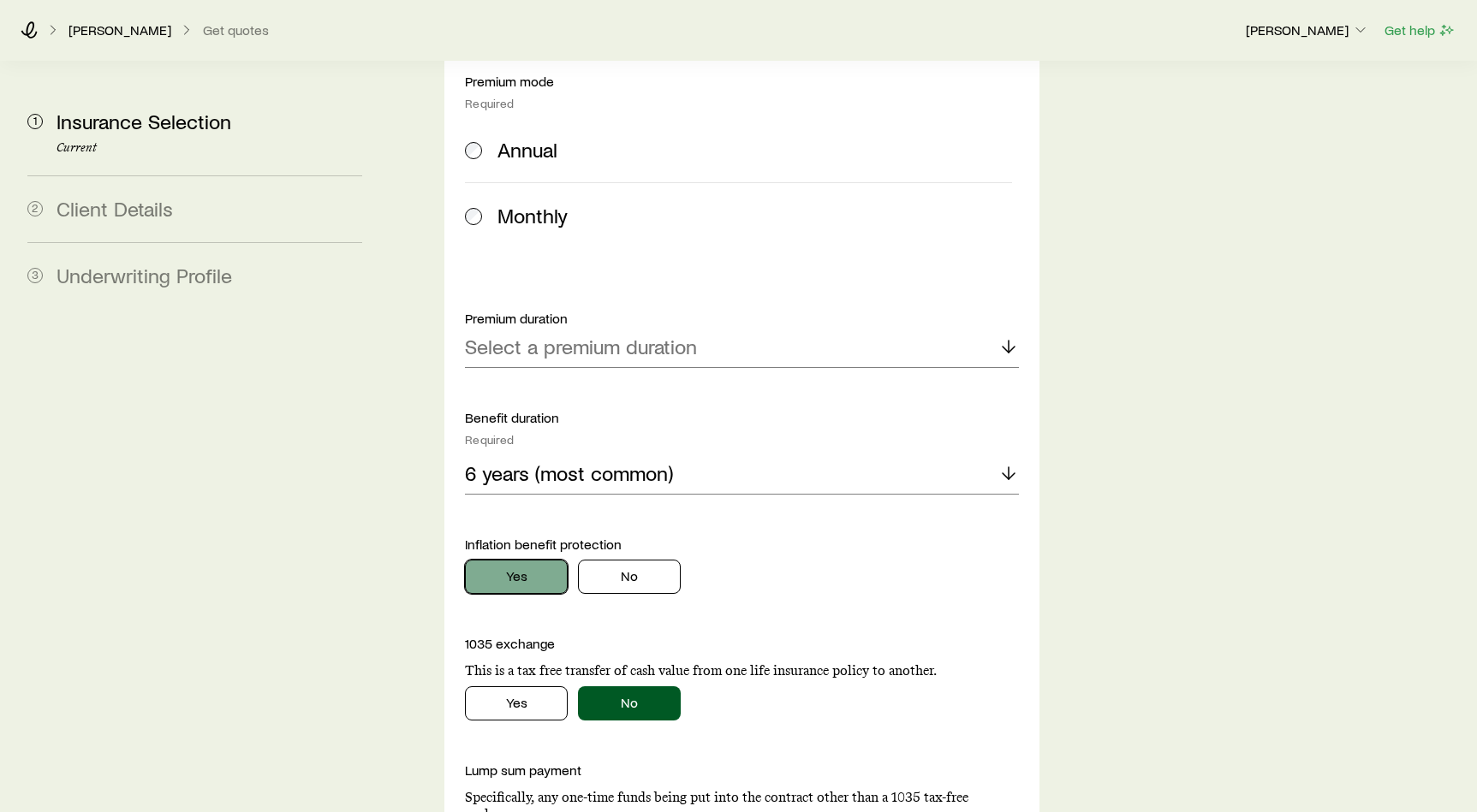
click at [509, 559] on button "Yes" at bounding box center [516, 577] width 102 height 34
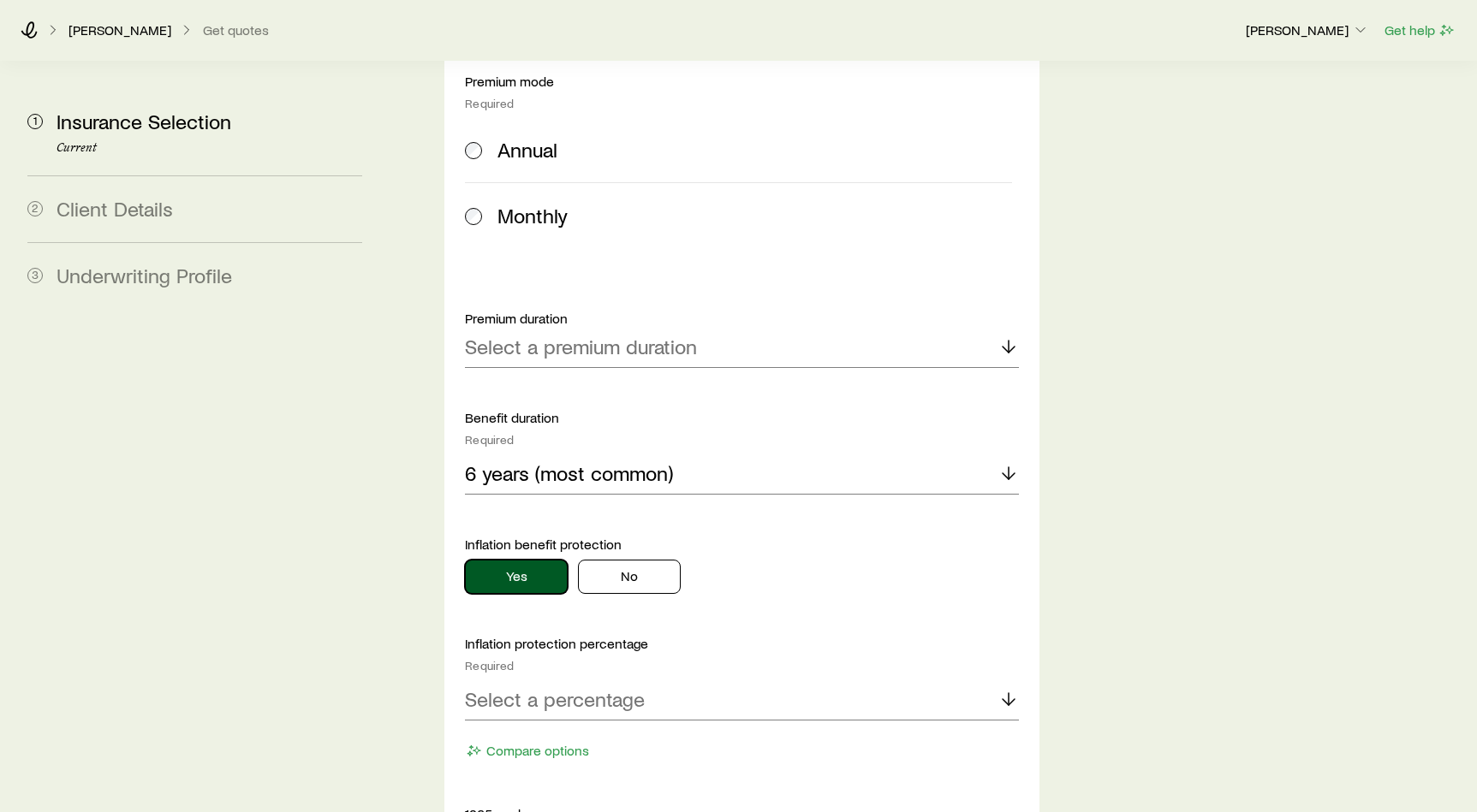
scroll to position [1161, 0]
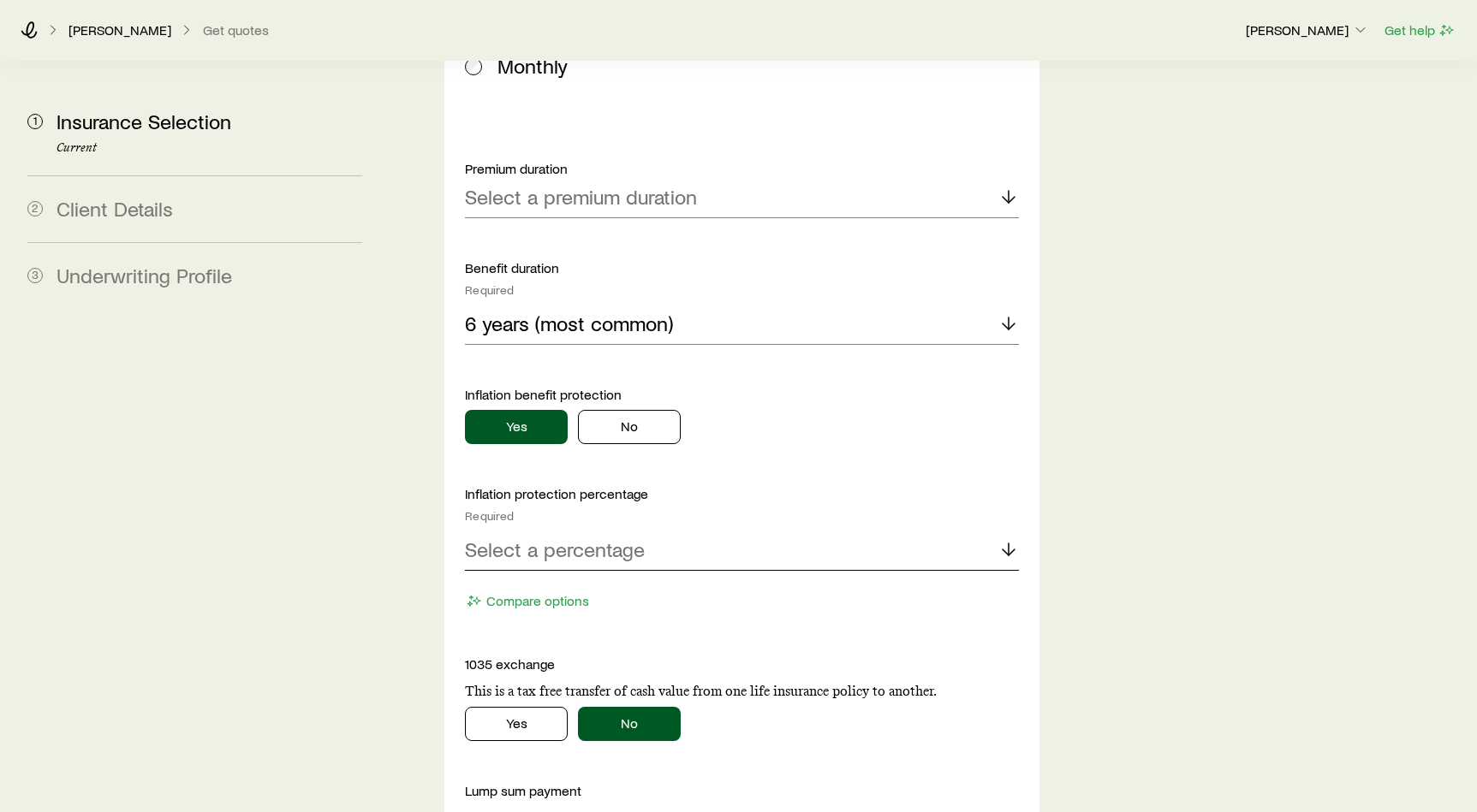
click at [682, 529] on div "Select a percentage" at bounding box center [742, 550] width 554 height 41
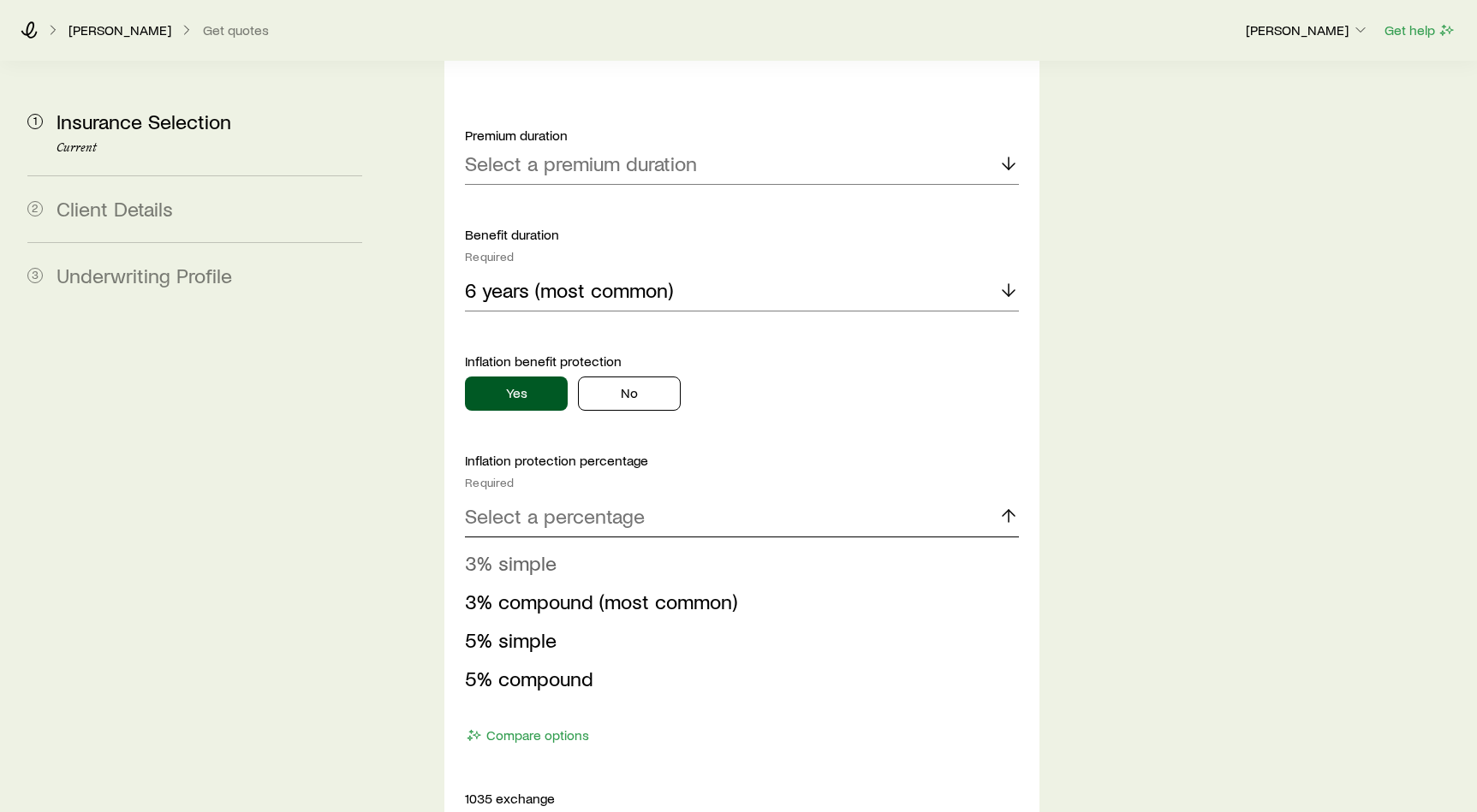
scroll to position [1195, 0]
click at [670, 588] on span "3% compound (most common)" at bounding box center [601, 600] width 273 height 25
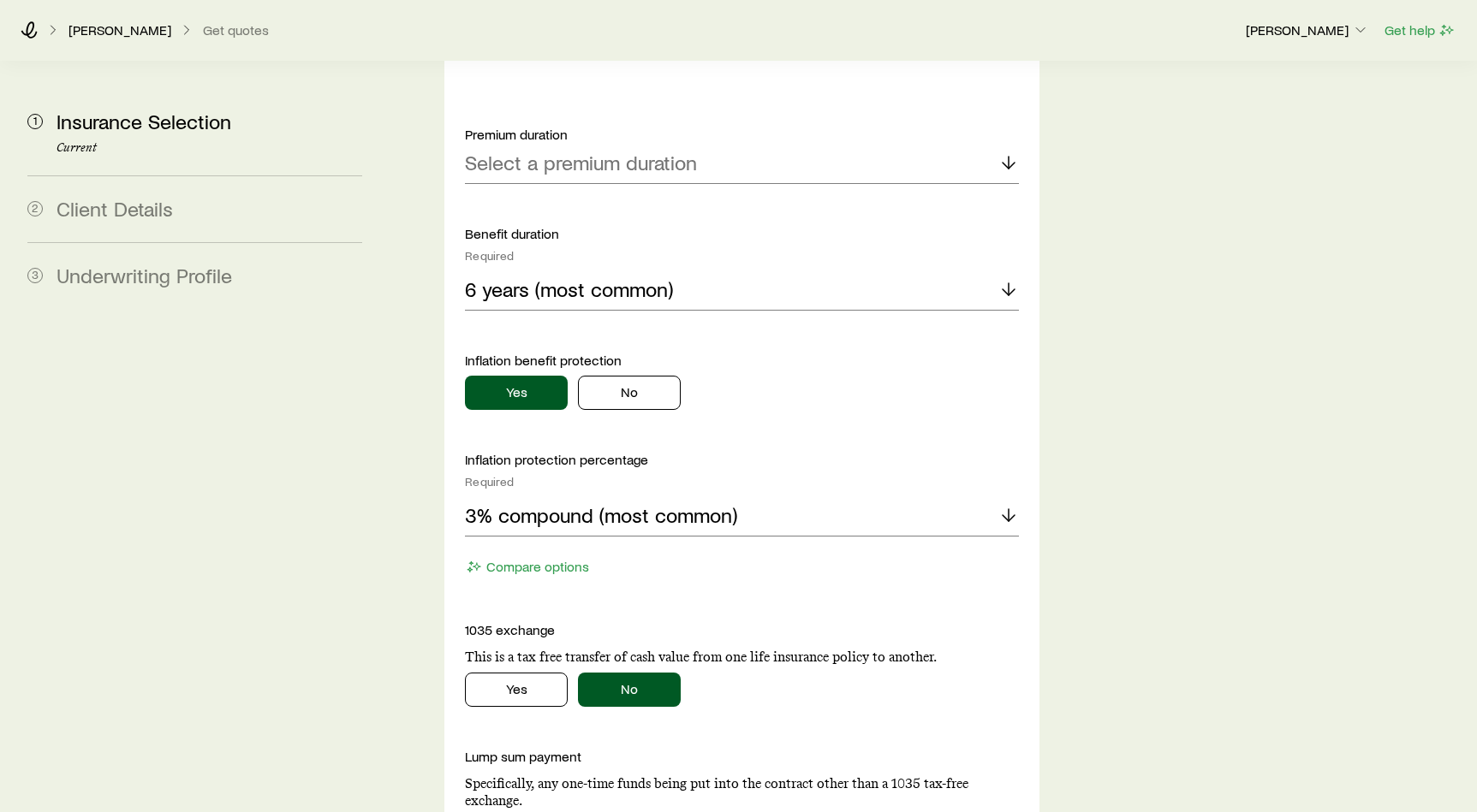
scroll to position [888, 0]
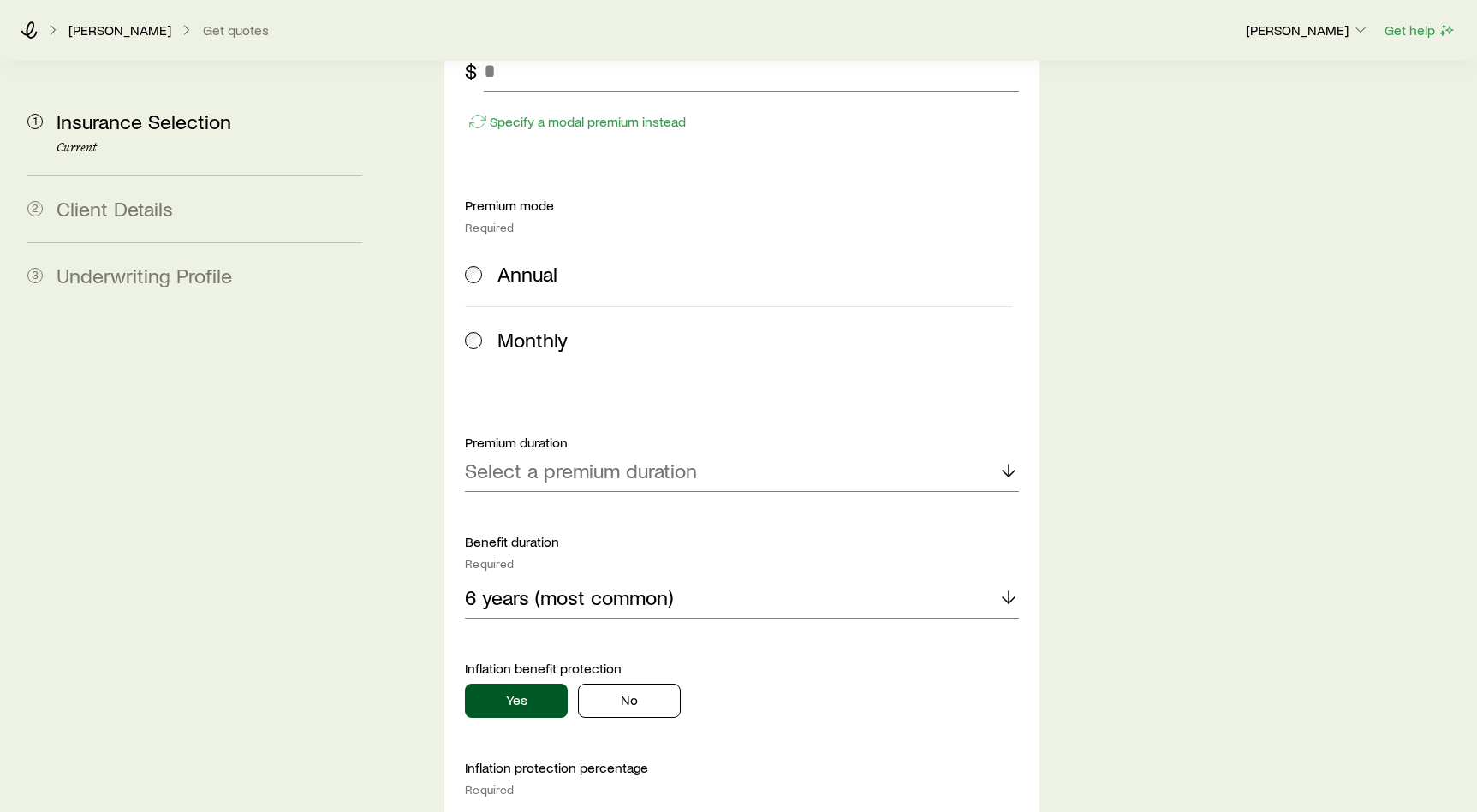
click at [117, 27] on p "Richard Loeffler" at bounding box center [120, 30] width 102 height 17
click at [38, 30] on div "Richard Loeffler Get quotes" at bounding box center [626, 30] width 1210 height 17
click at [28, 30] on icon at bounding box center [29, 30] width 17 height 17
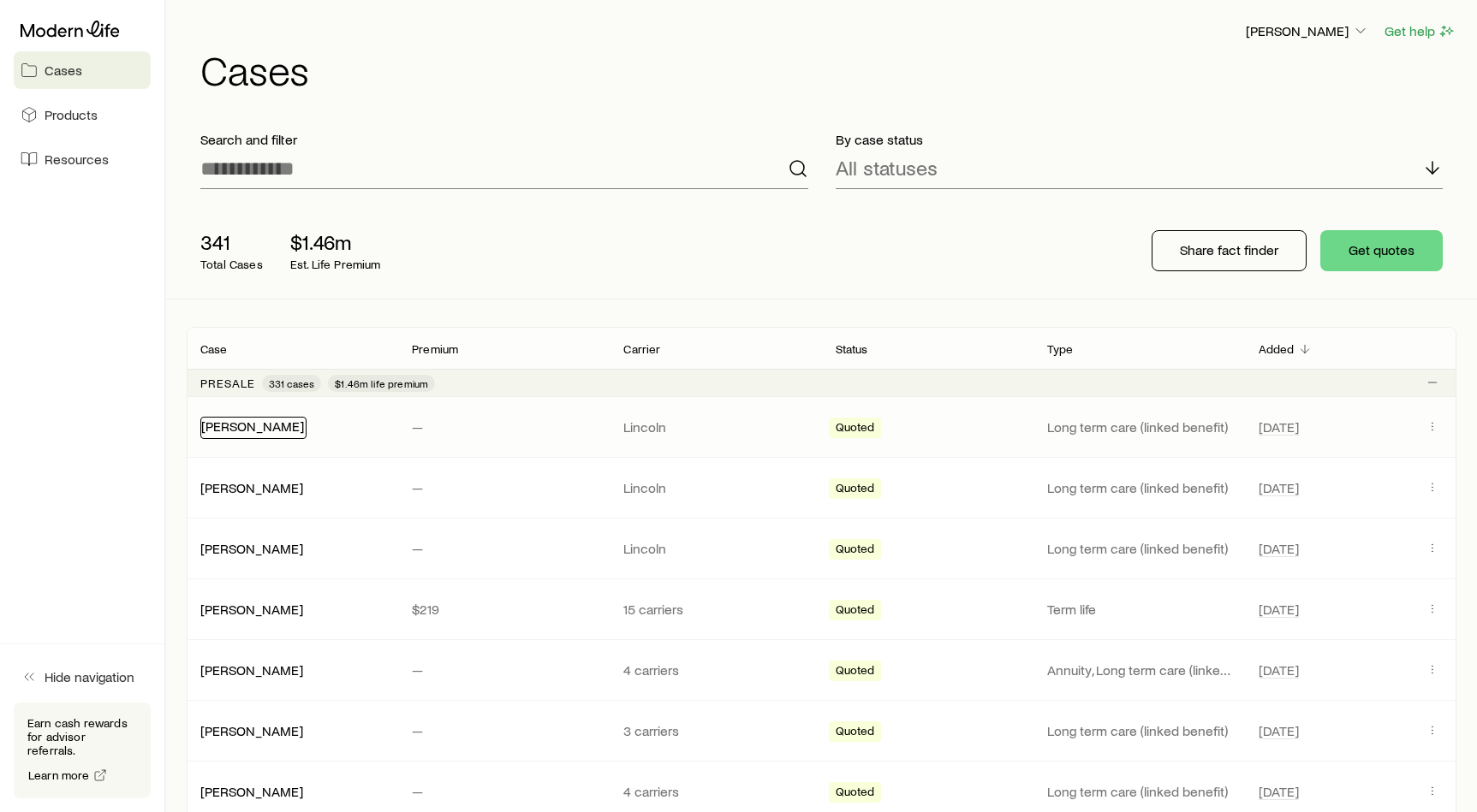
click at [240, 423] on link "Loeffler, Rich" at bounding box center [252, 425] width 102 height 16
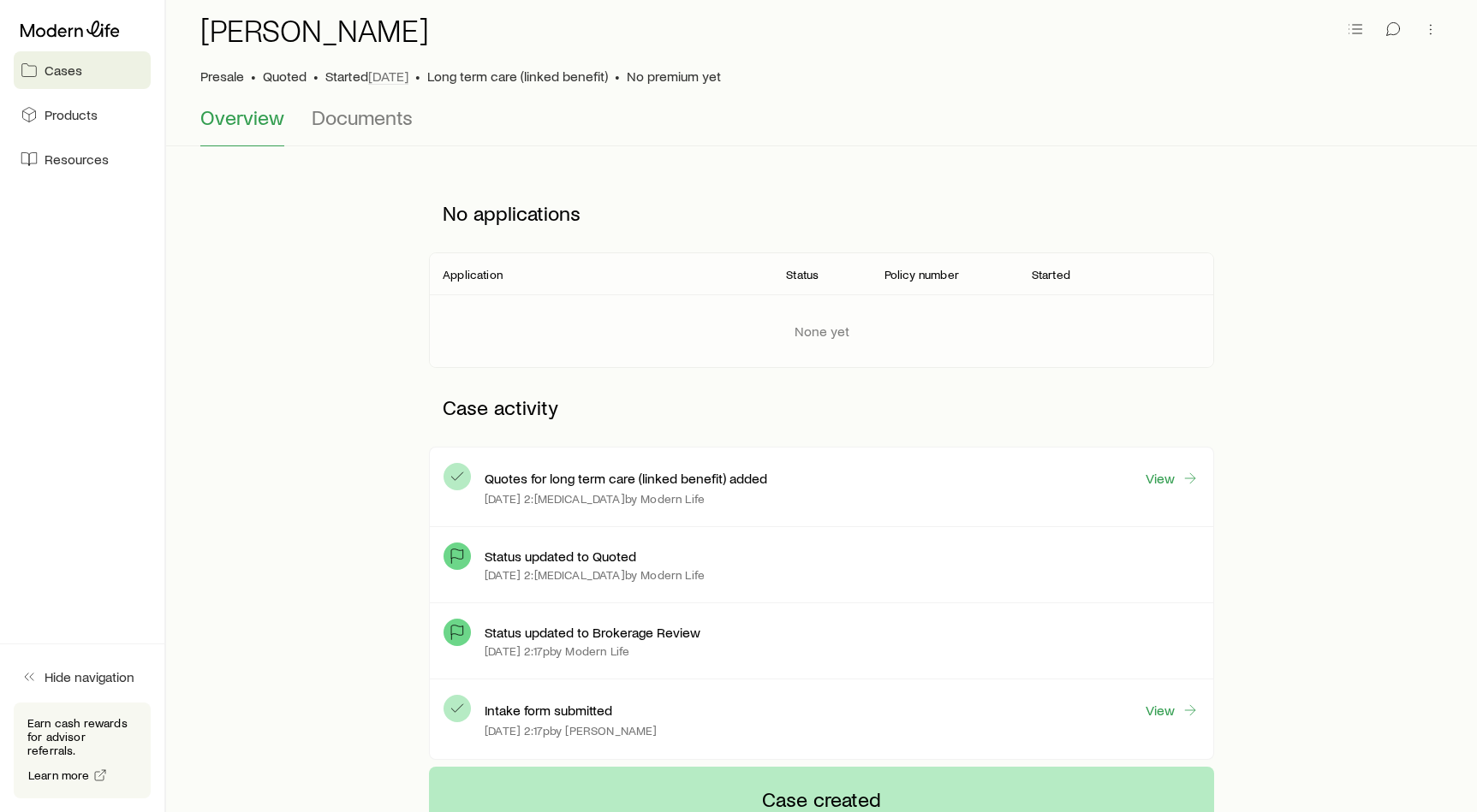
scroll to position [78, 0]
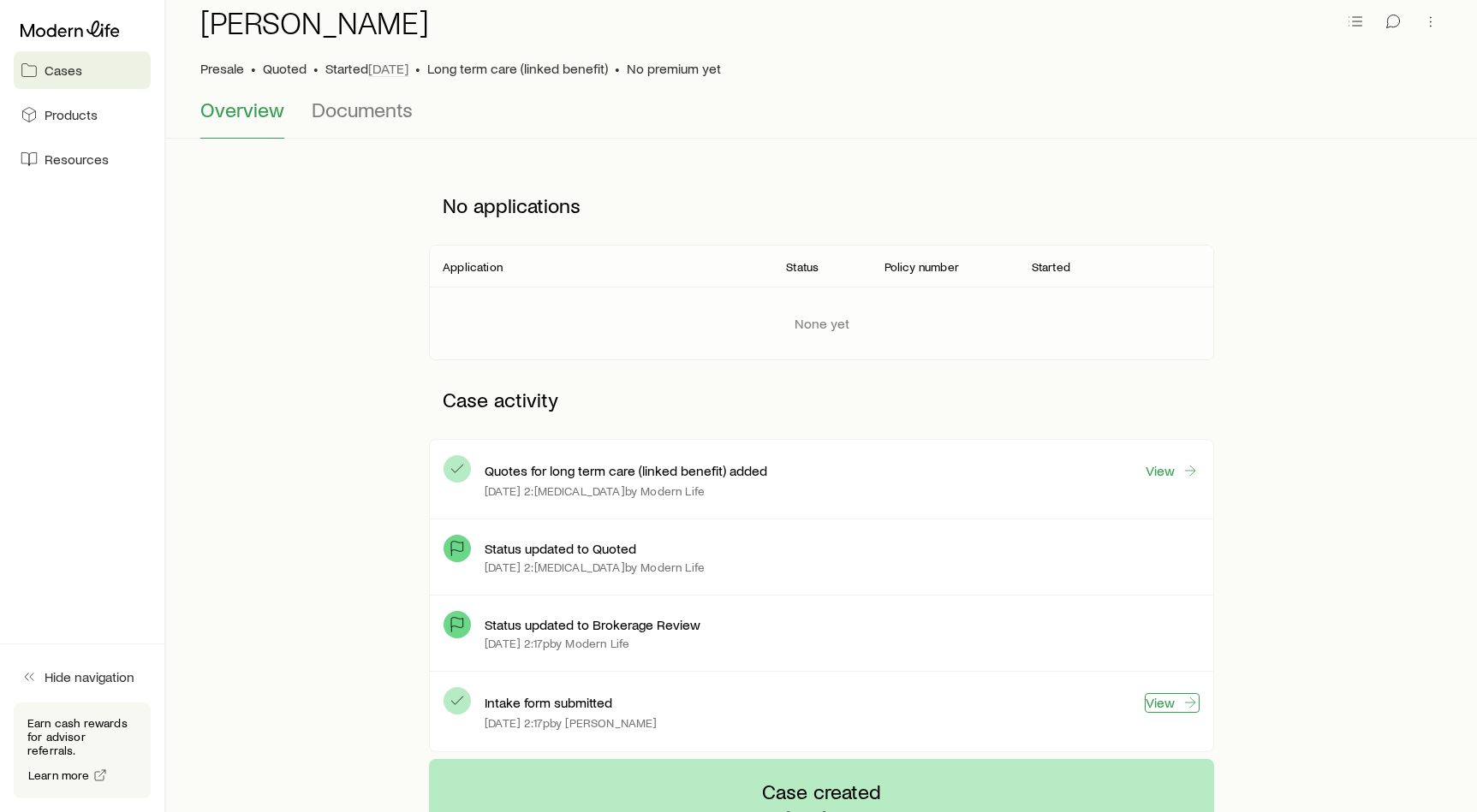
click at [1148, 700] on link "View" at bounding box center [1172, 703] width 55 height 20
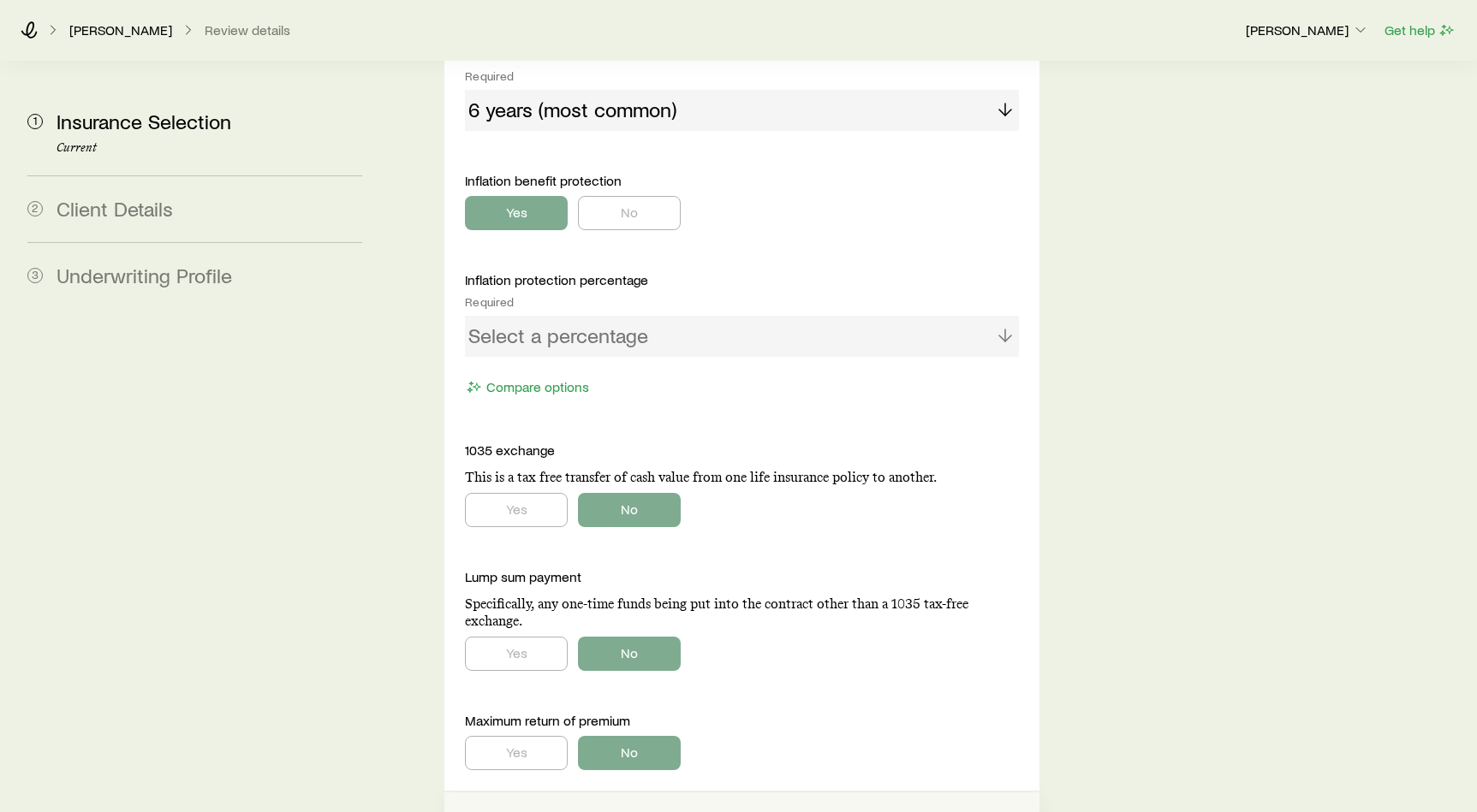
scroll to position [1387, 0]
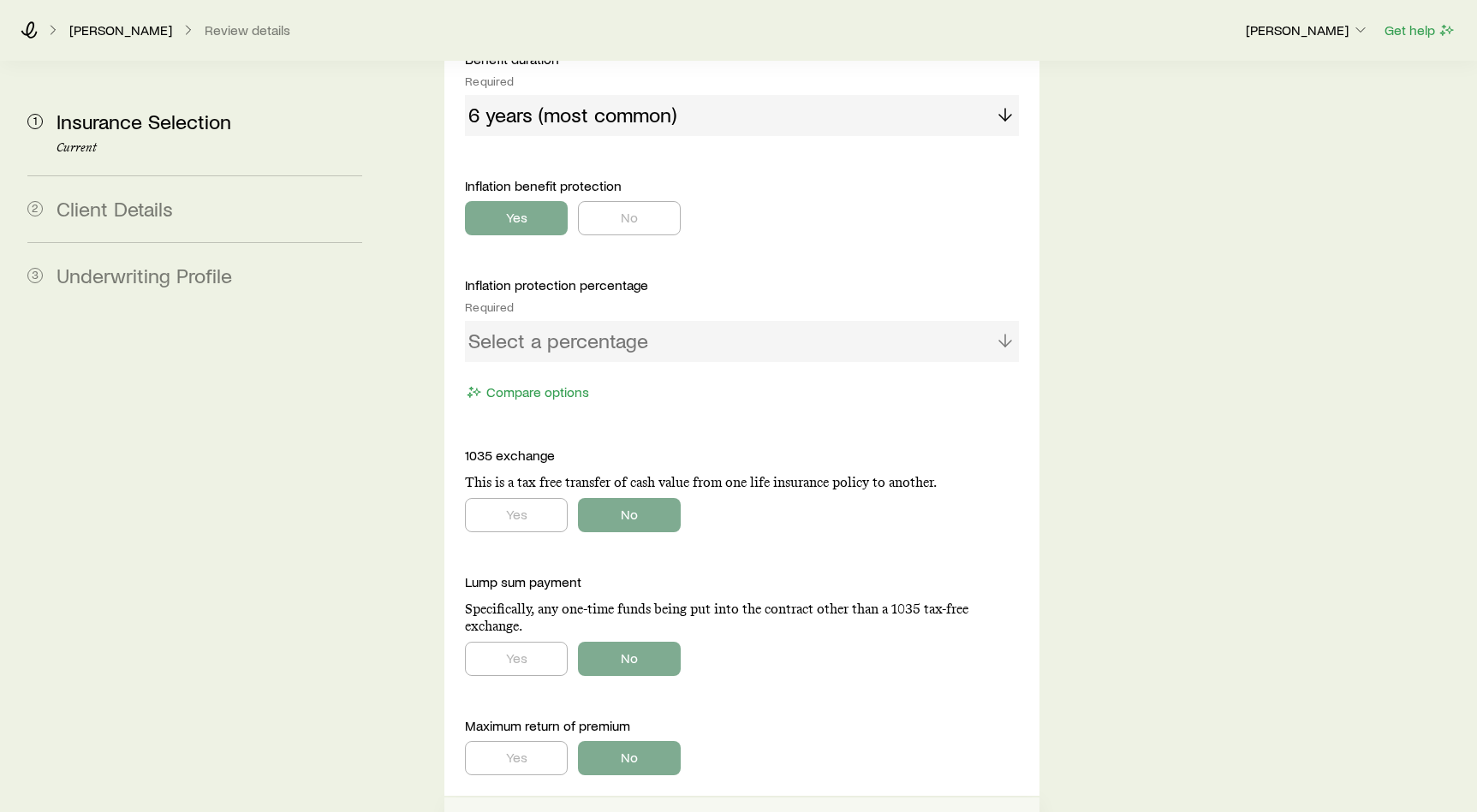
click at [587, 321] on div "Select a percentage" at bounding box center [742, 341] width 554 height 41
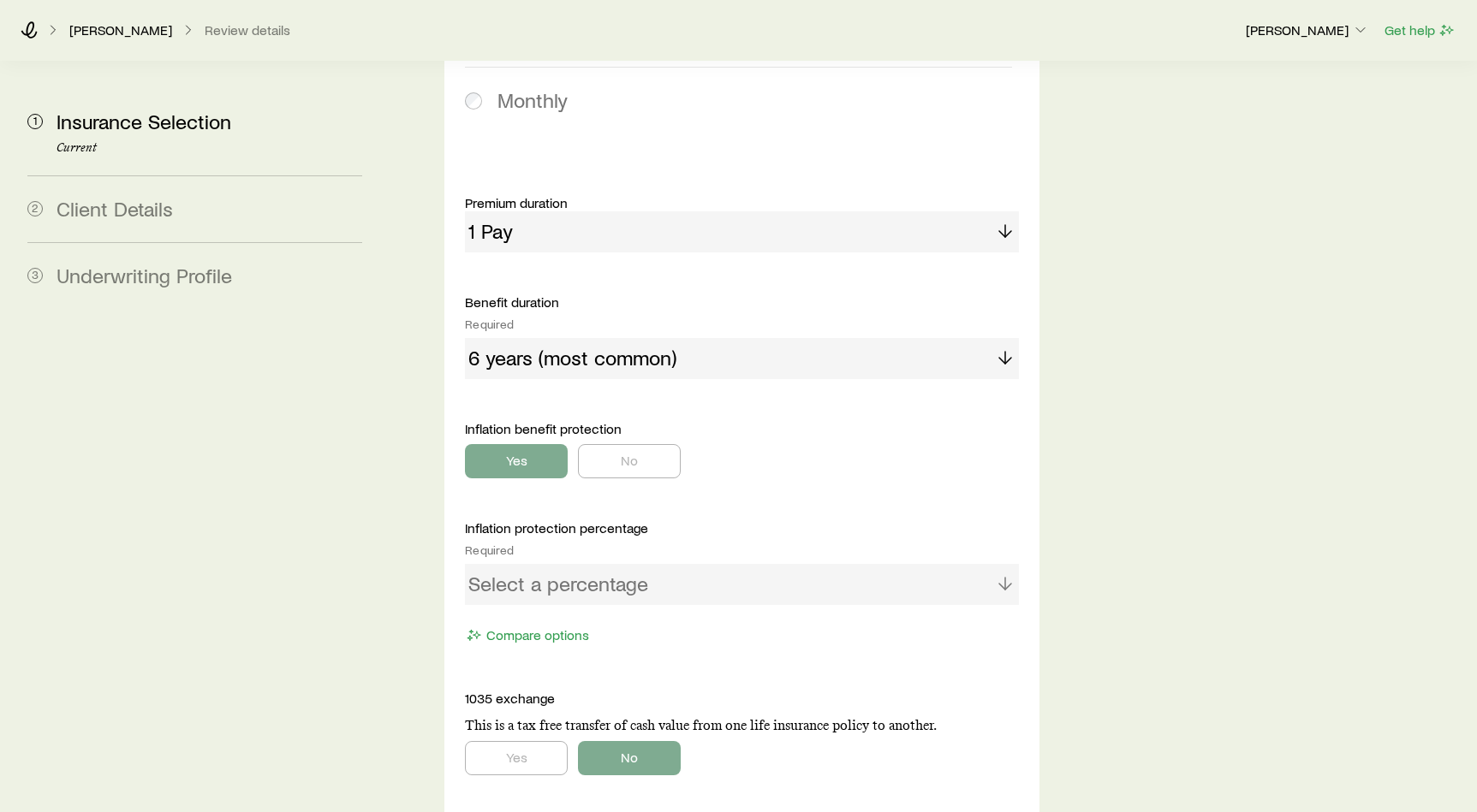
scroll to position [522, 0]
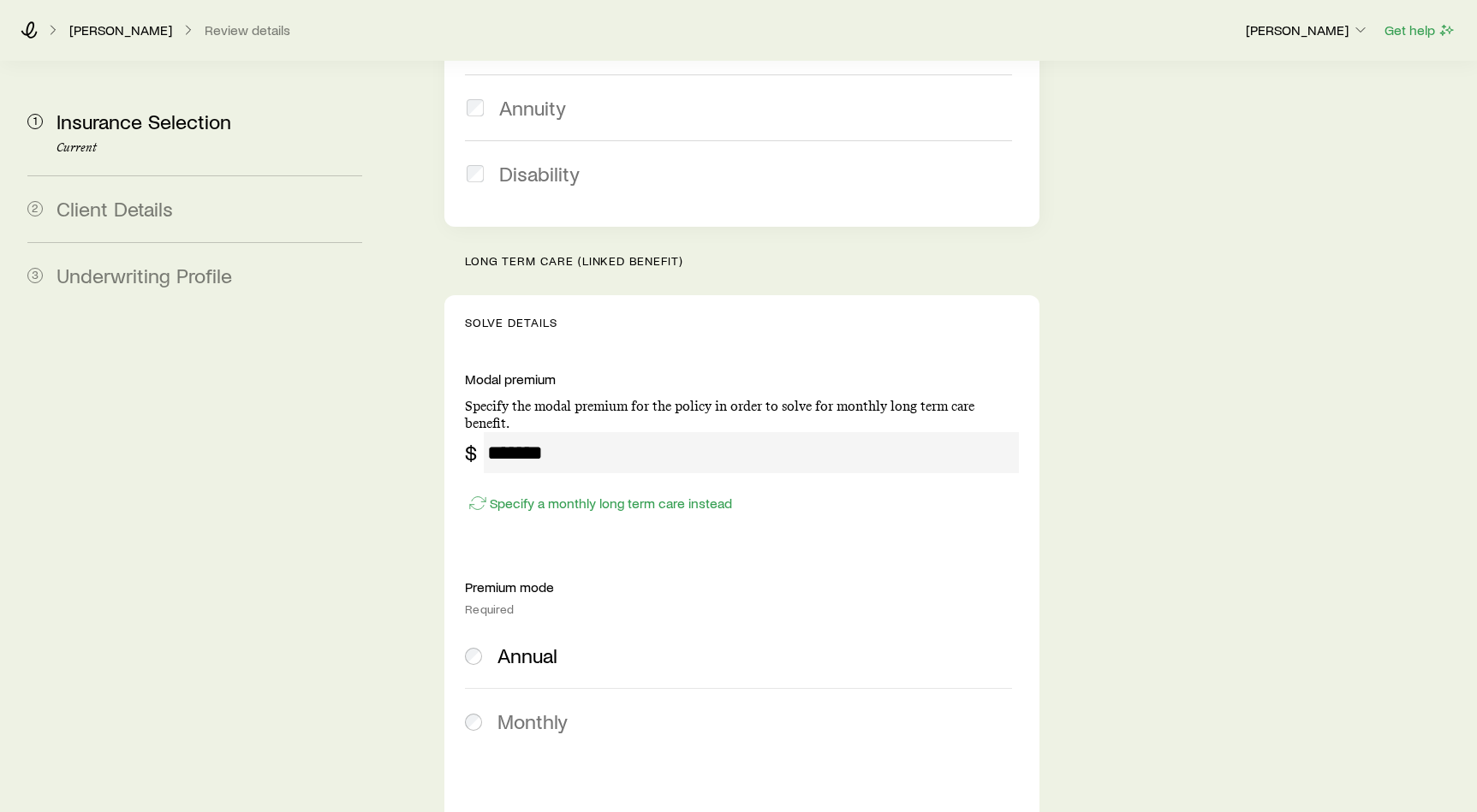
click at [40, 27] on div "Loeffler, Rich Review details" at bounding box center [626, 30] width 1210 height 17
click at [35, 27] on icon at bounding box center [29, 30] width 17 height 17
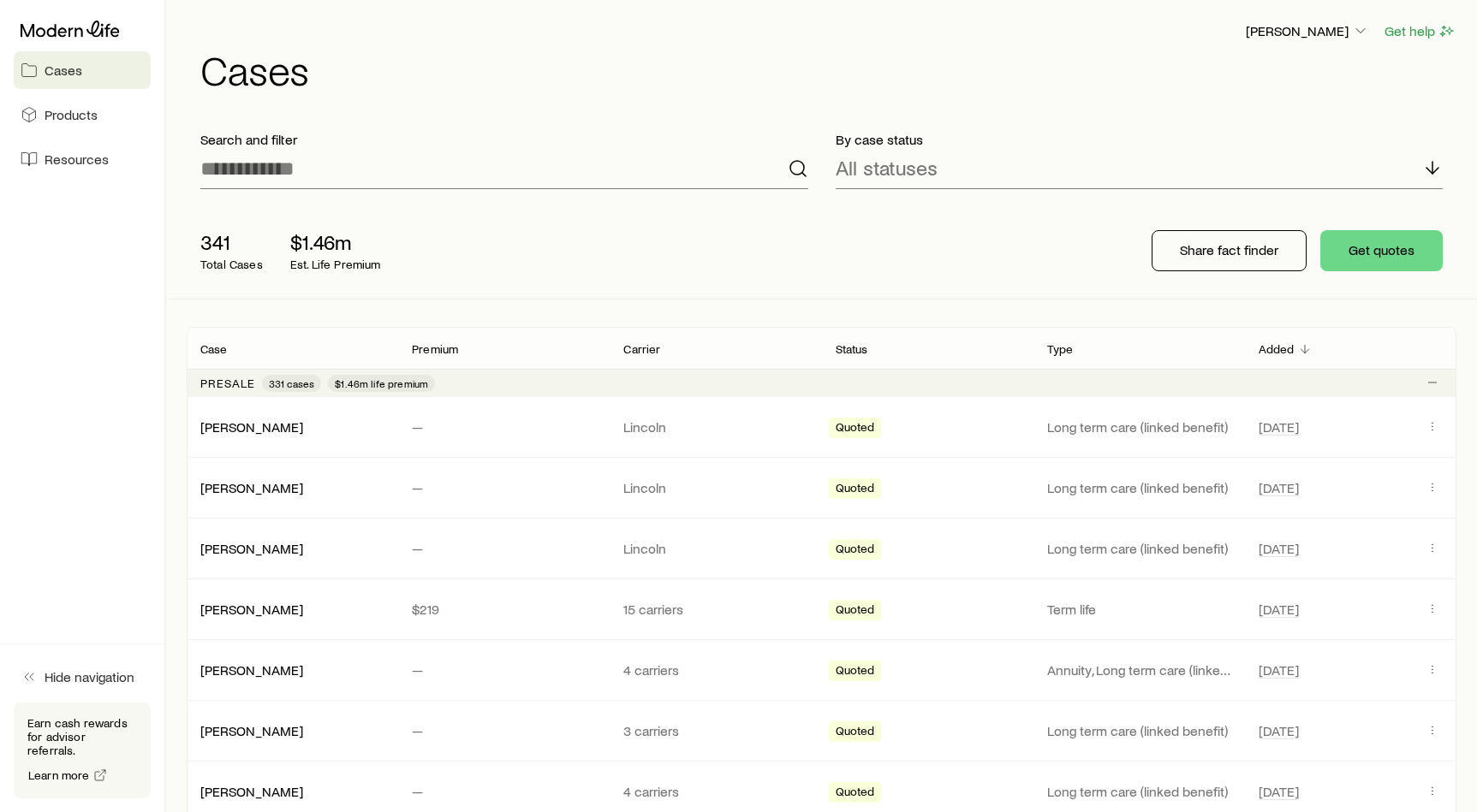
click at [1357, 271] on div "Share fact finder Get quotes" at bounding box center [1296, 251] width 318 height 69
click at [1362, 254] on button "Get quotes" at bounding box center [1381, 251] width 122 height 41
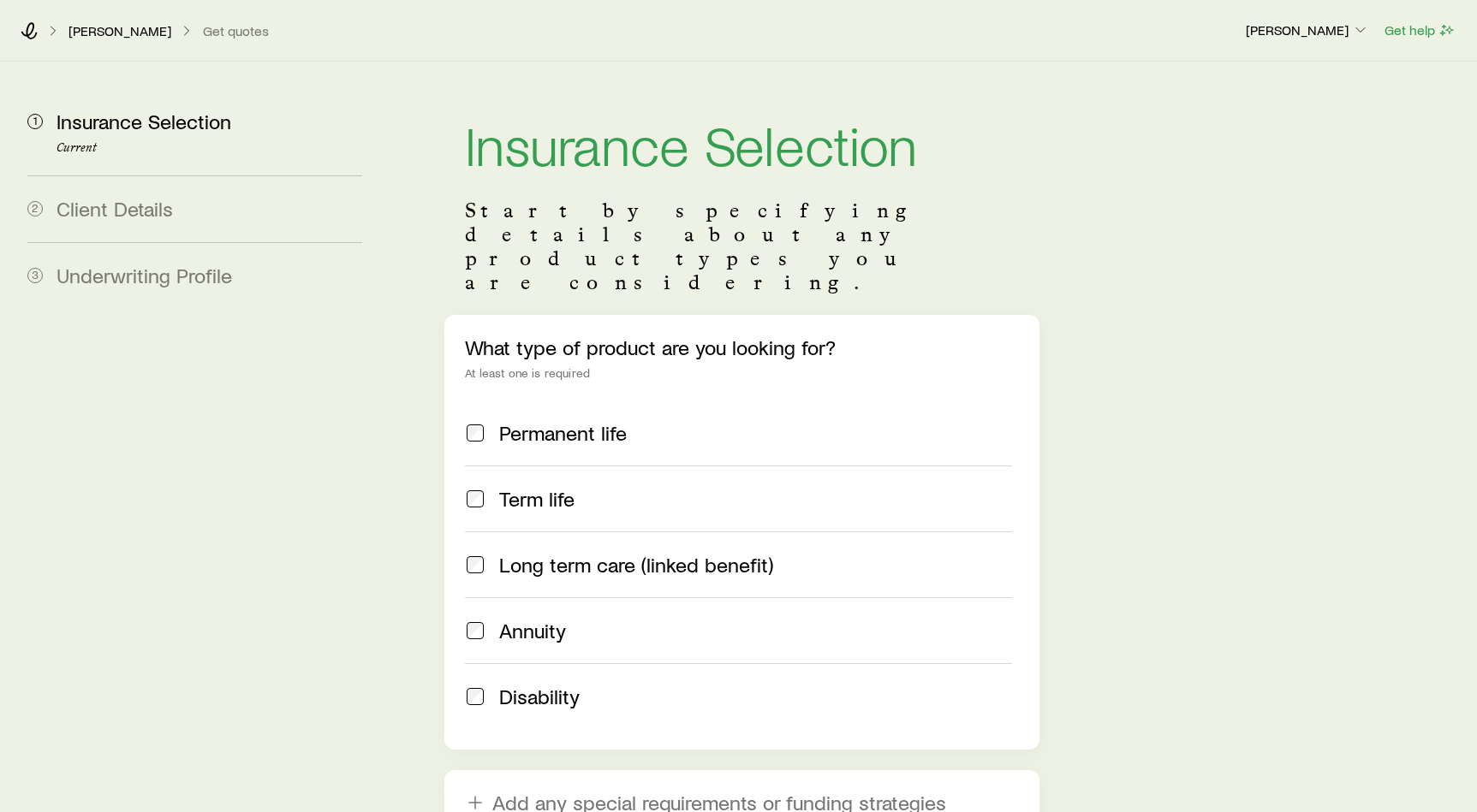
click at [622, 553] on span "Long term care (linked benefit)" at bounding box center [636, 565] width 274 height 24
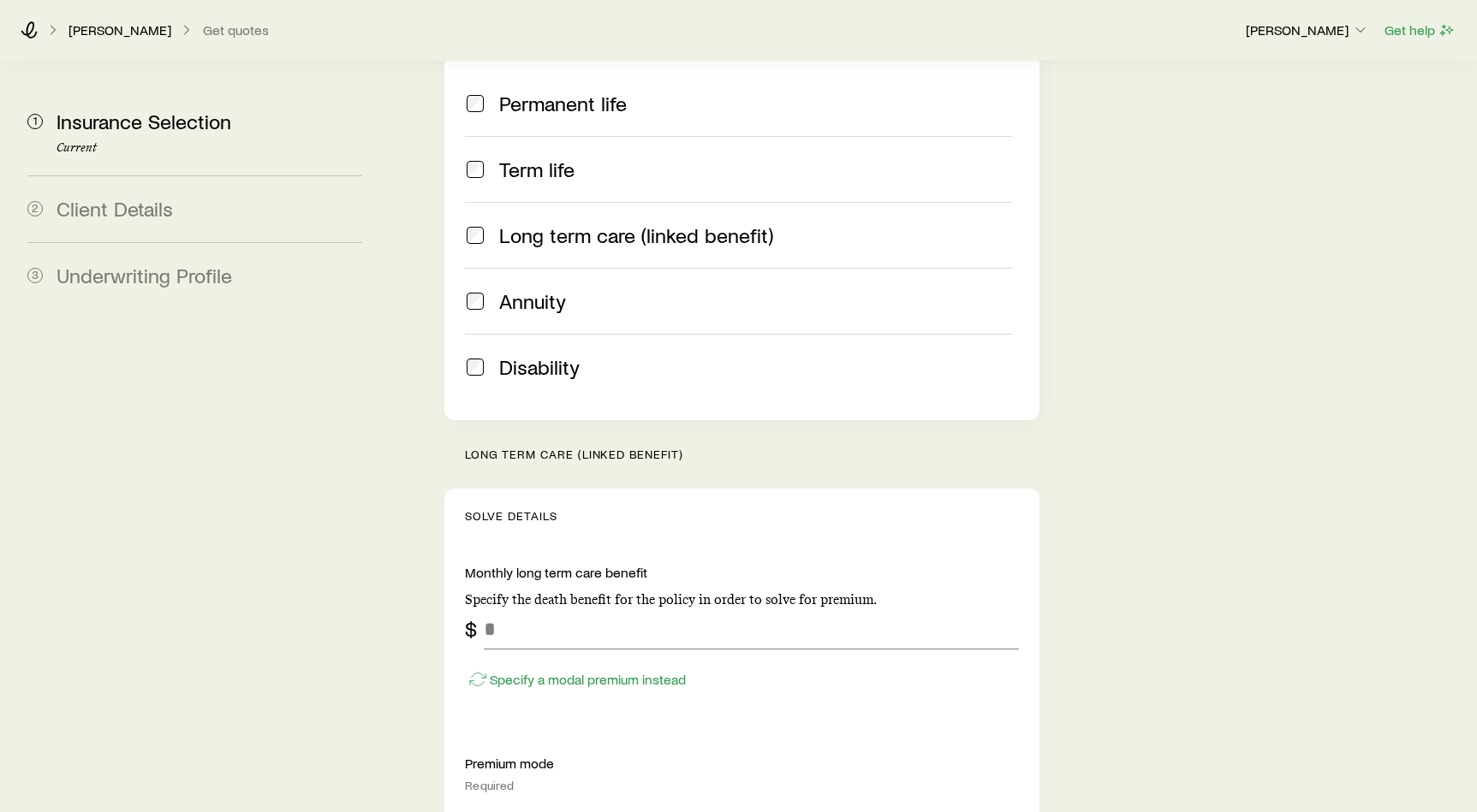
scroll to position [455, 0]
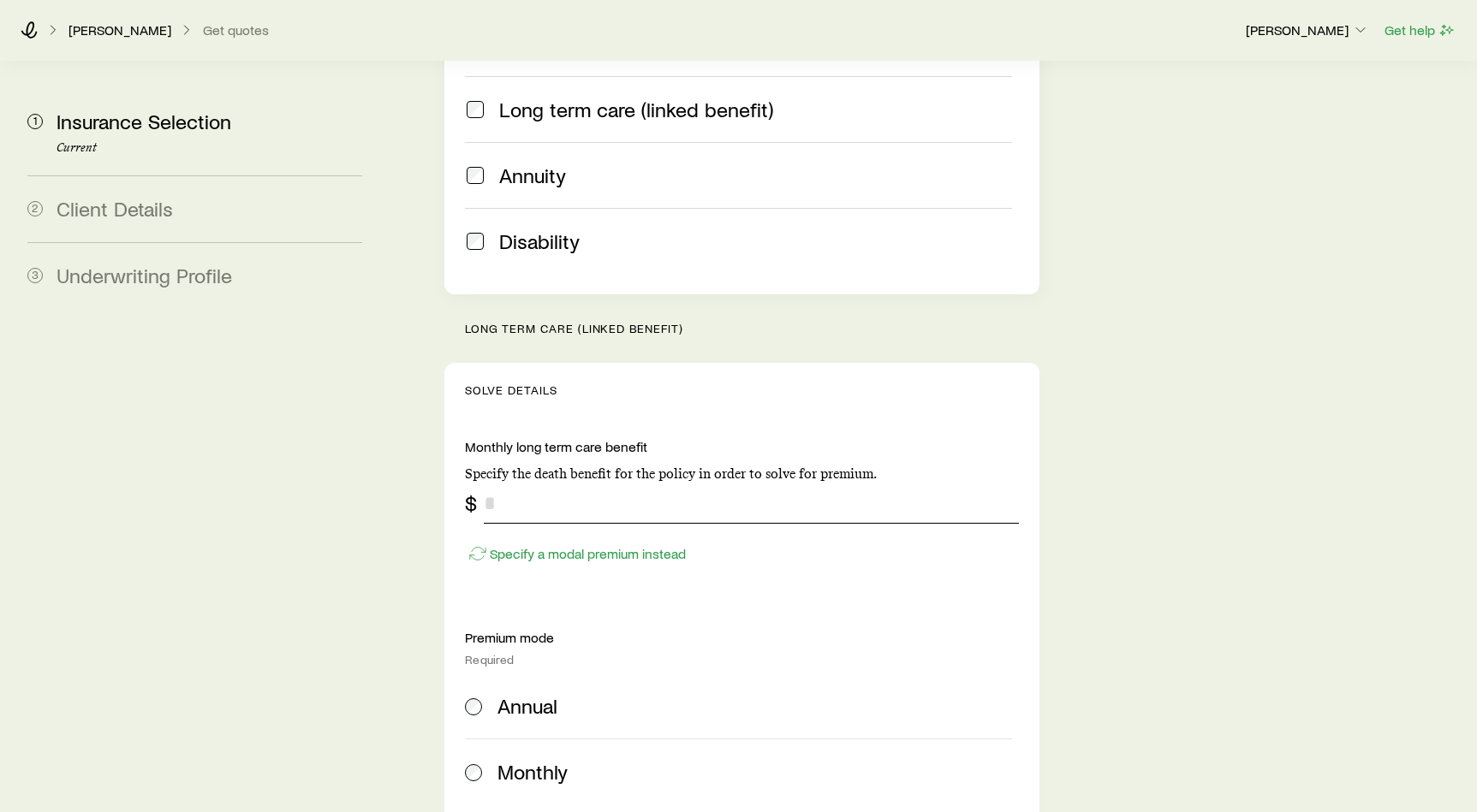
click at [591, 483] on input "tel" at bounding box center [751, 504] width 535 height 41
click at [573, 545] on p "Specify a modal premium instead" at bounding box center [588, 553] width 196 height 17
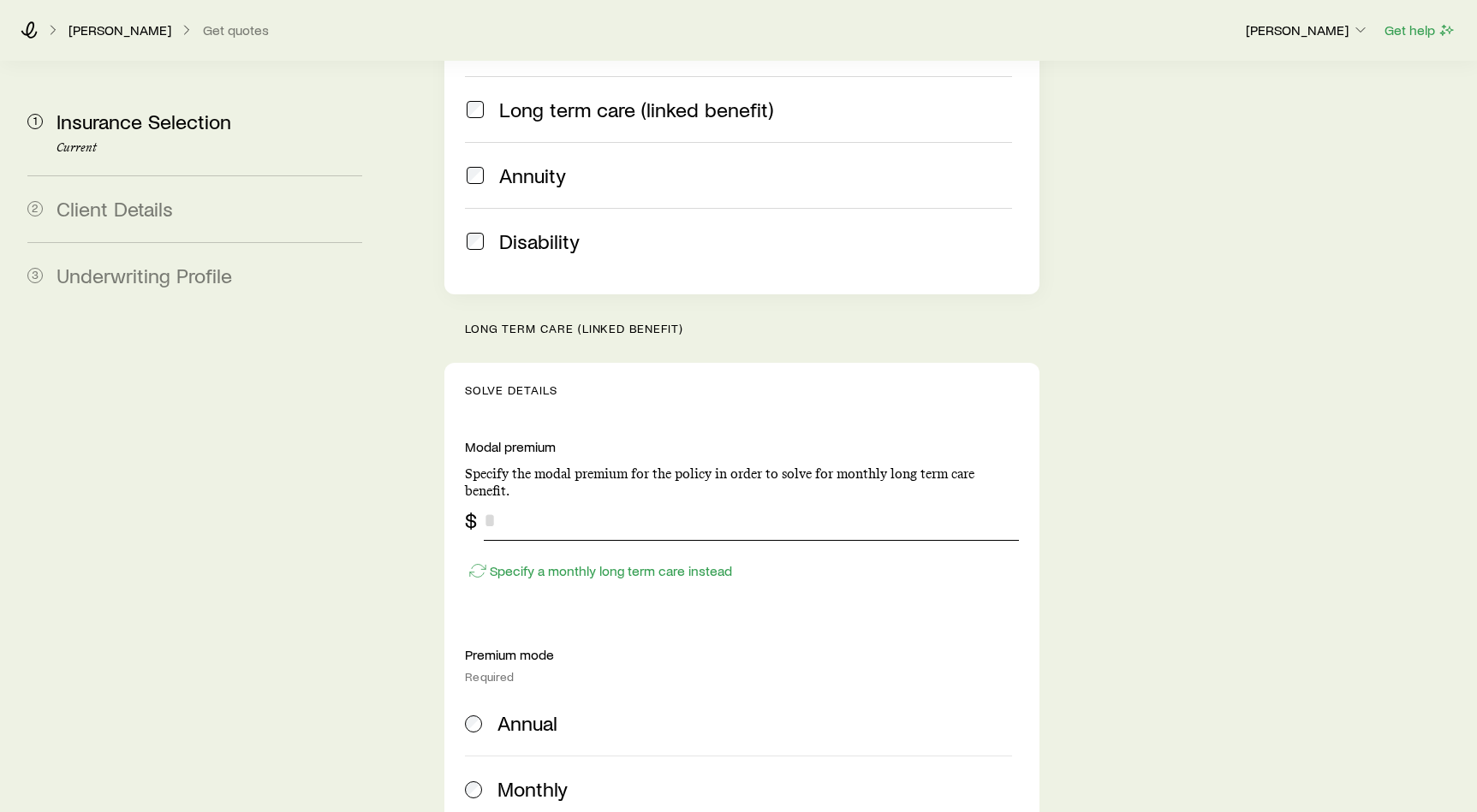
click at [576, 500] on input "tel" at bounding box center [751, 521] width 535 height 41
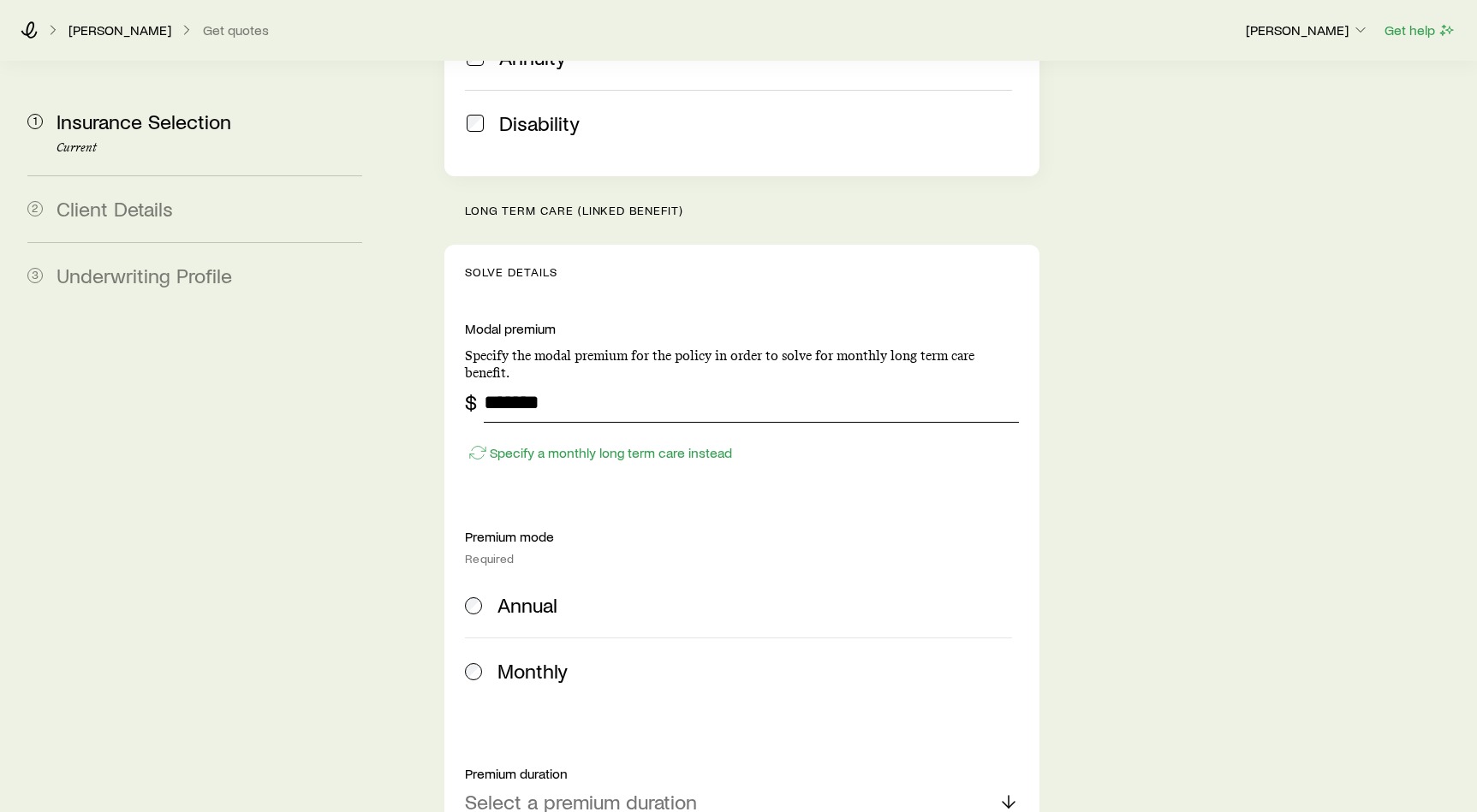
type input "*******"
click at [504, 593] on span "Annual" at bounding box center [528, 605] width 60 height 24
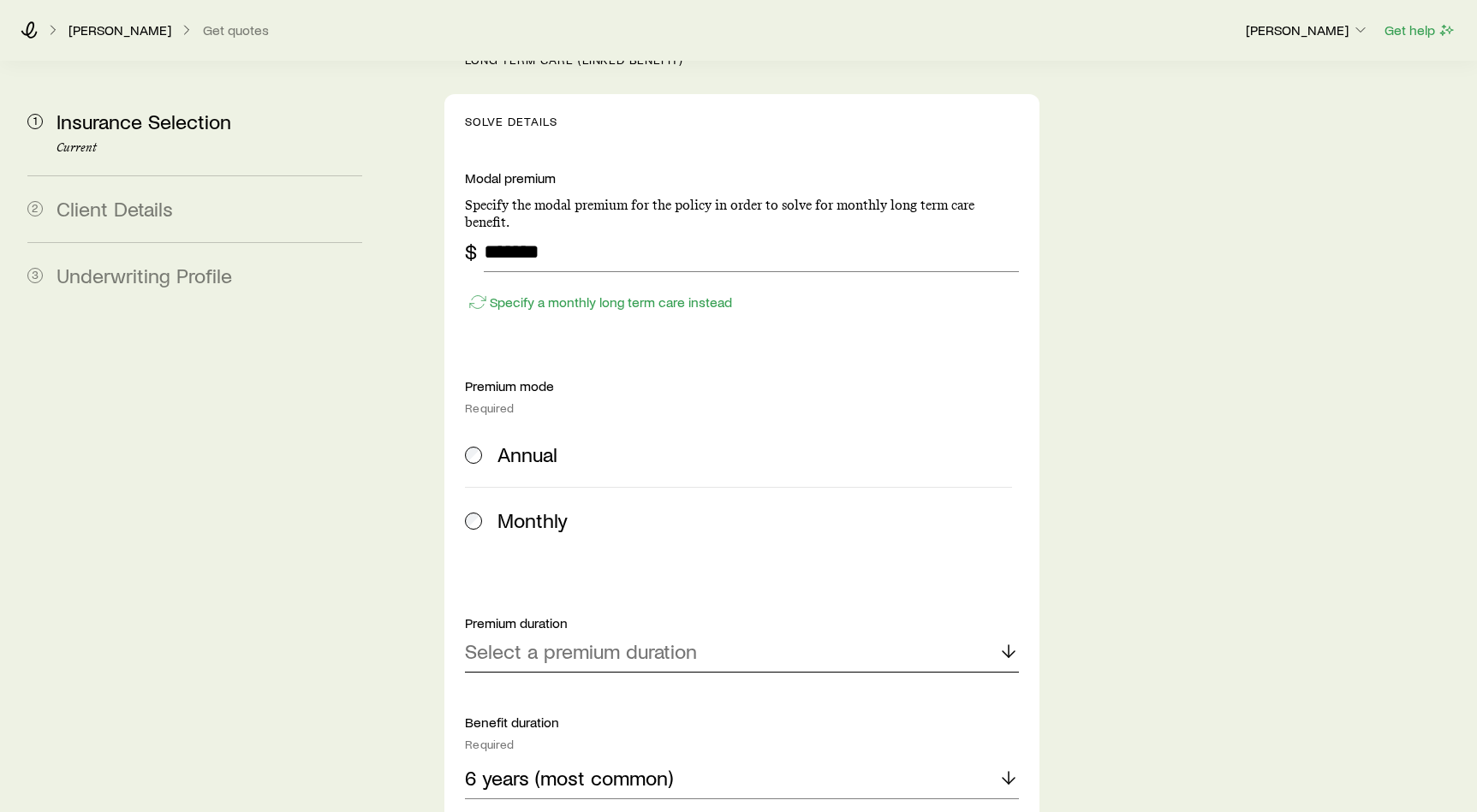
click at [575, 639] on p "Select a premium duration" at bounding box center [581, 651] width 232 height 24
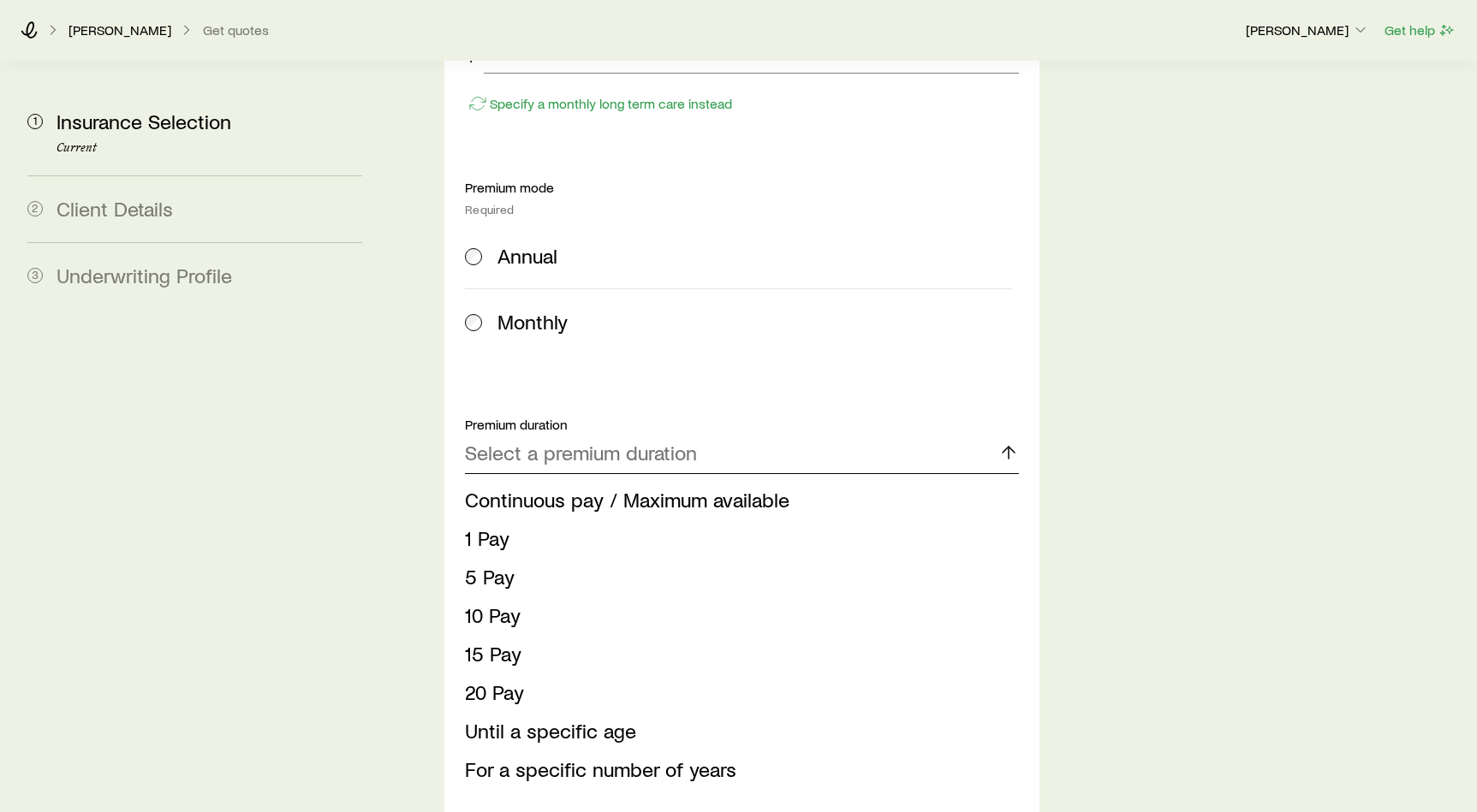
scroll to position [959, 0]
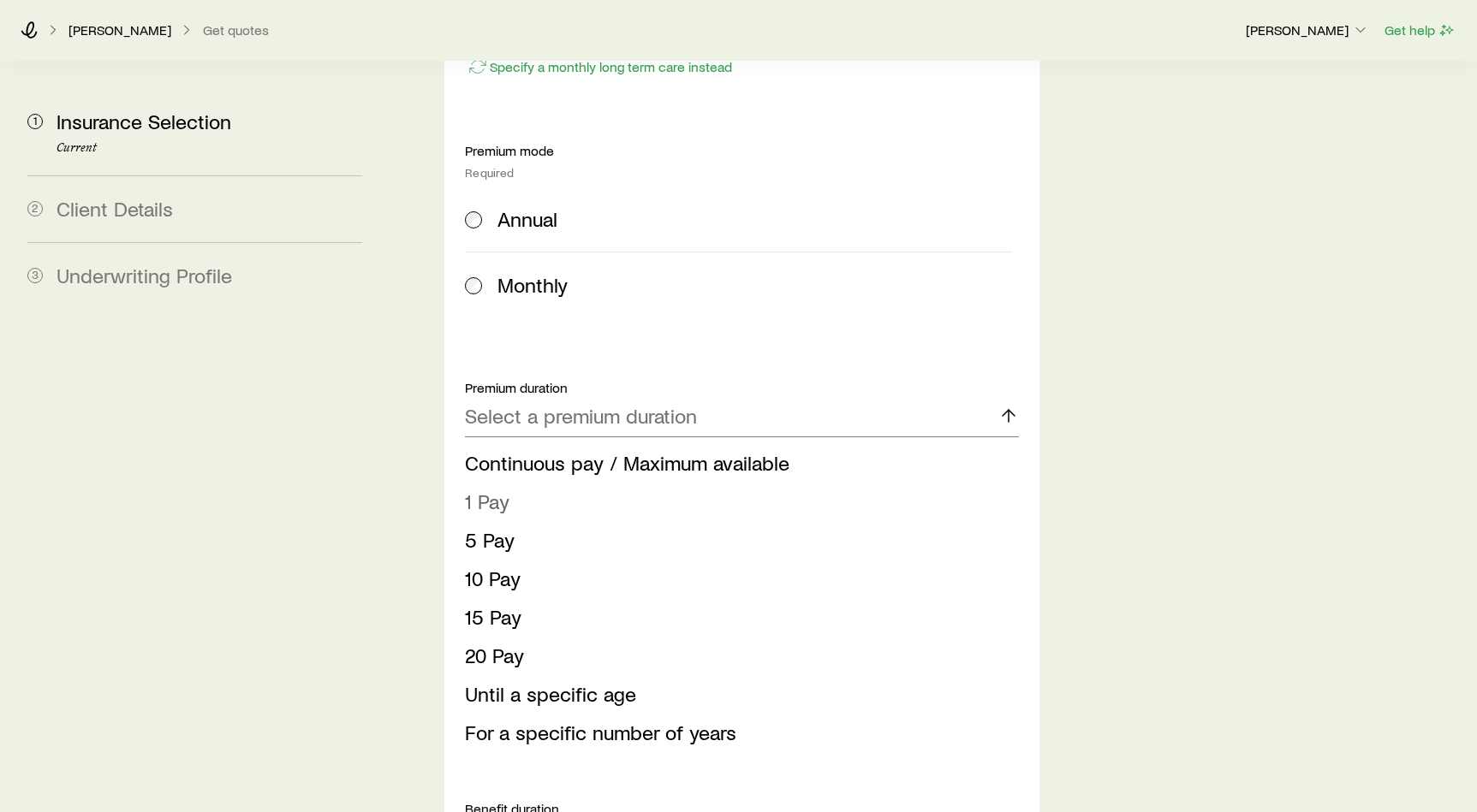
click at [571, 483] on li "1 Pay" at bounding box center [737, 502] width 543 height 39
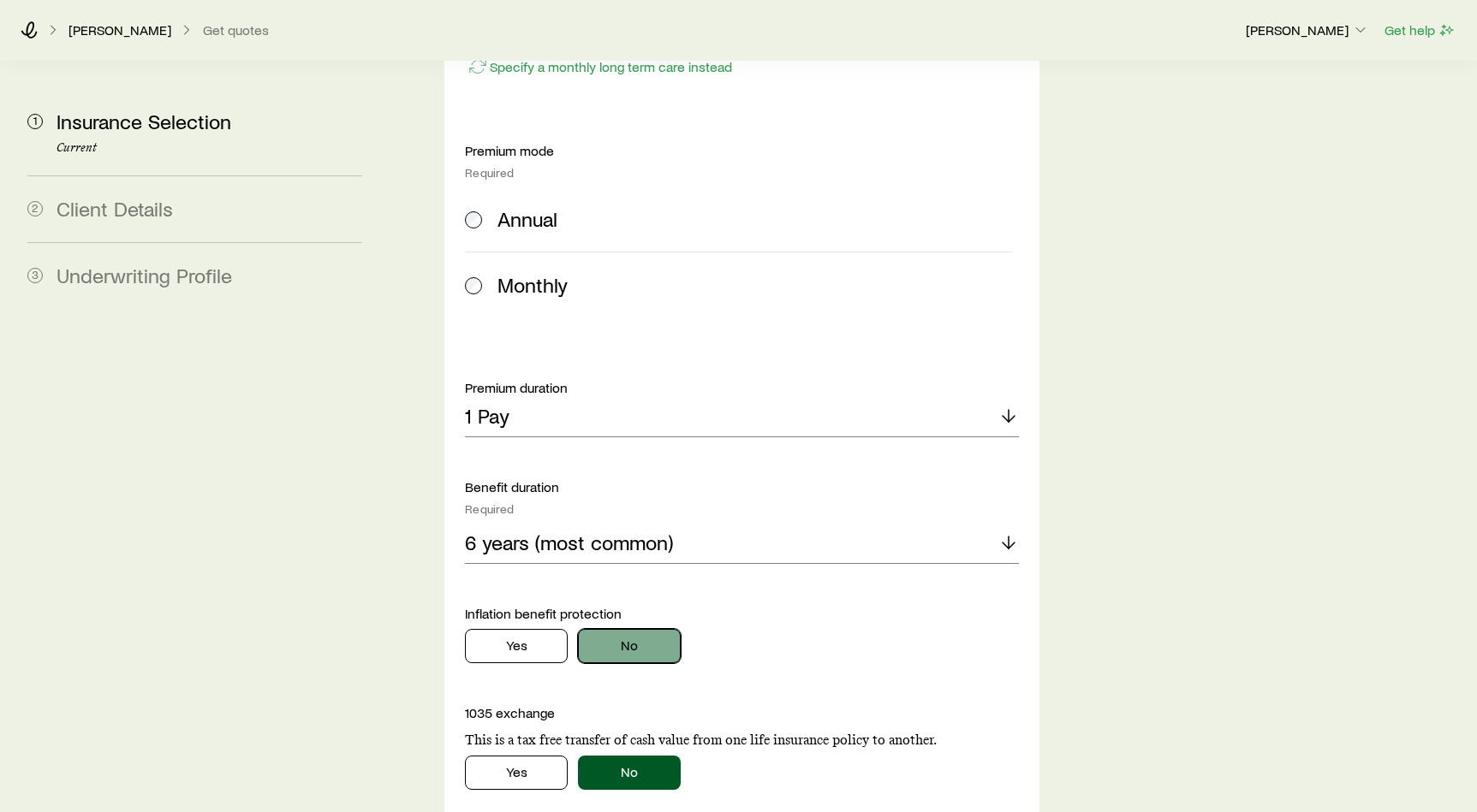
click at [607, 629] on button "No" at bounding box center [628, 646] width 102 height 34
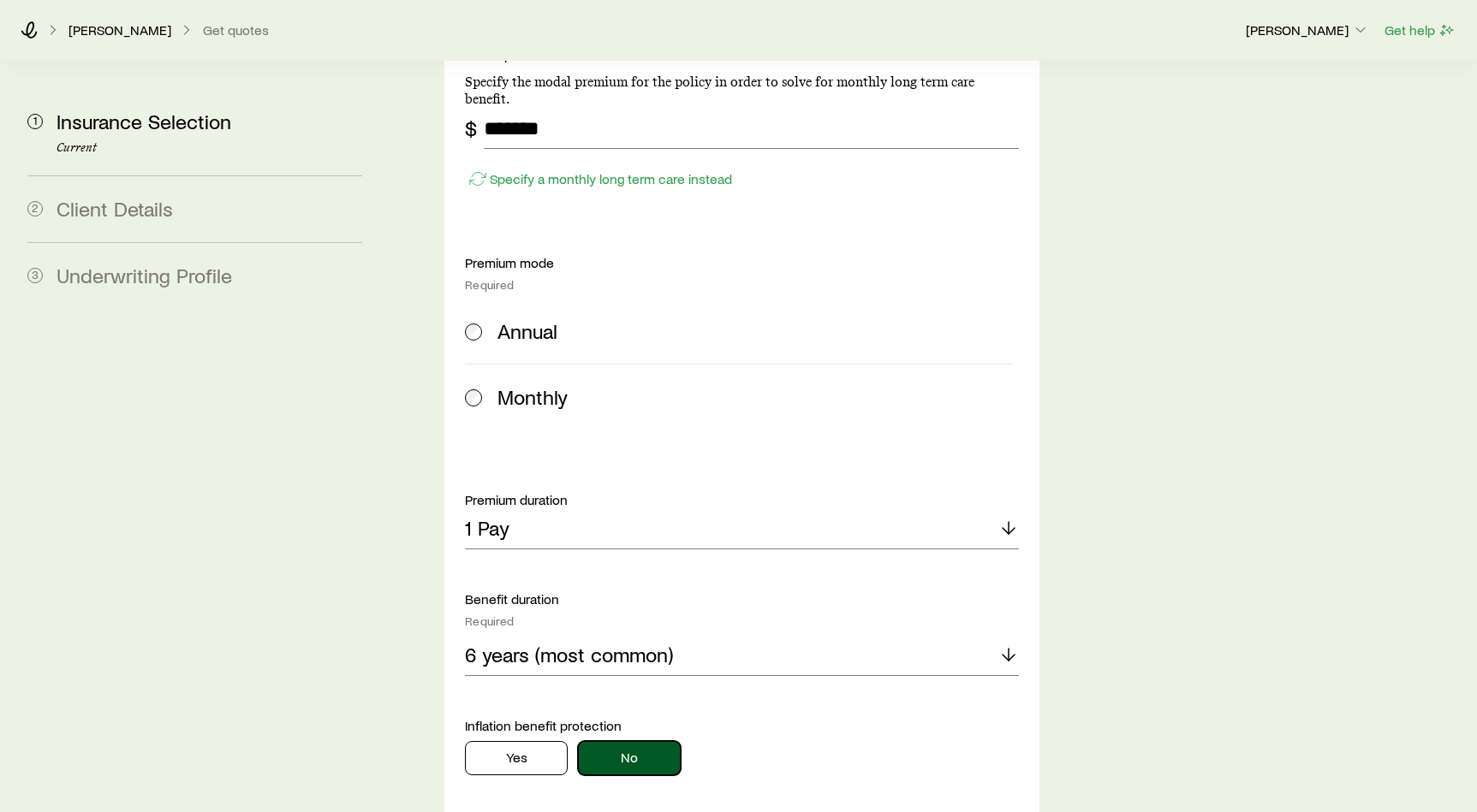
scroll to position [849, 0]
click at [542, 739] on button "Yes" at bounding box center [516, 756] width 102 height 34
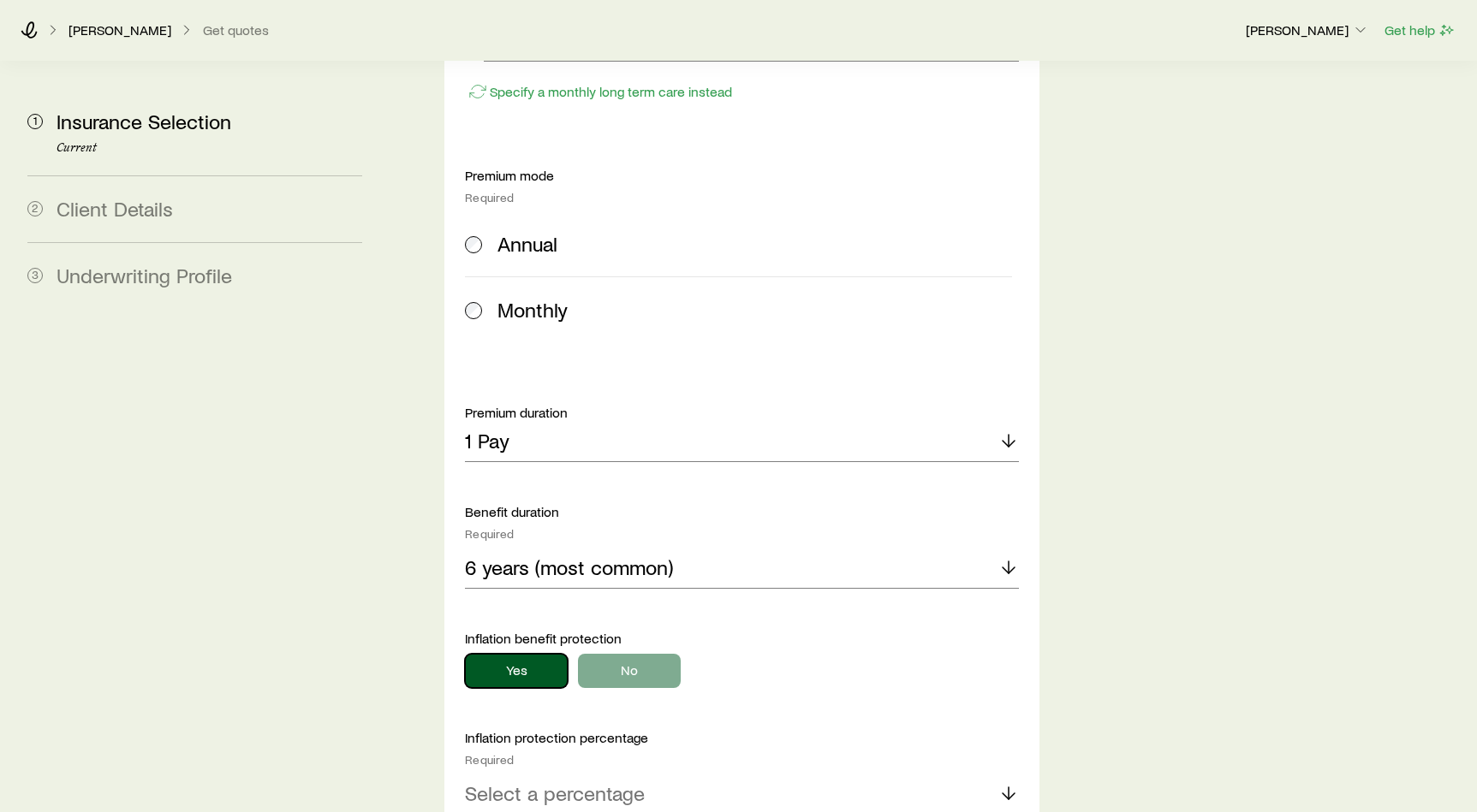
scroll to position [1048, 0]
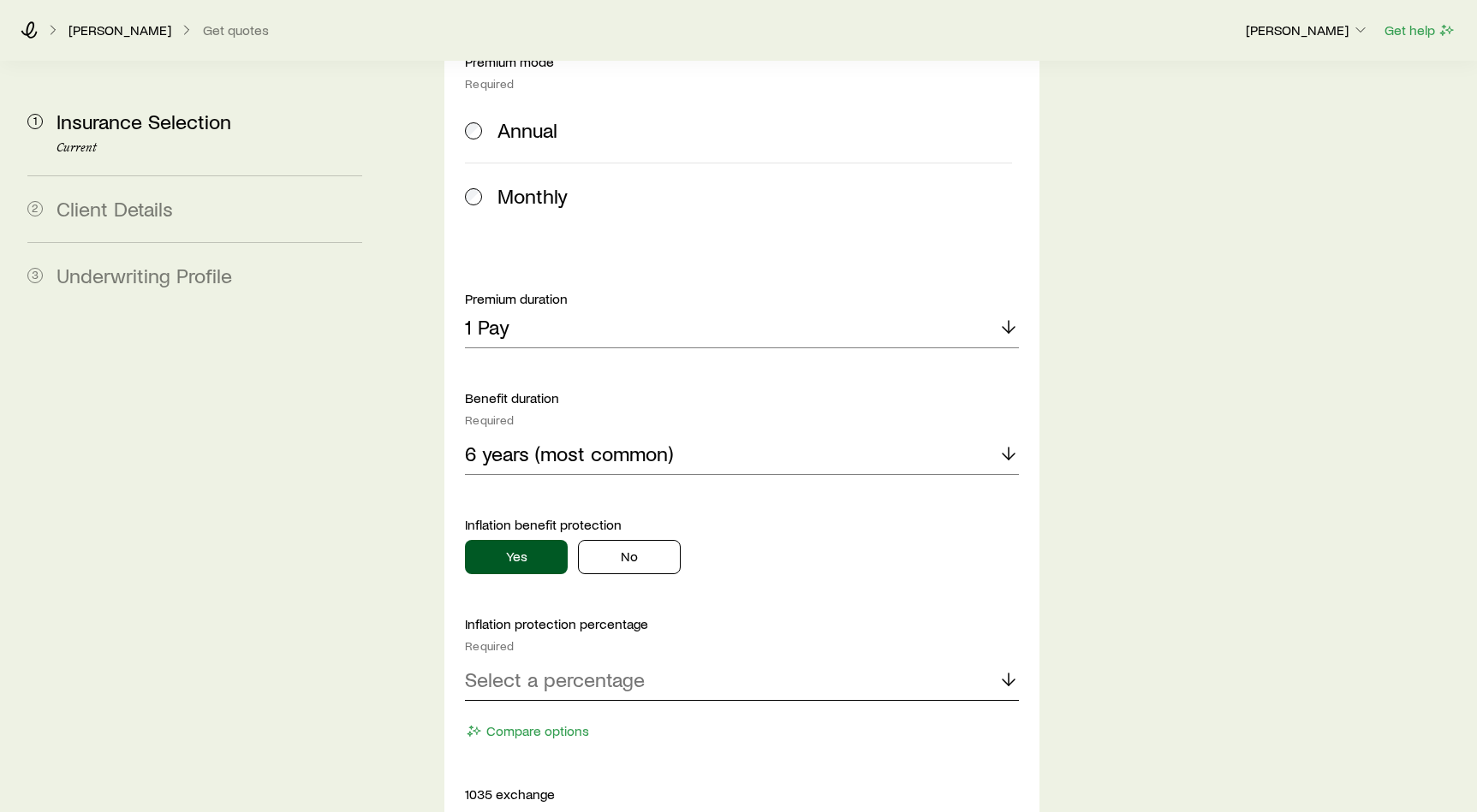
click at [590, 660] on div "Select a percentage" at bounding box center [742, 681] width 554 height 41
click at [571, 746] on li "3% compound (most common)" at bounding box center [737, 765] width 543 height 39
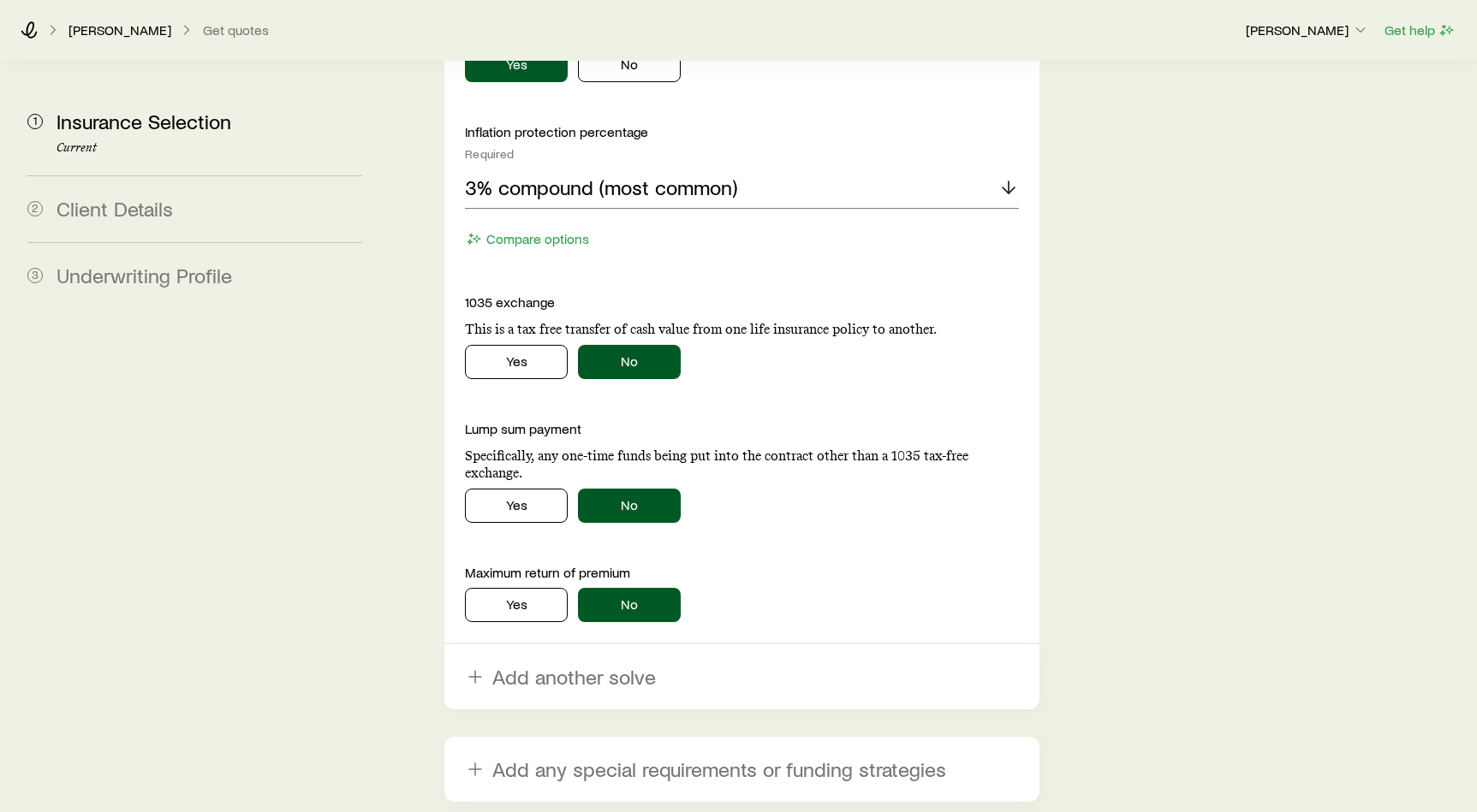
scroll to position [1617, 0]
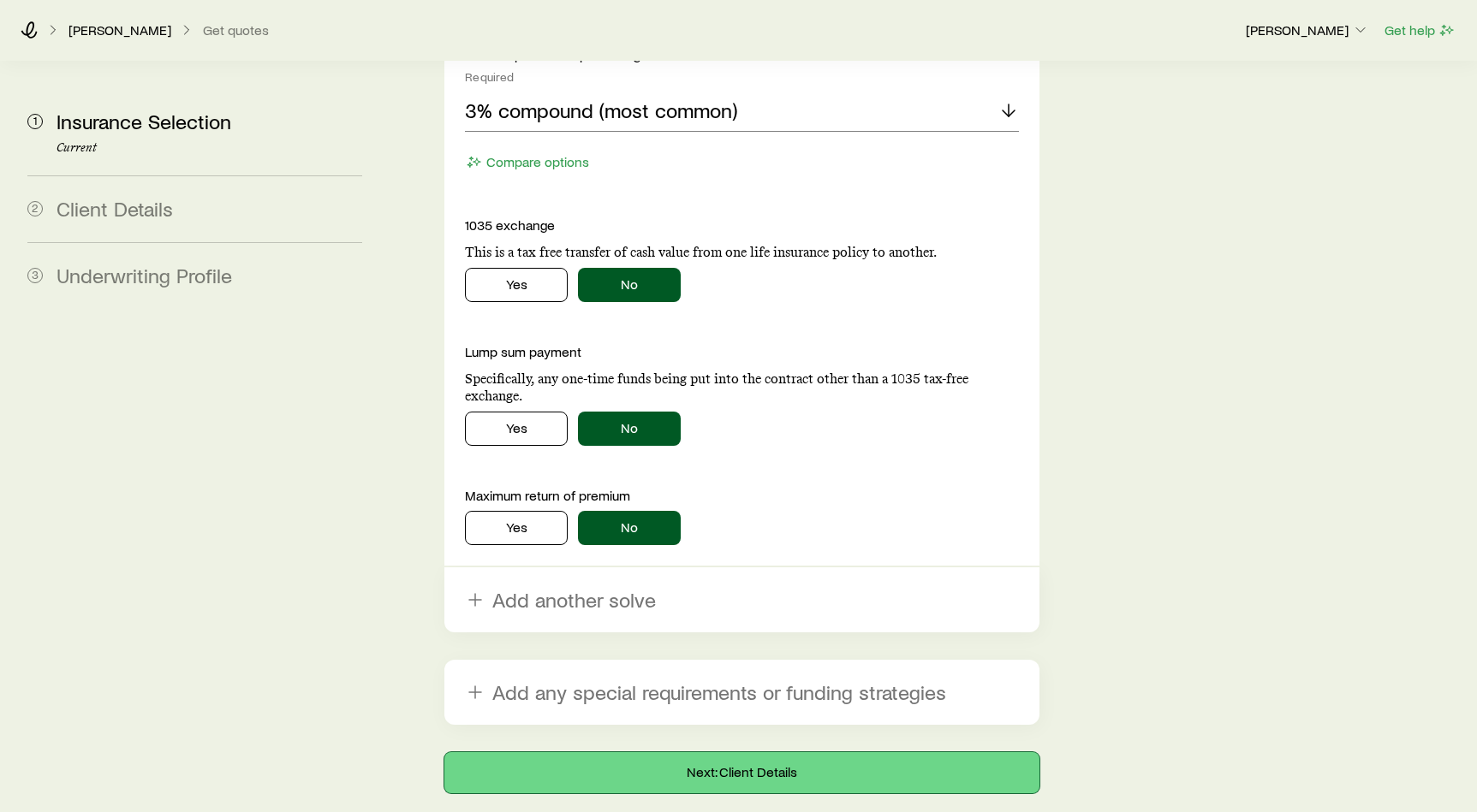
click at [666, 752] on button "Next: Client Details" at bounding box center [742, 772] width 595 height 41
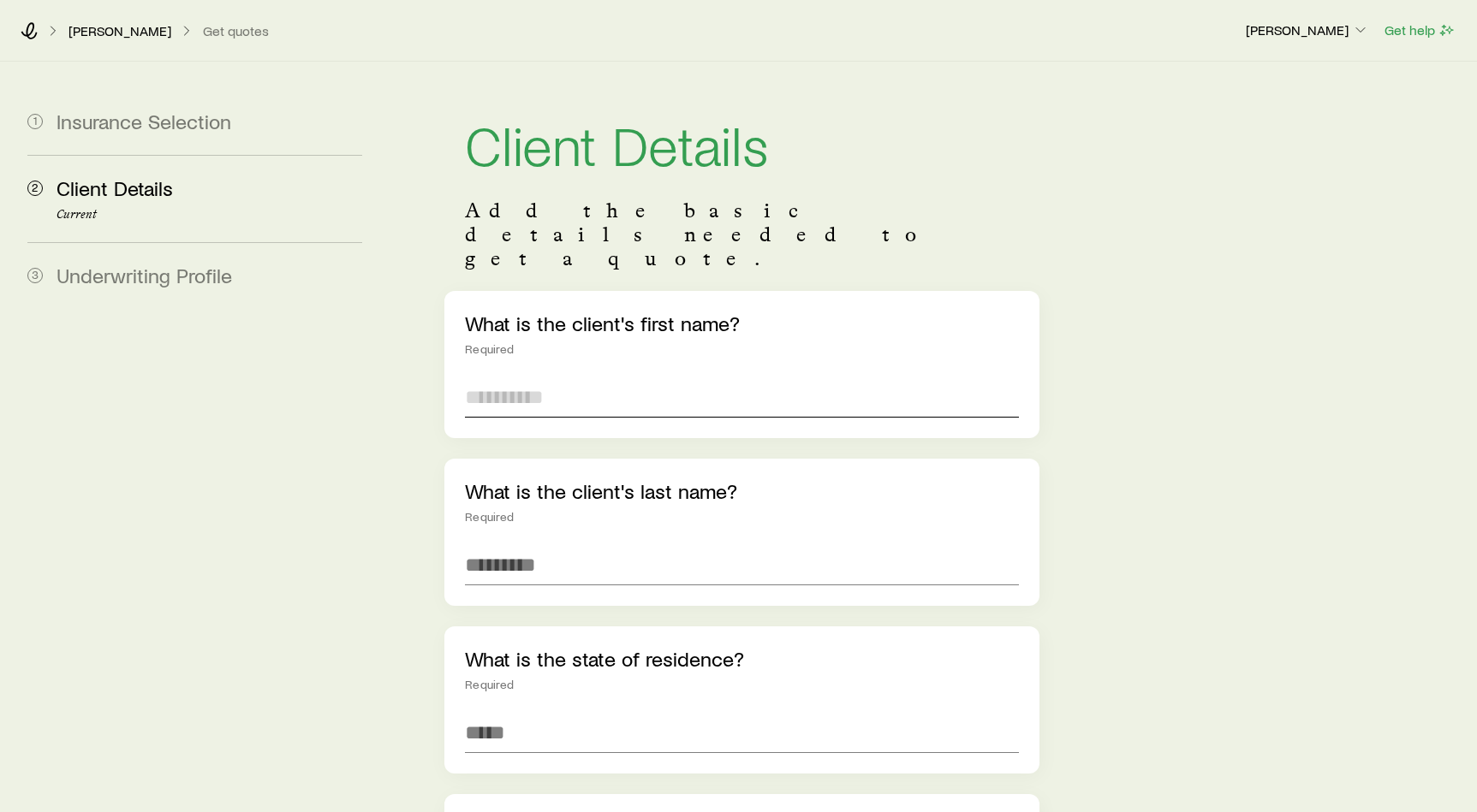
click at [616, 376] on input "text" at bounding box center [742, 397] width 554 height 41
type input "****"
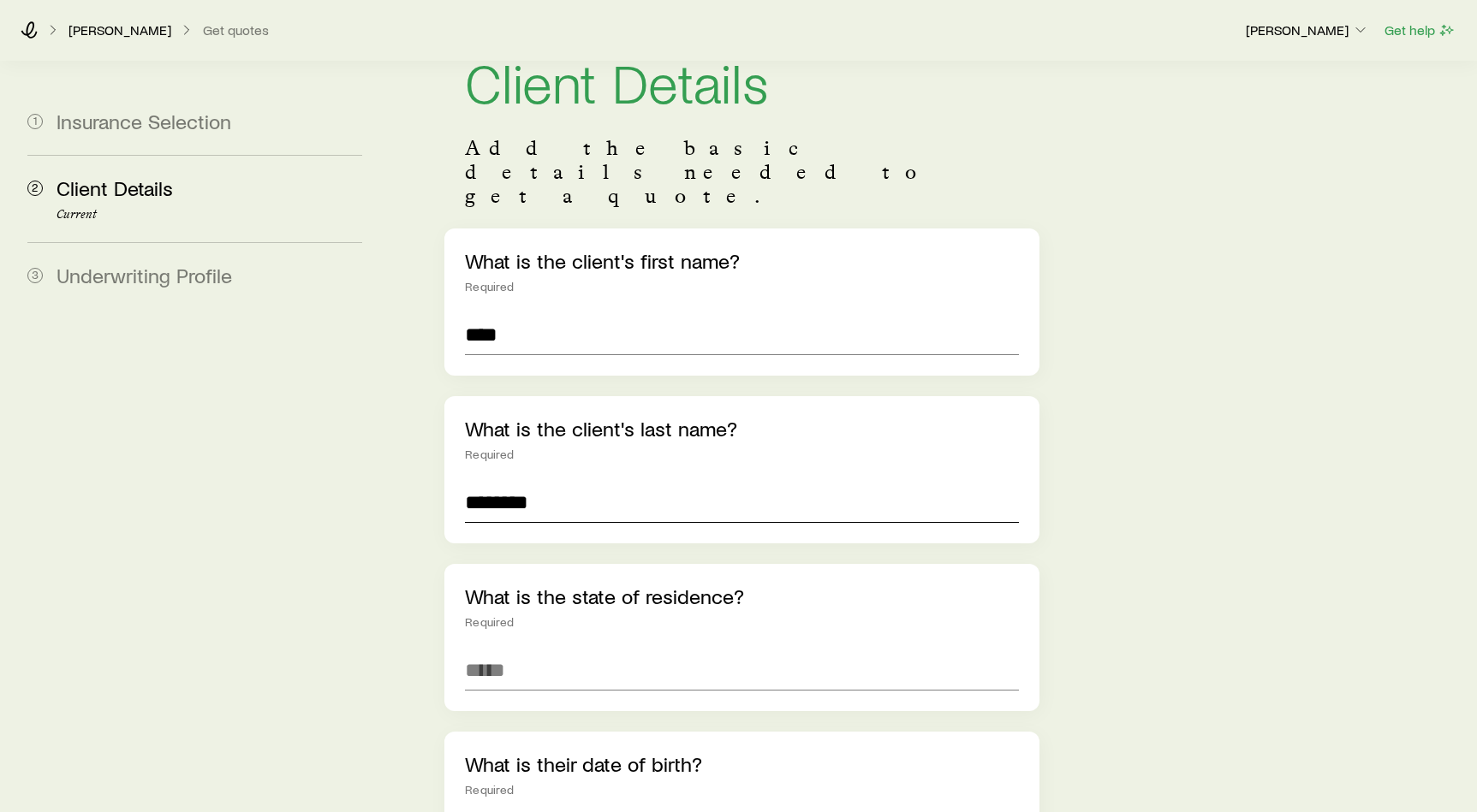
scroll to position [80, 0]
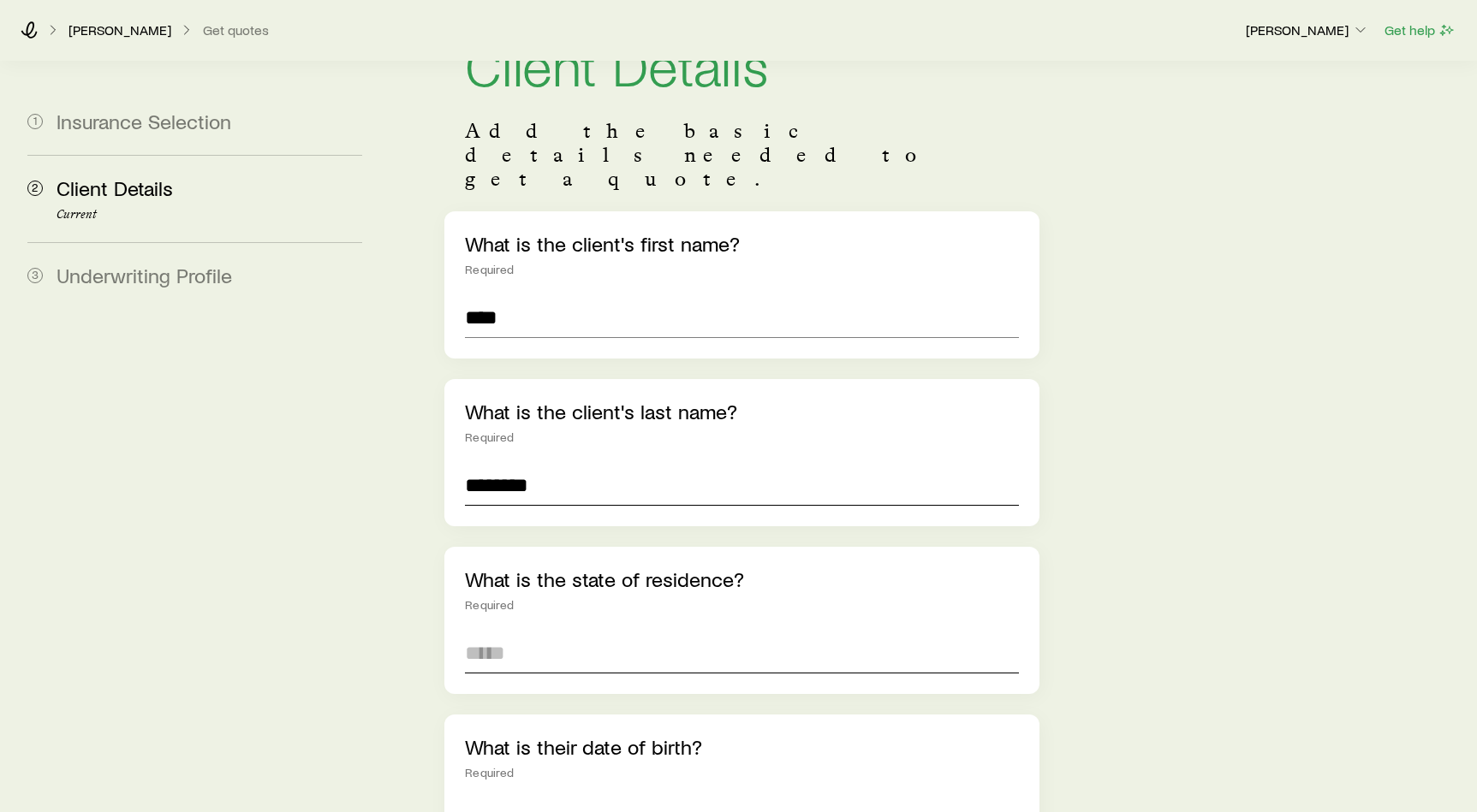
type input "********"
click at [560, 632] on input at bounding box center [742, 653] width 554 height 41
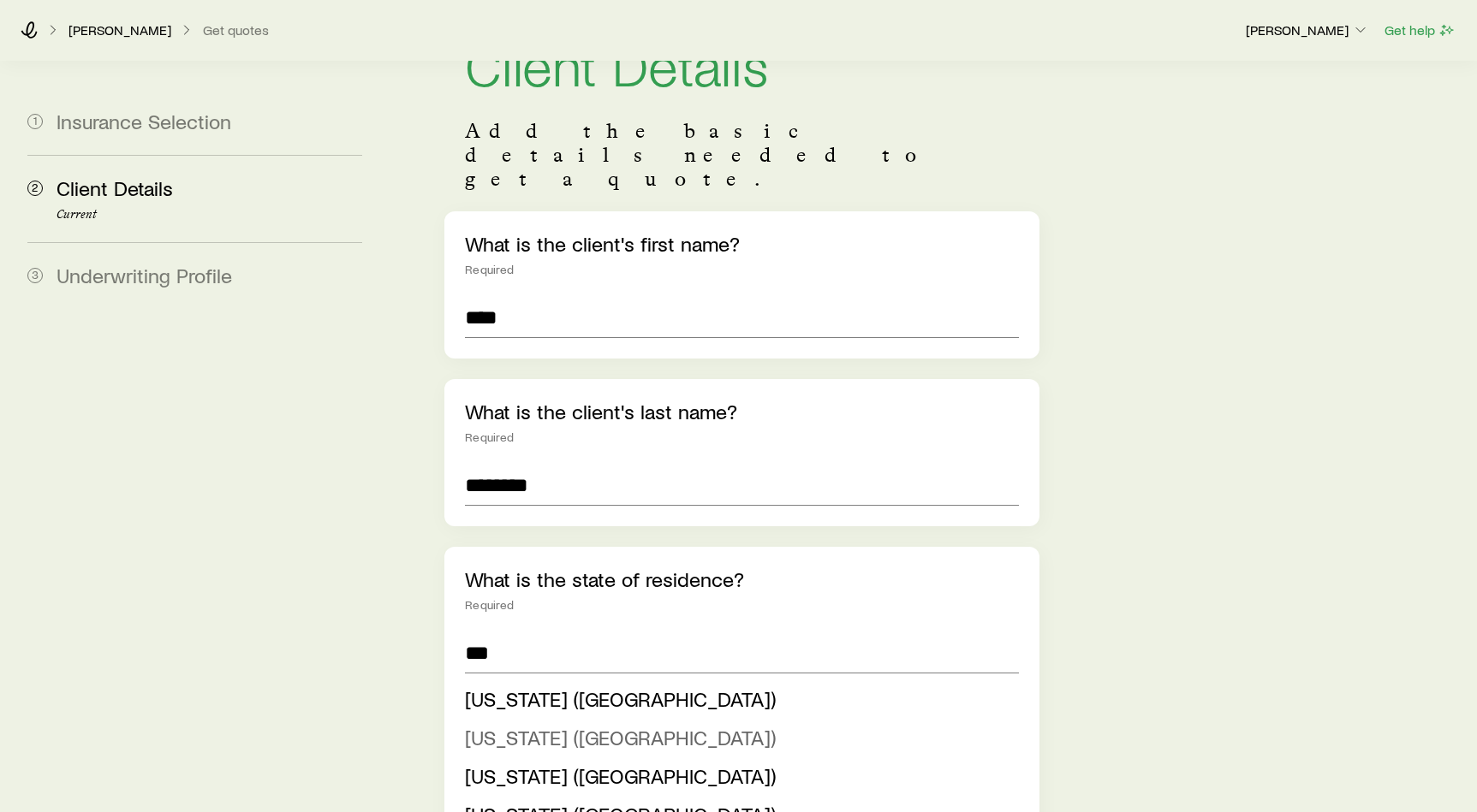
click at [544, 724] on span "New Jersey (NJ)" at bounding box center [620, 736] width 310 height 25
type input "**********"
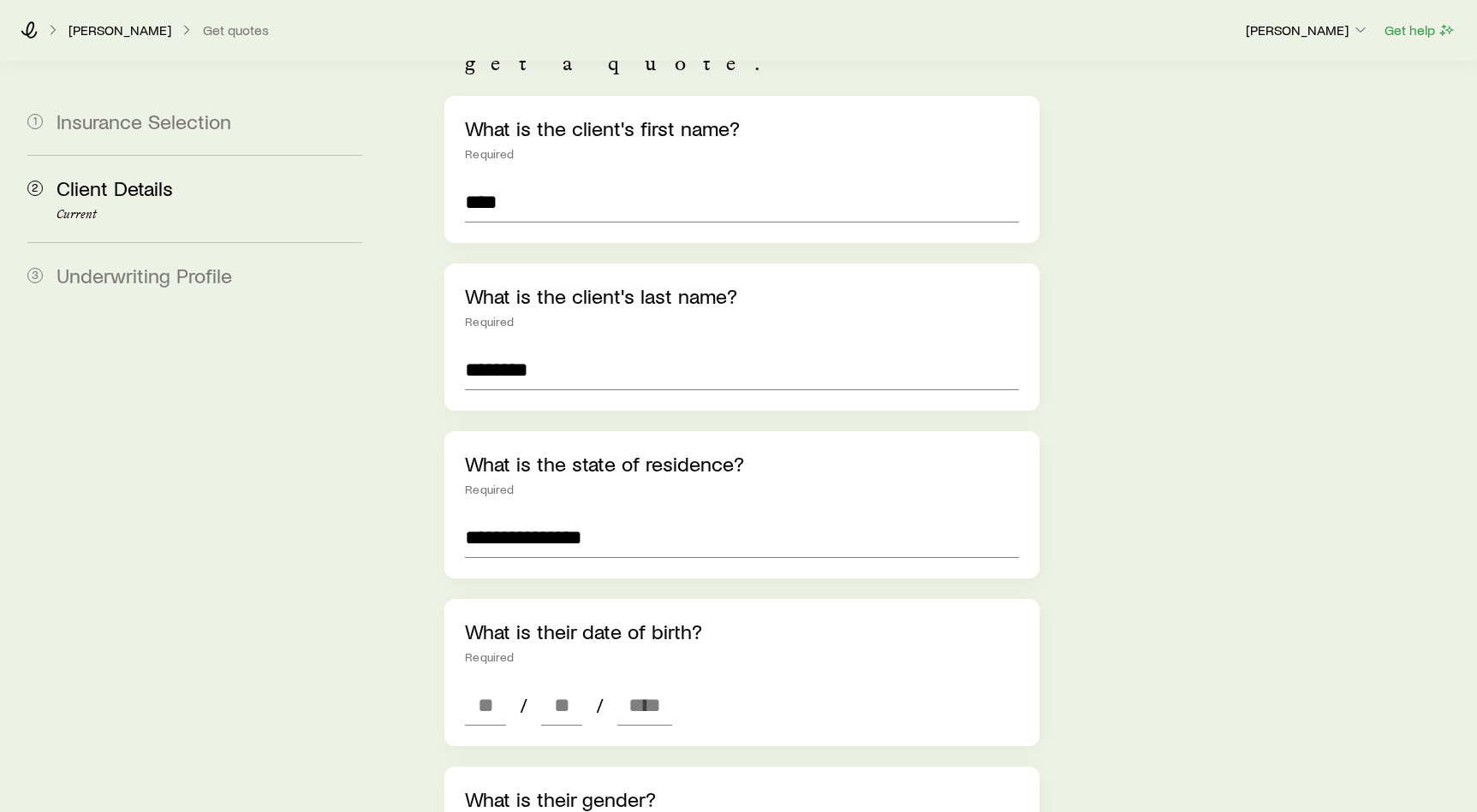
scroll to position [278, 0]
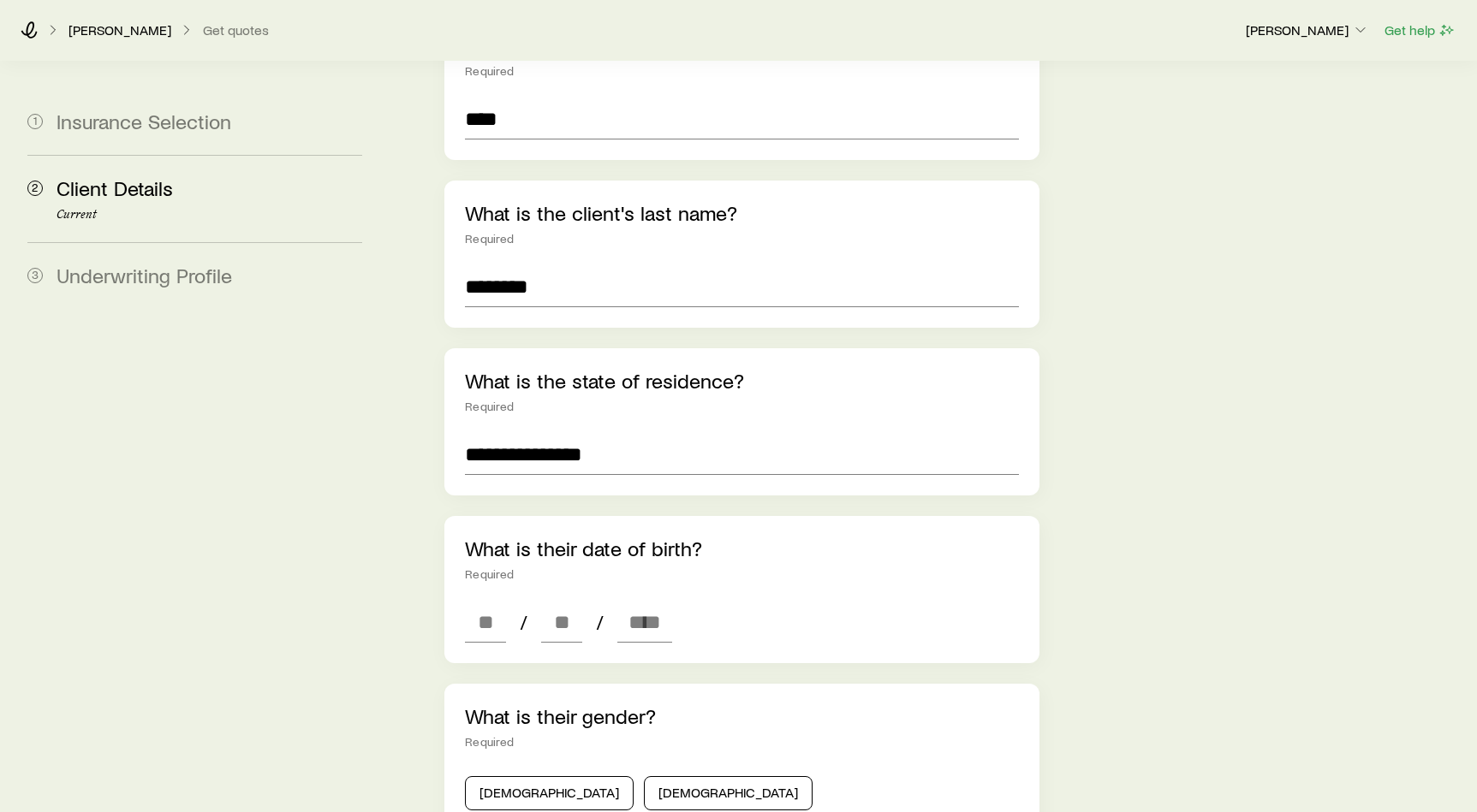
click at [487, 615] on div "**********" at bounding box center [742, 724] width 595 height 1423
click at [487, 601] on input at bounding box center [486, 622] width 41 height 41
type input "**"
type input "****"
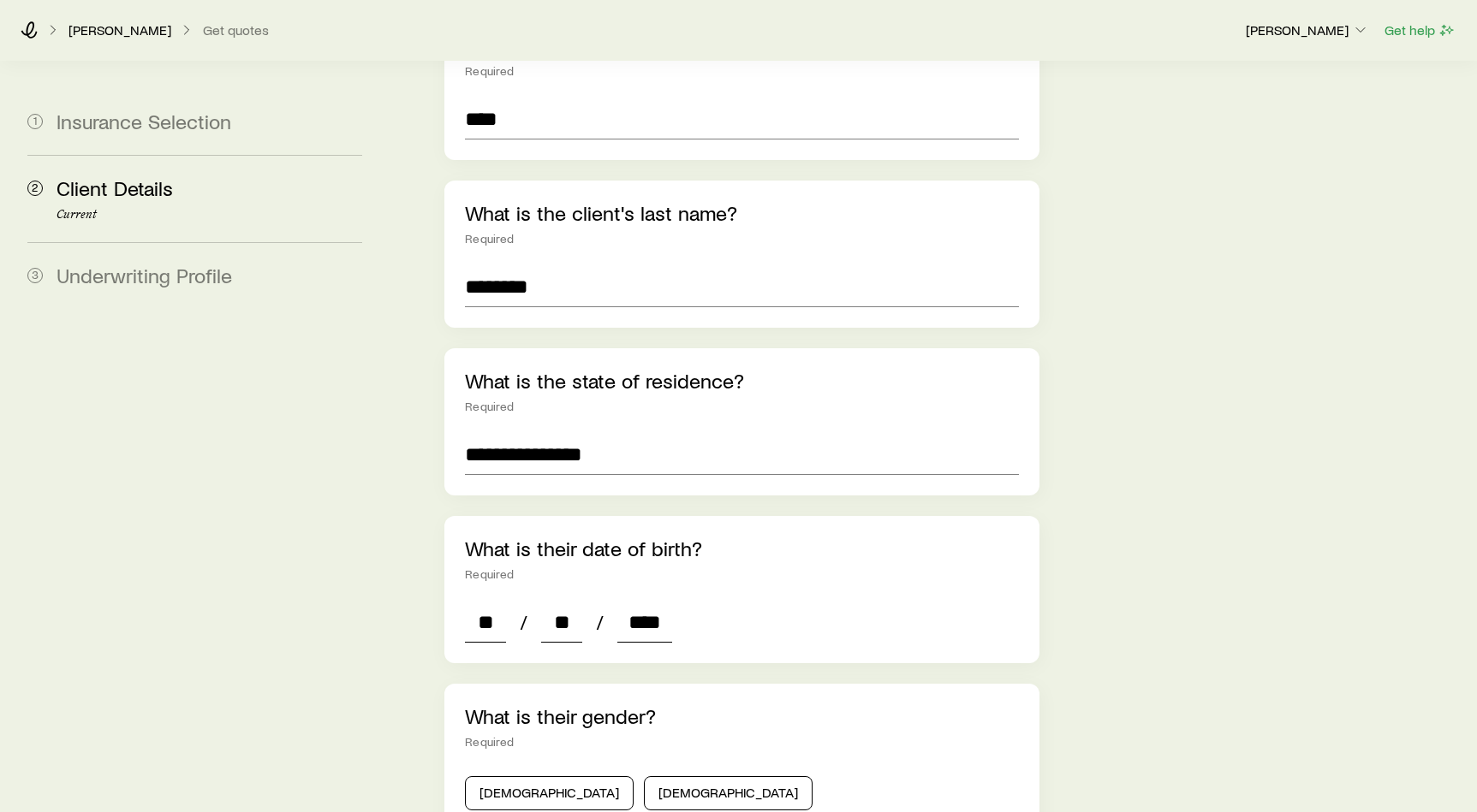
type input "*"
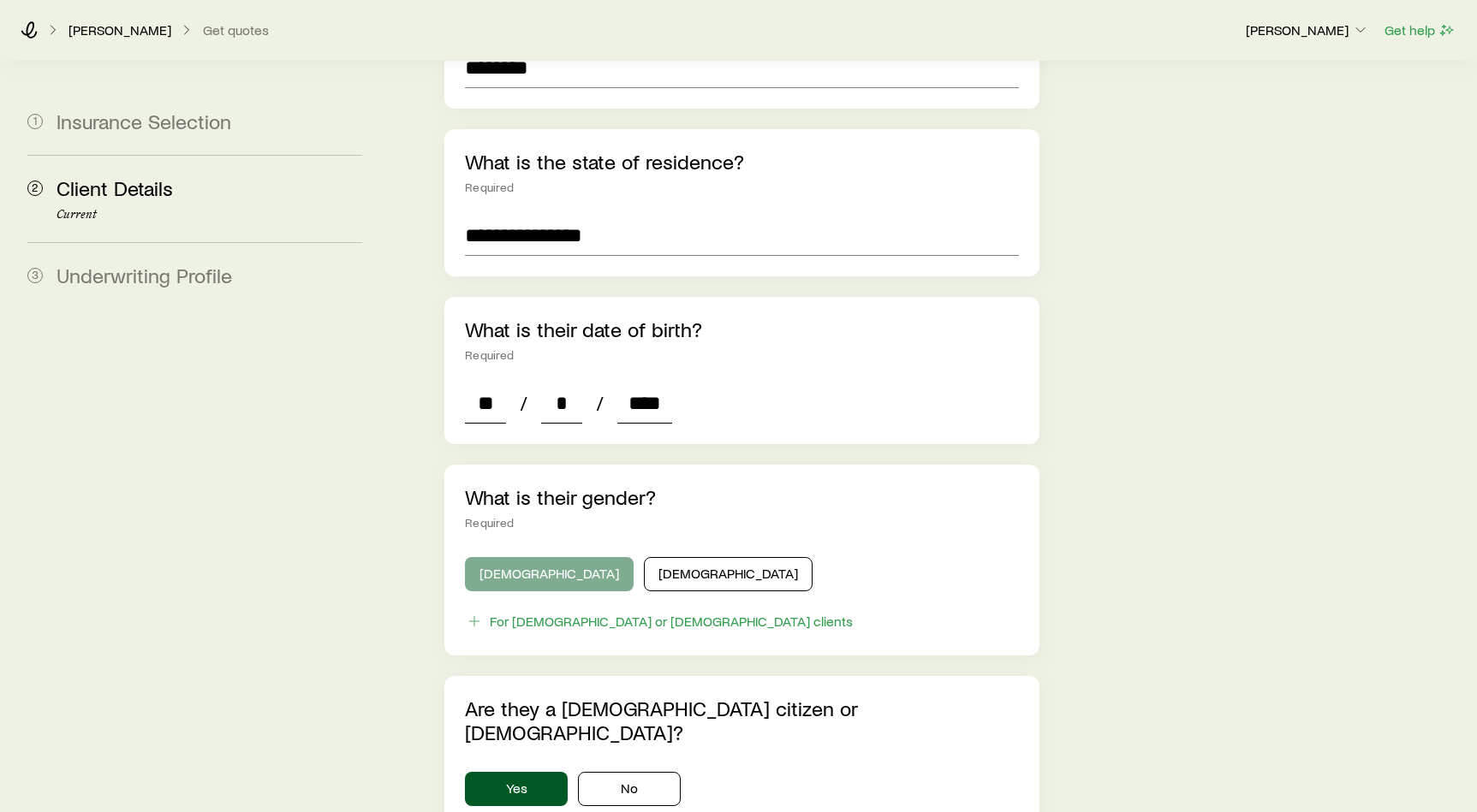
type input "****"
click at [493, 557] on button "Male" at bounding box center [549, 574] width 169 height 34
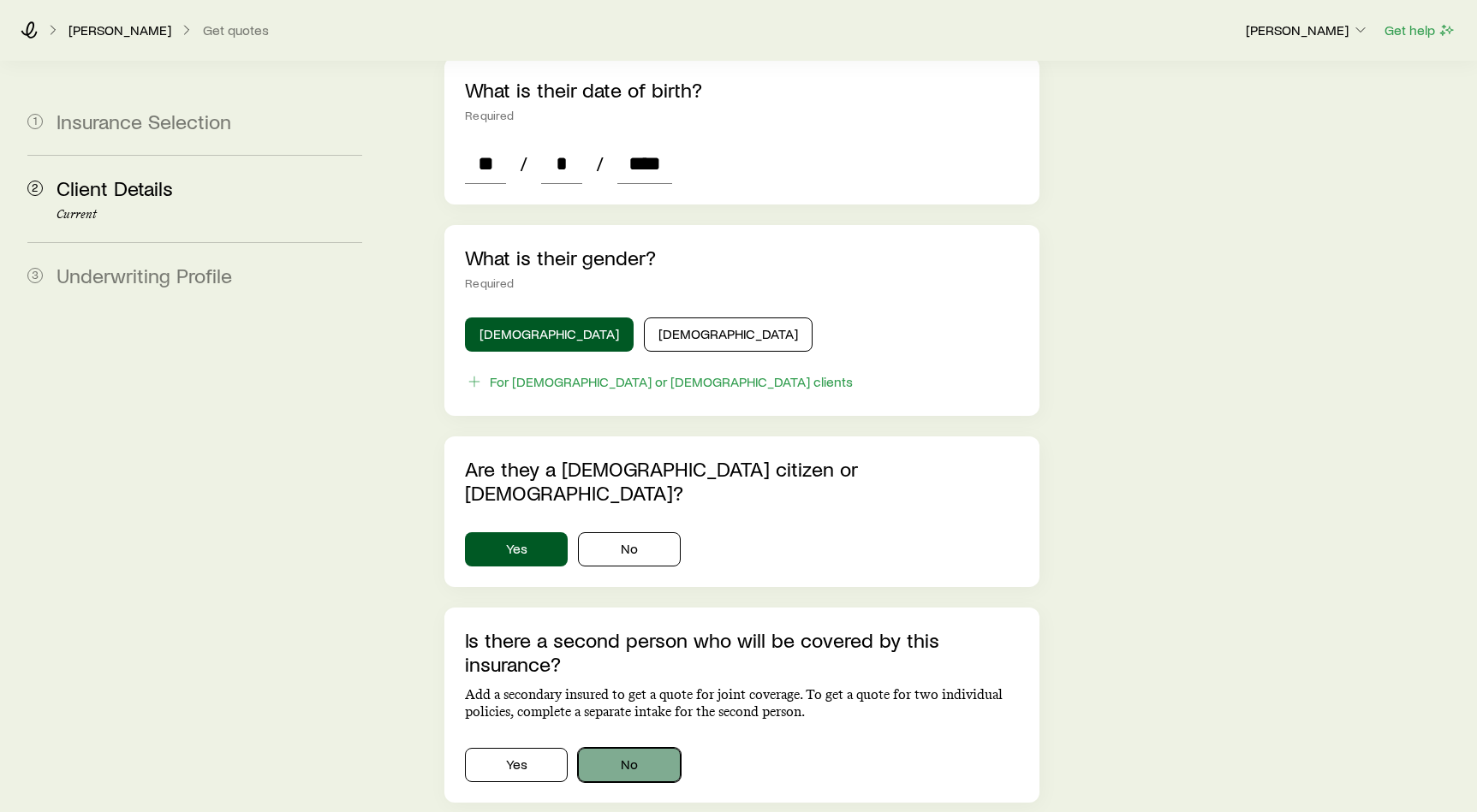
click at [650, 748] on button "No" at bounding box center [628, 765] width 102 height 34
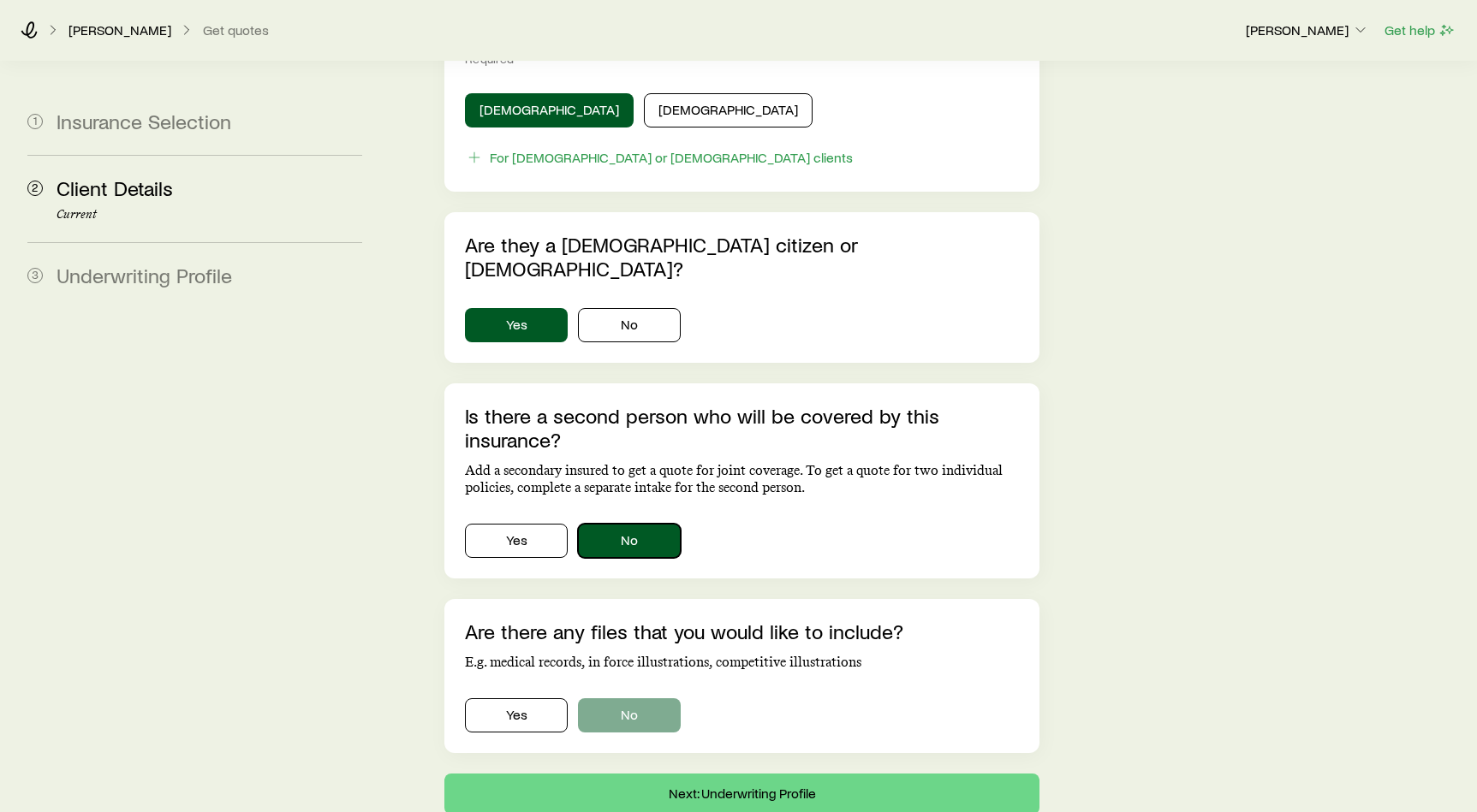
scroll to position [1002, 0]
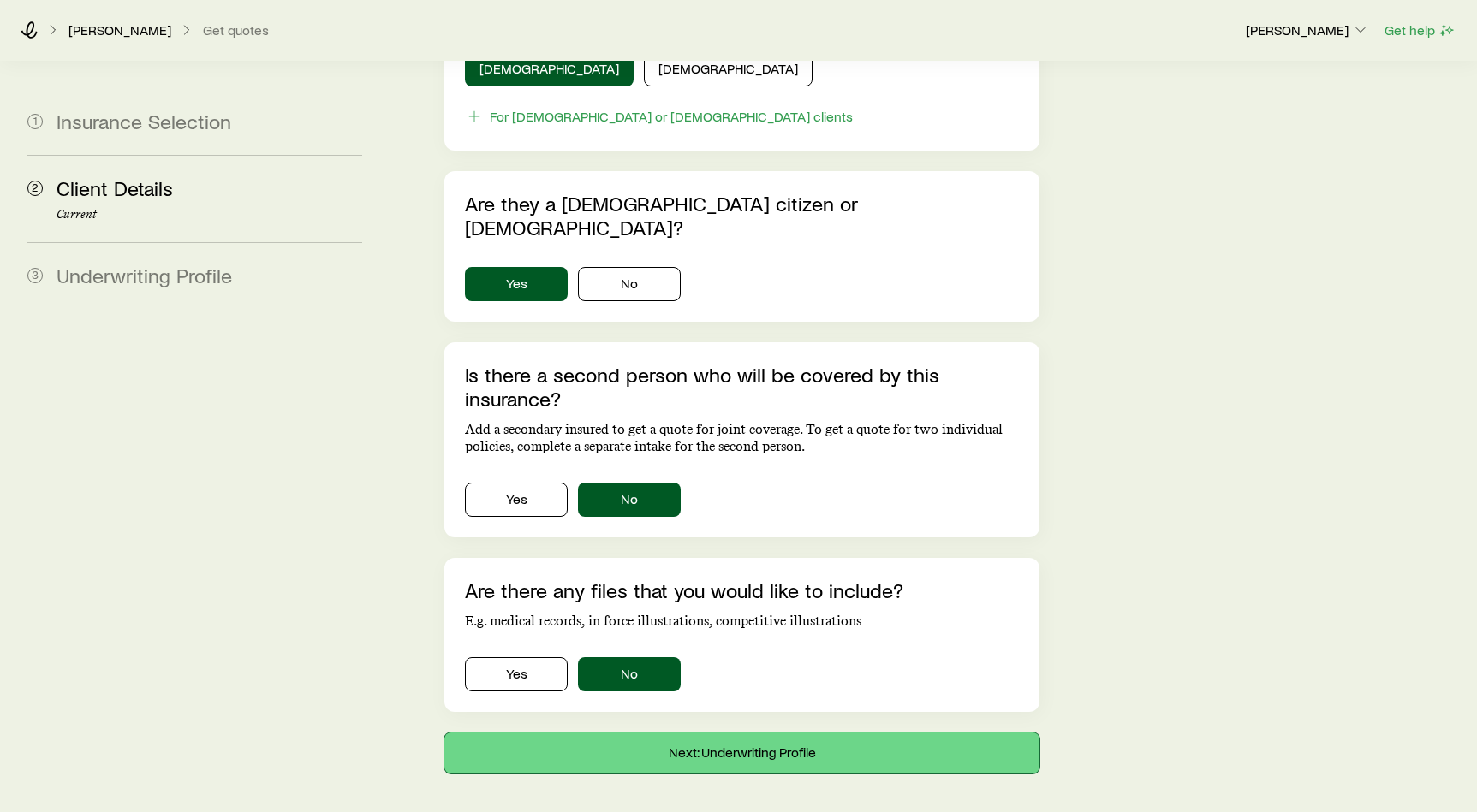
click at [638, 732] on button "Next: Underwriting Profile" at bounding box center [742, 753] width 595 height 41
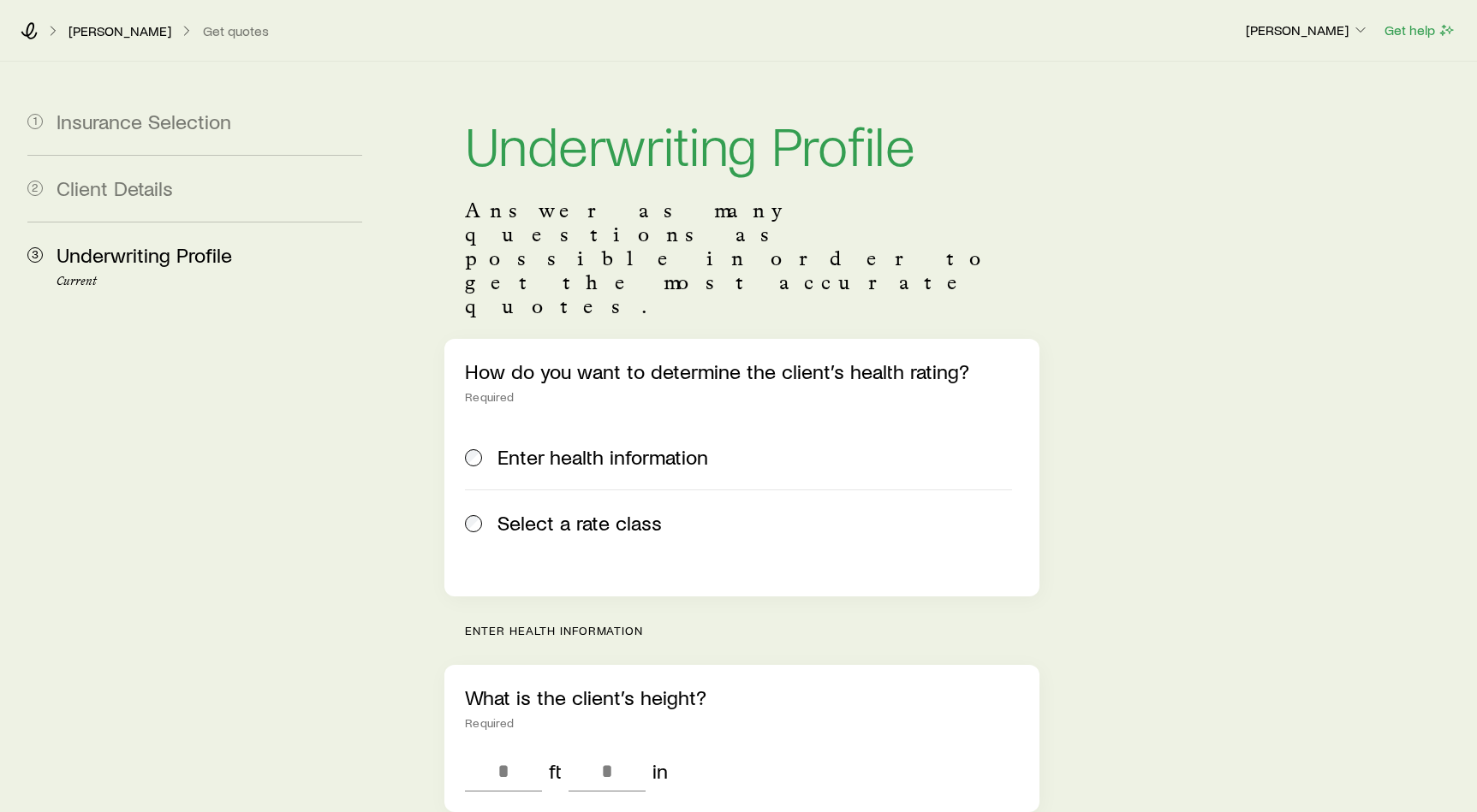
click at [579, 510] on span "Select a rate class" at bounding box center [579, 522] width 164 height 24
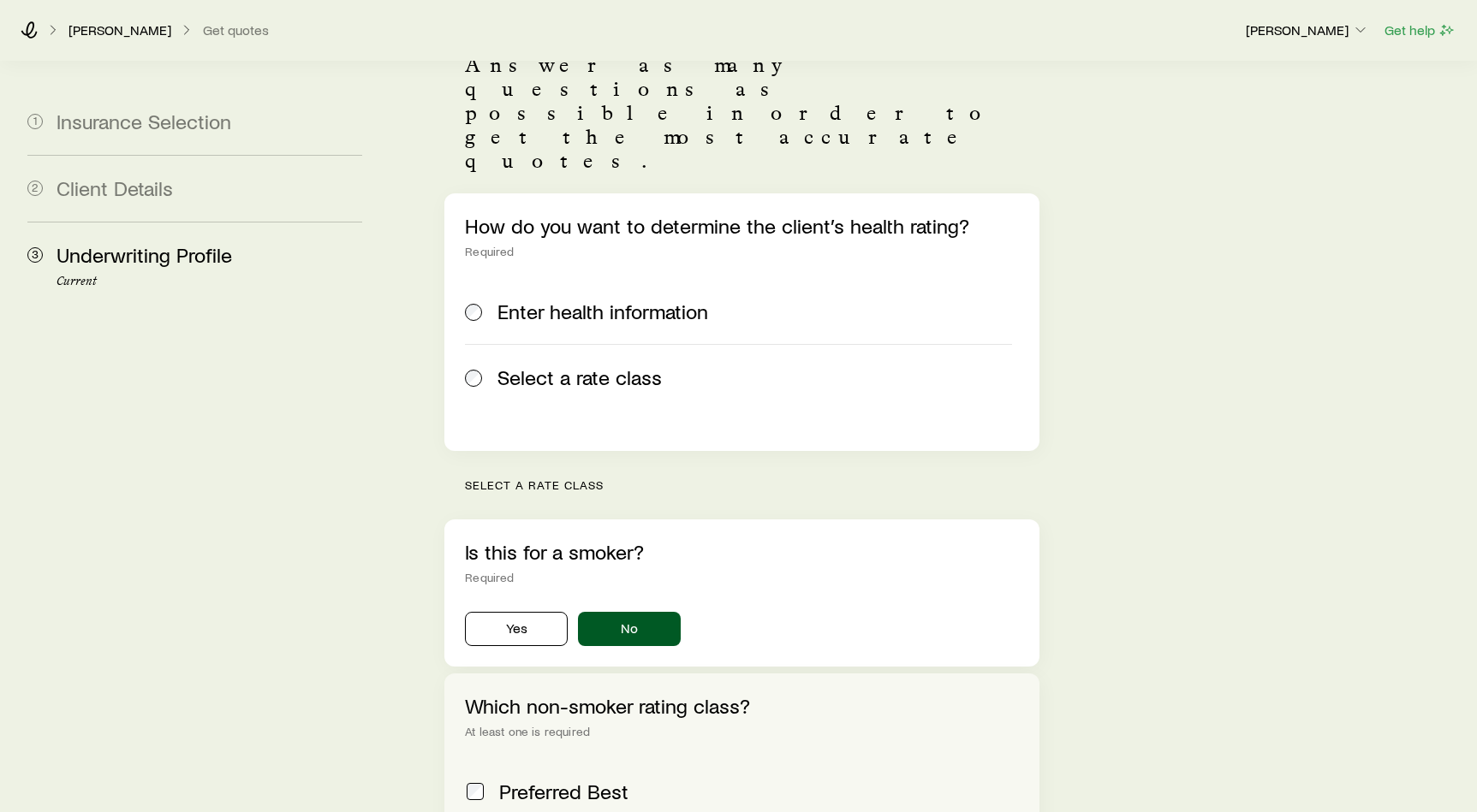
scroll to position [327, 0]
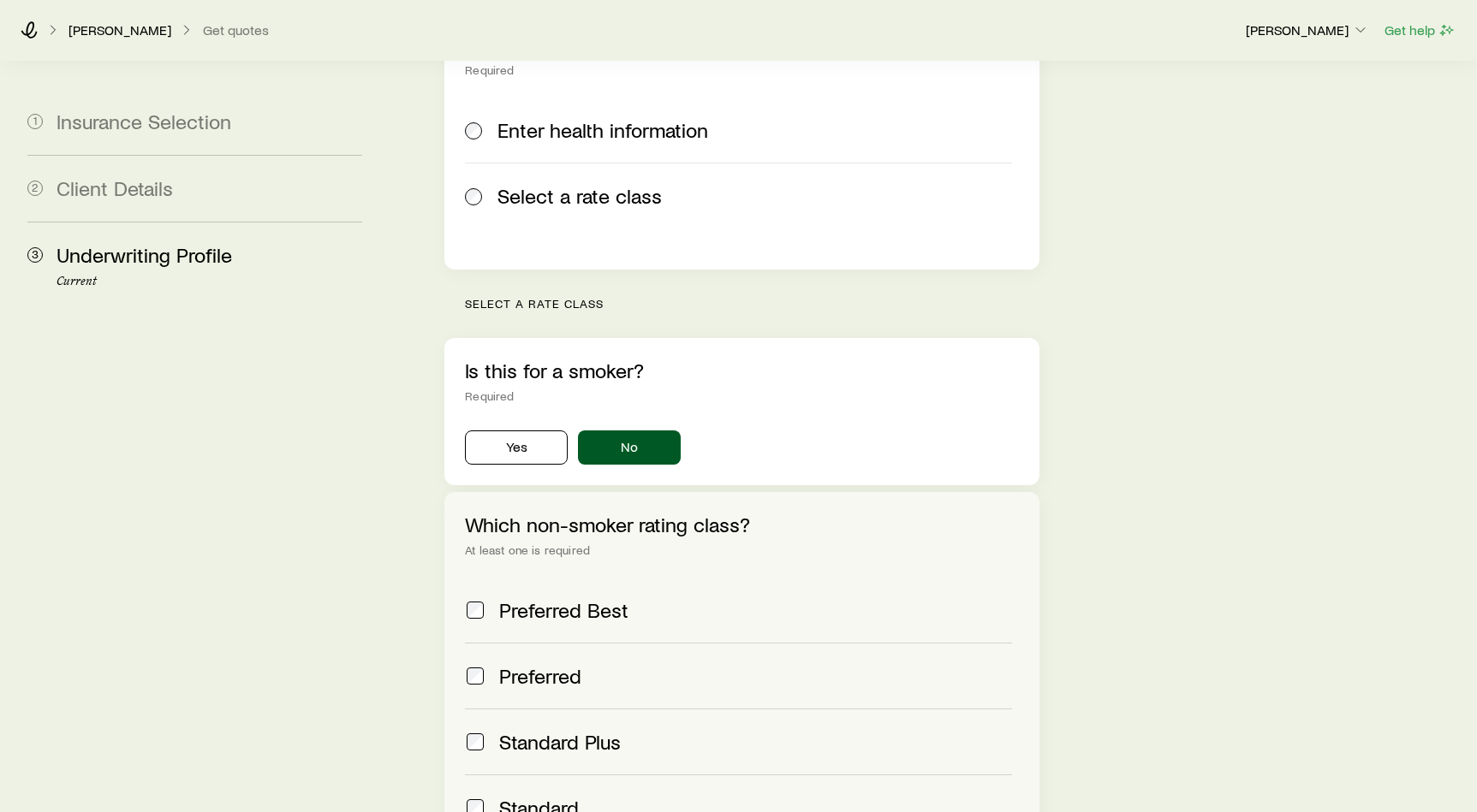
click at [528, 796] on span "Standard" at bounding box center [539, 808] width 80 height 24
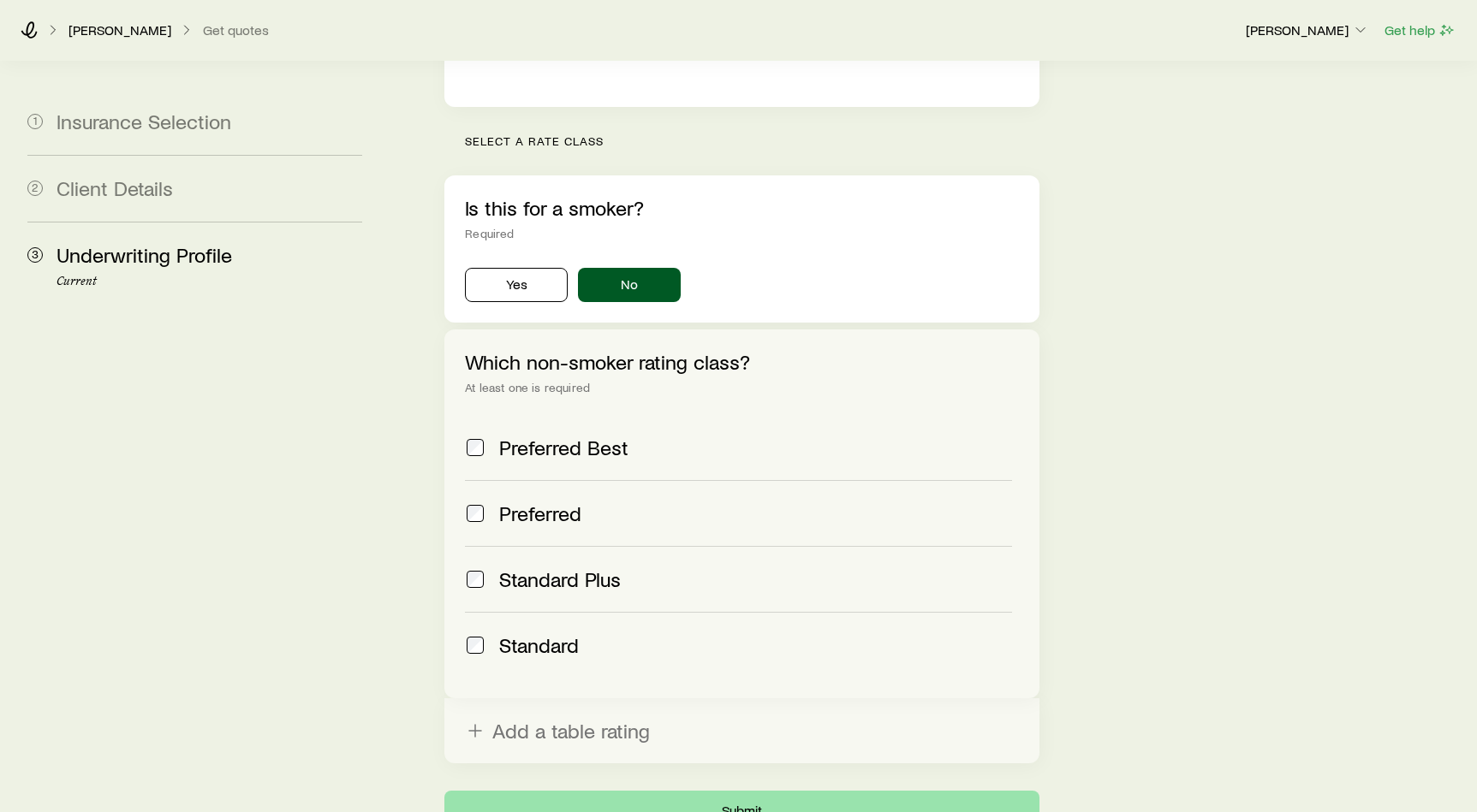
scroll to position [509, 0]
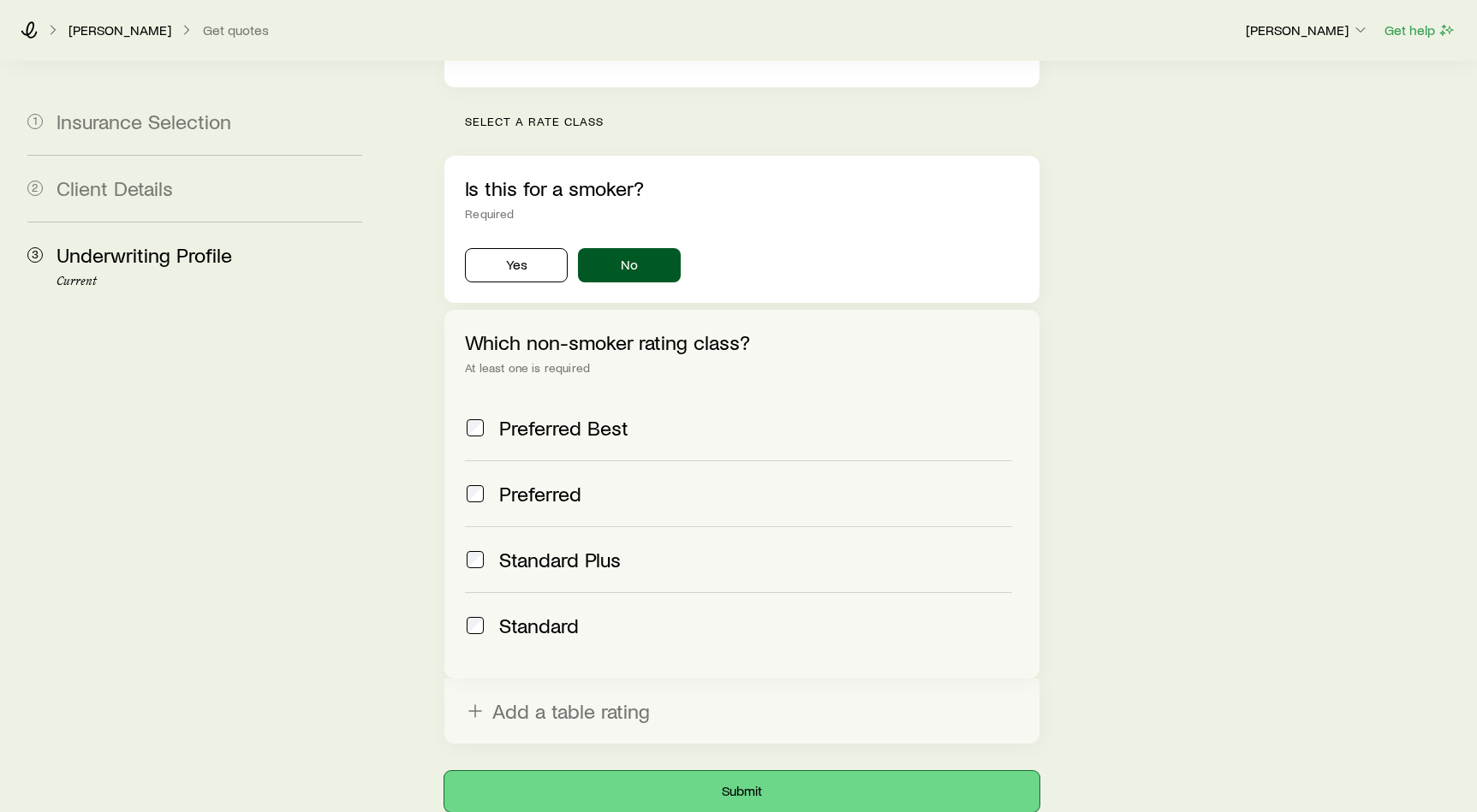
click at [618, 771] on button "Submit" at bounding box center [742, 791] width 595 height 41
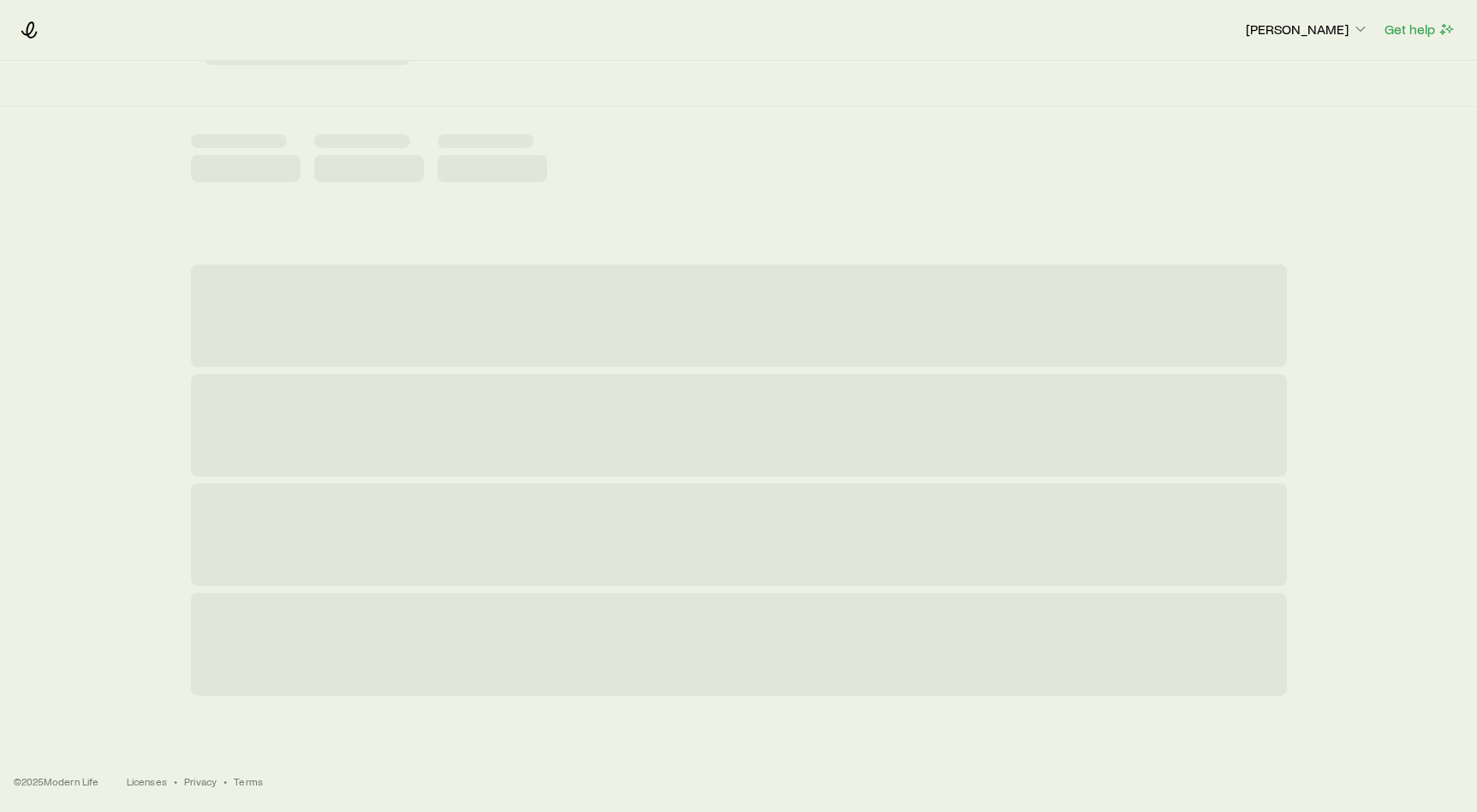
scroll to position [0, 0]
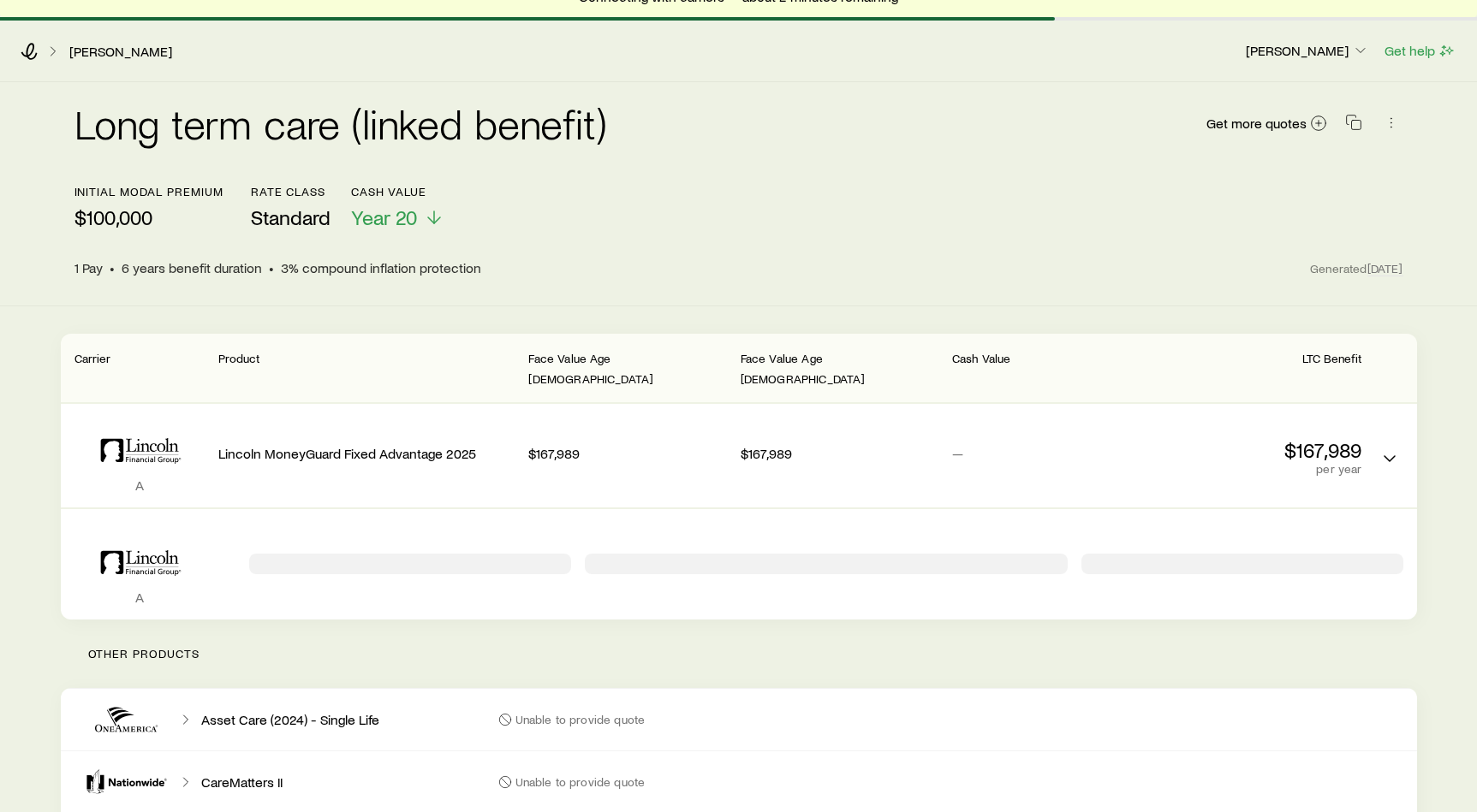
scroll to position [2, 0]
